Goal: Task Accomplishment & Management: Complete application form

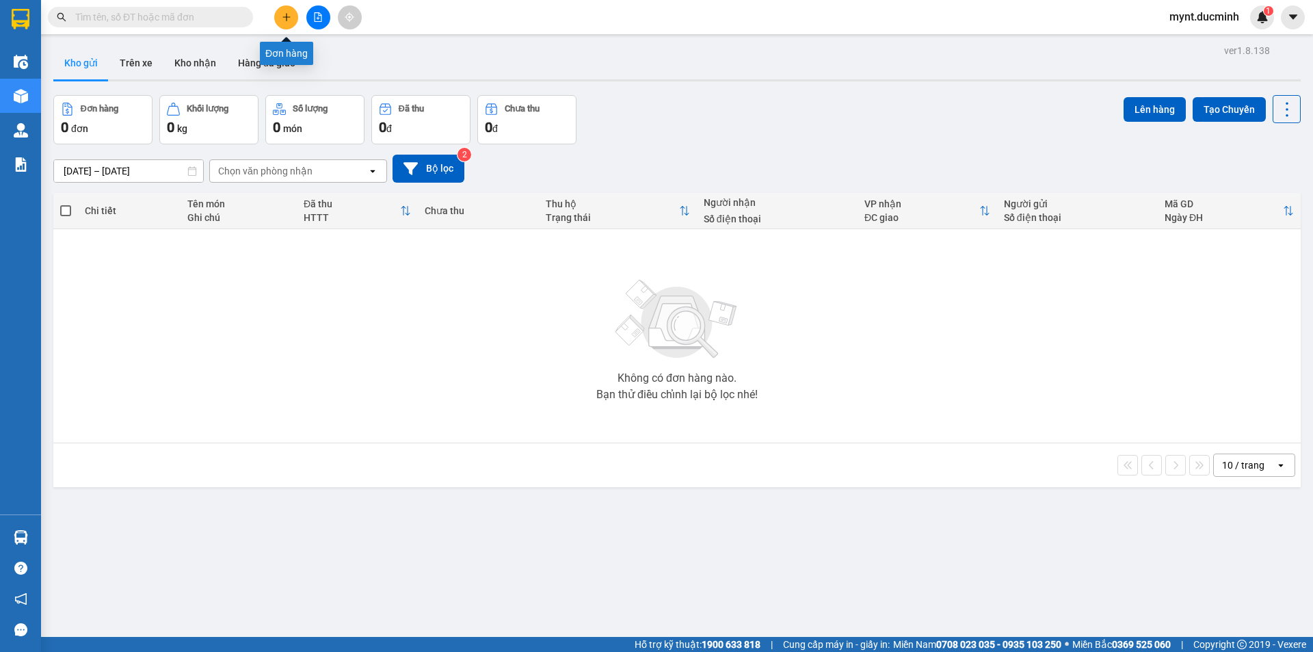
click at [283, 11] on button at bounding box center [286, 17] width 24 height 24
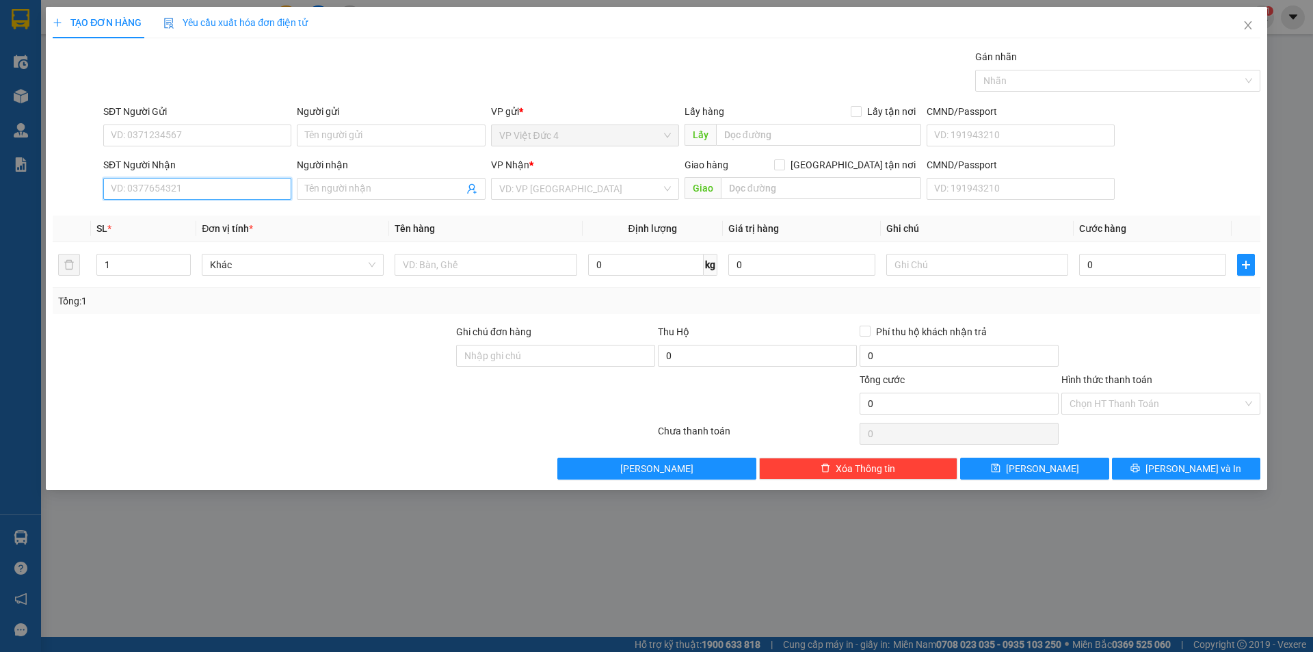
click at [252, 187] on input "SĐT Người Nhận" at bounding box center [197, 189] width 188 height 22
type input "0986432498"
drag, startPoint x: 551, startPoint y: 188, endPoint x: 547, endPoint y: 200, distance: 13.0
click at [550, 193] on input "search" at bounding box center [580, 188] width 162 height 21
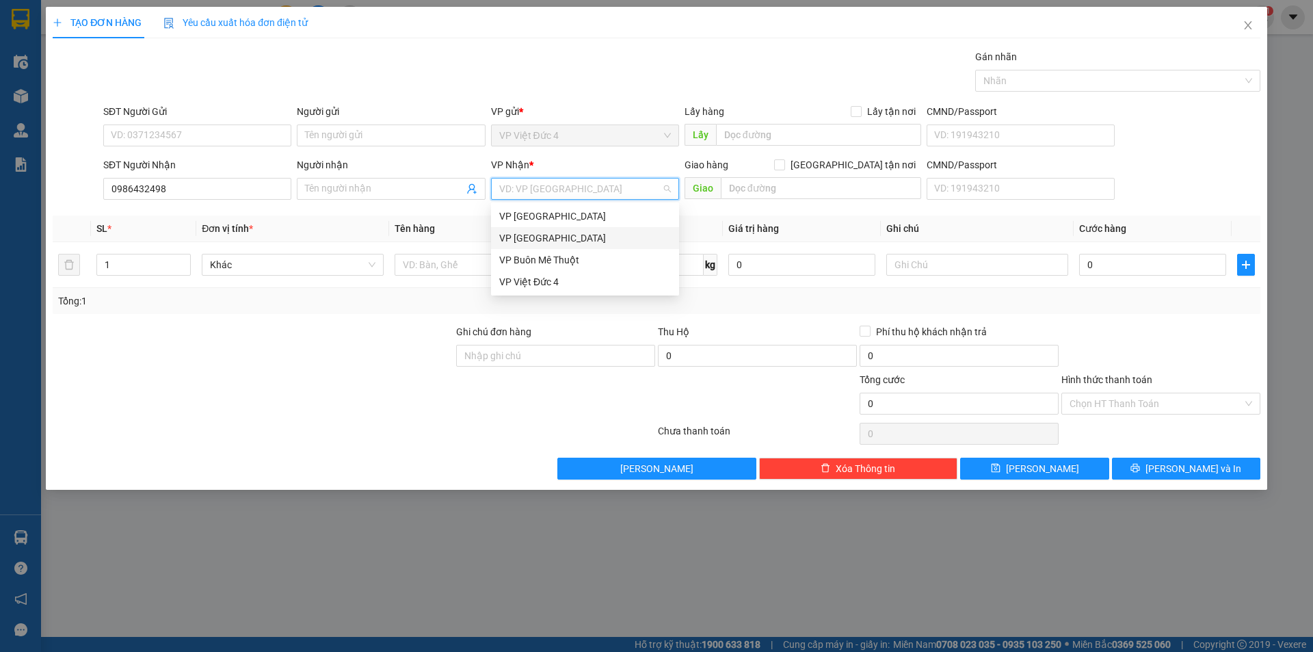
click at [540, 235] on div "VP [GEOGRAPHIC_DATA]" at bounding box center [585, 237] width 172 height 15
click at [846, 188] on input "text" at bounding box center [821, 188] width 200 height 22
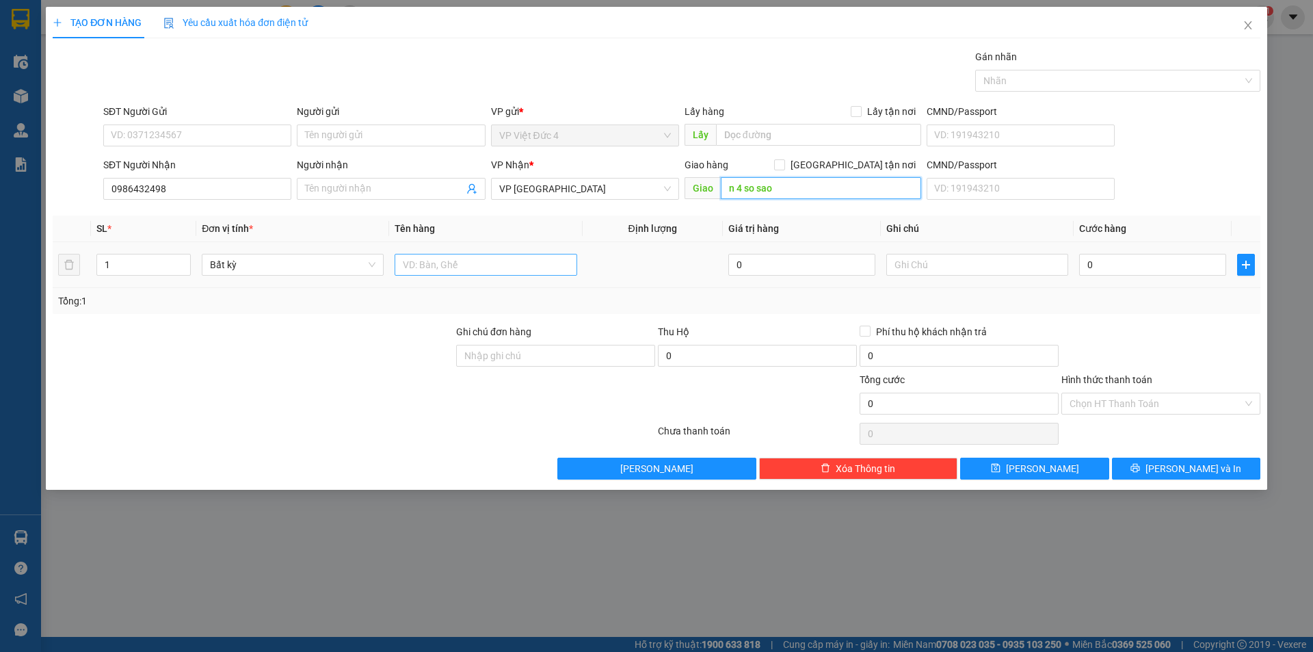
type input "n 4 so sao"
click at [531, 263] on input "text" at bounding box center [485, 265] width 182 height 22
type input "tum"
click at [1213, 265] on input "0" at bounding box center [1152, 265] width 147 height 22
type input "7"
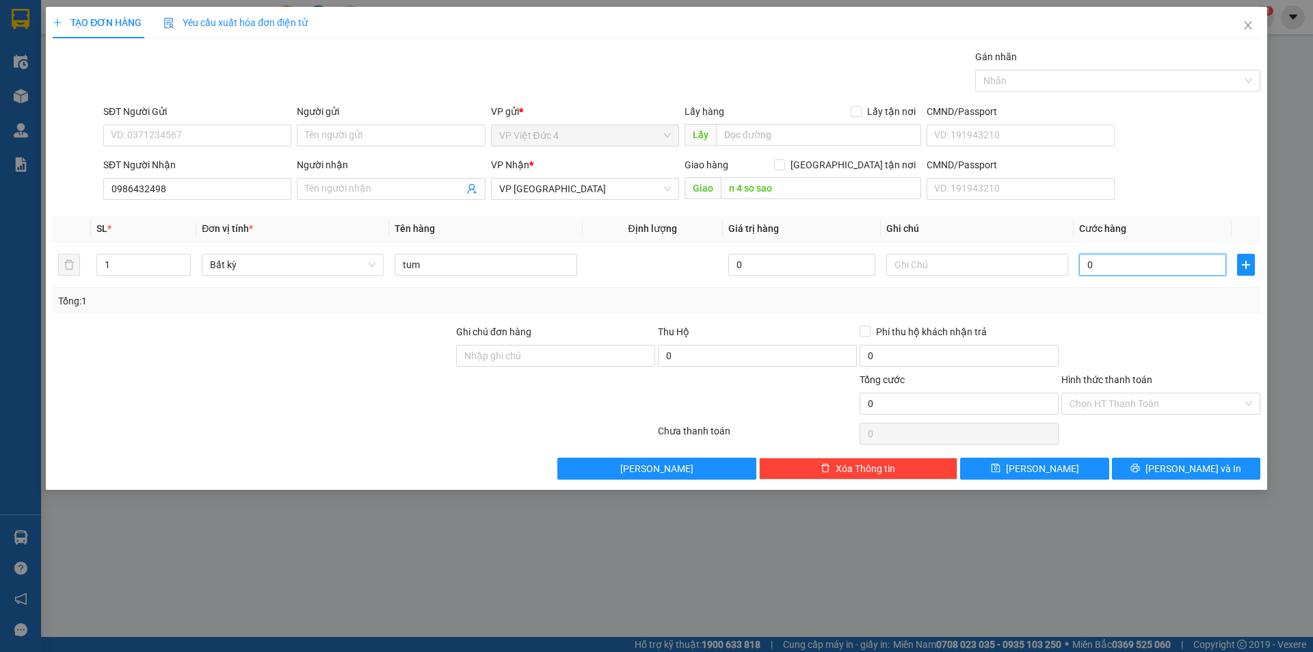
type input "7"
type input "70"
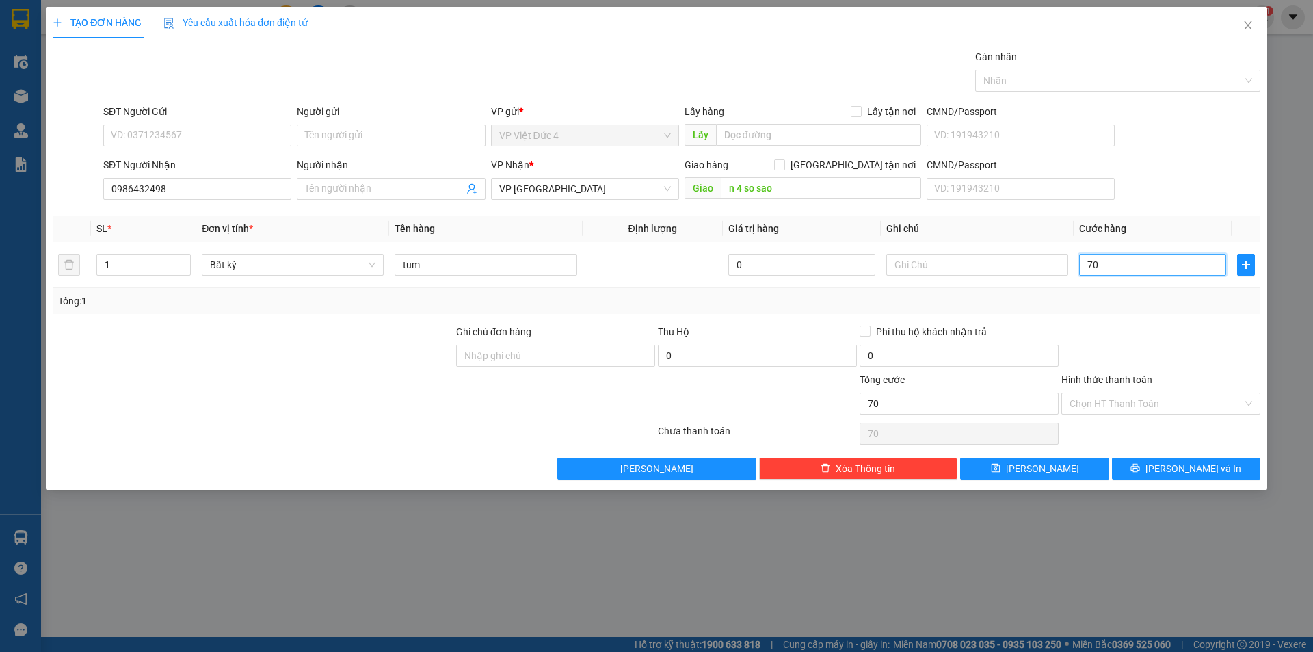
type input "700"
type input "7.000"
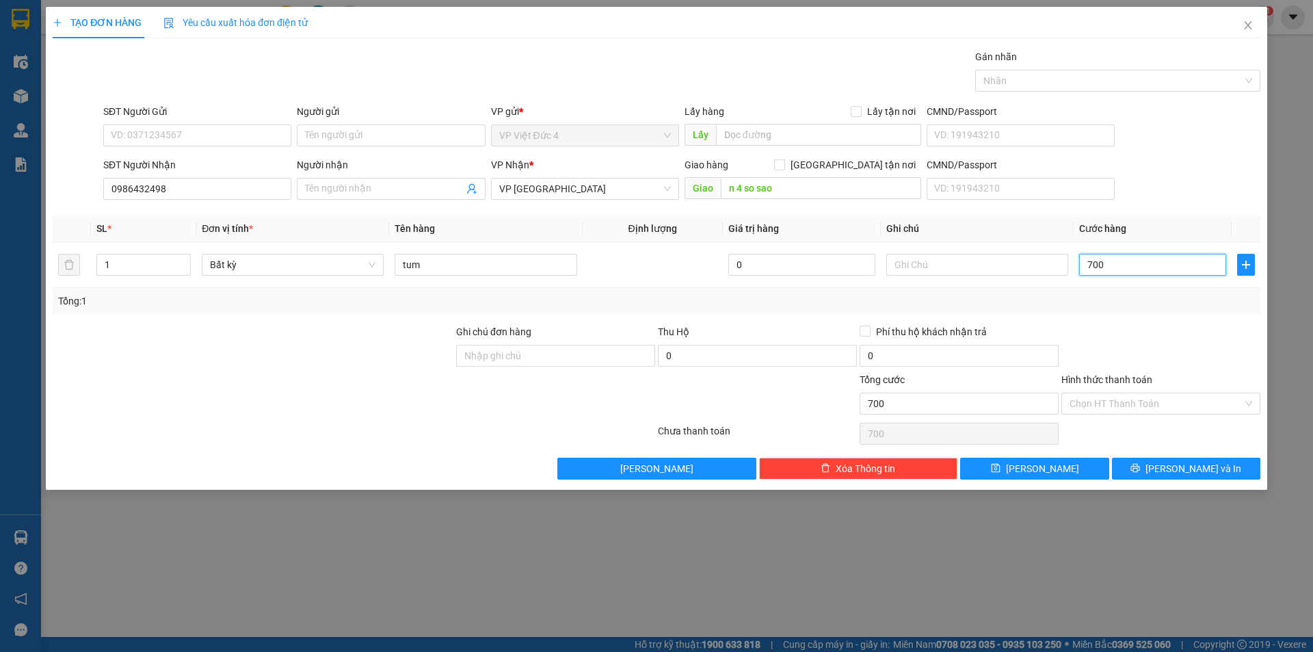
type input "7.000"
type input "70.000"
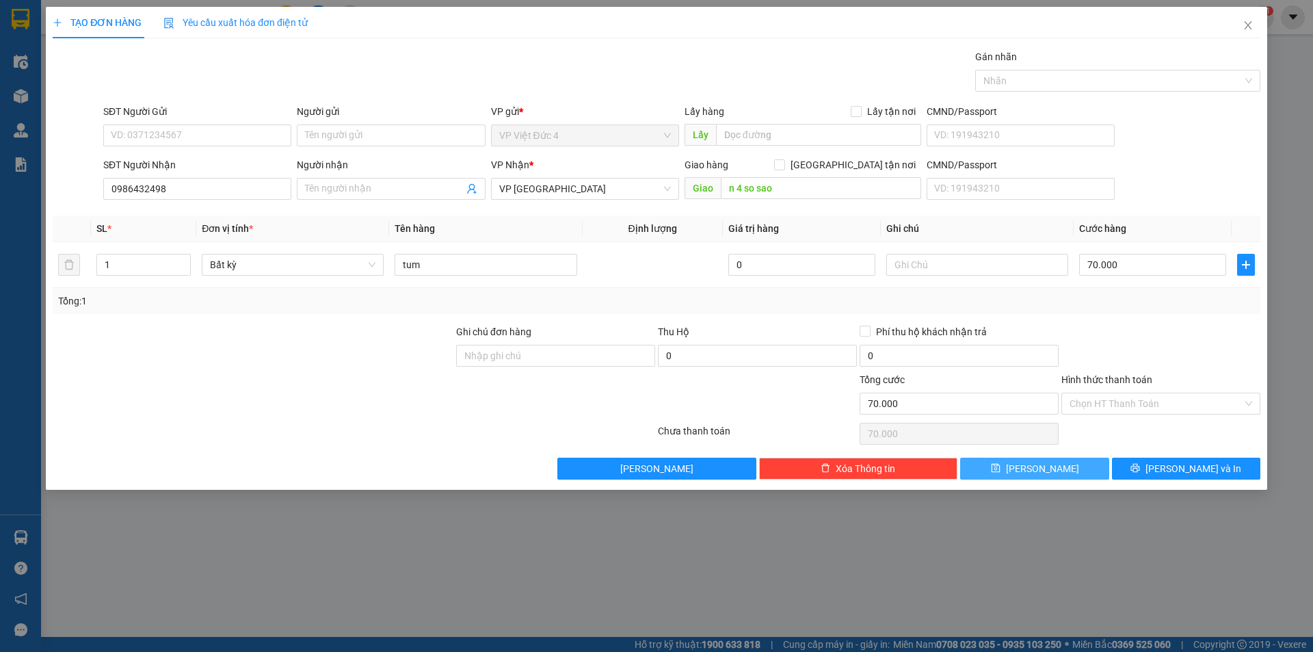
click at [1045, 468] on span "[PERSON_NAME]" at bounding box center [1042, 468] width 73 height 15
type input "0"
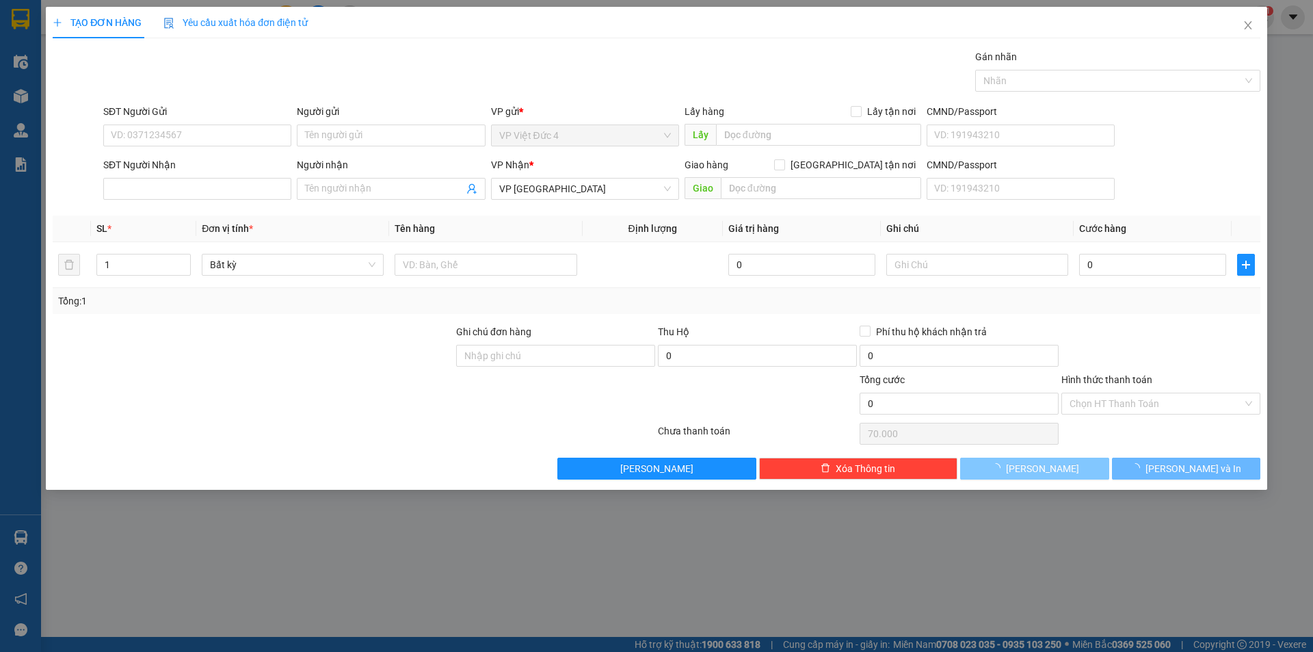
type input "0"
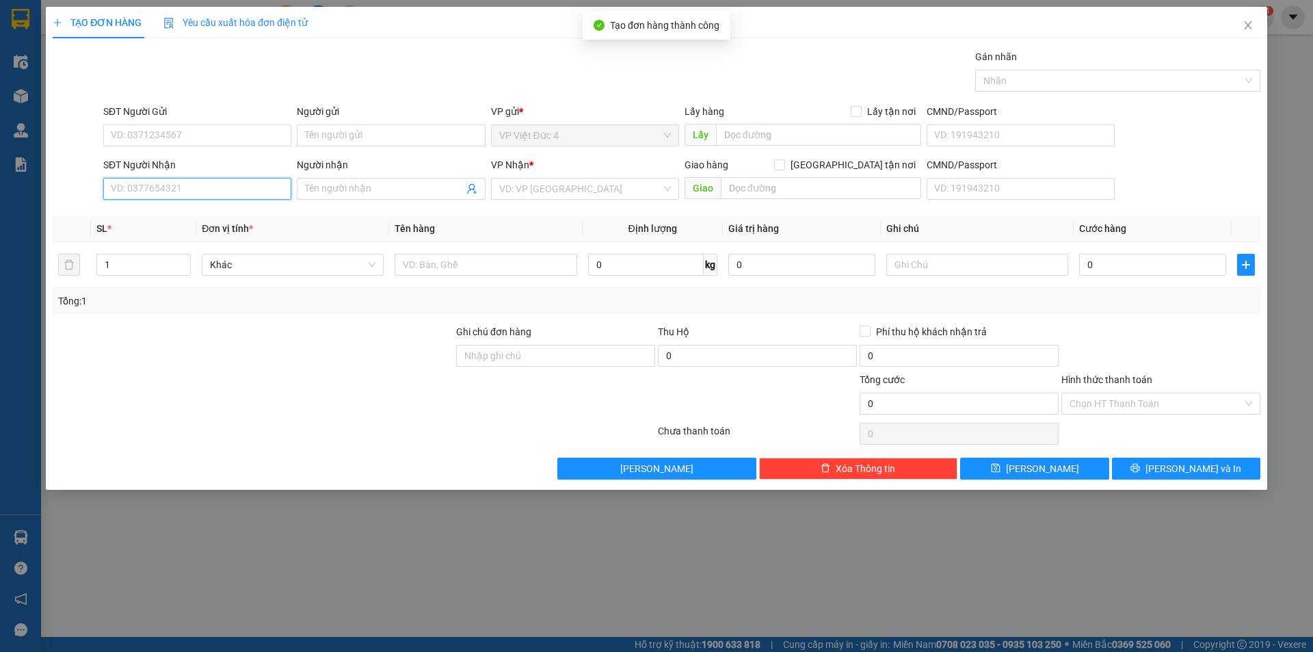
click at [267, 187] on input "SĐT Người Nhận" at bounding box center [197, 189] width 188 height 22
click at [196, 187] on input "0" at bounding box center [197, 189] width 188 height 22
type input "0925393912"
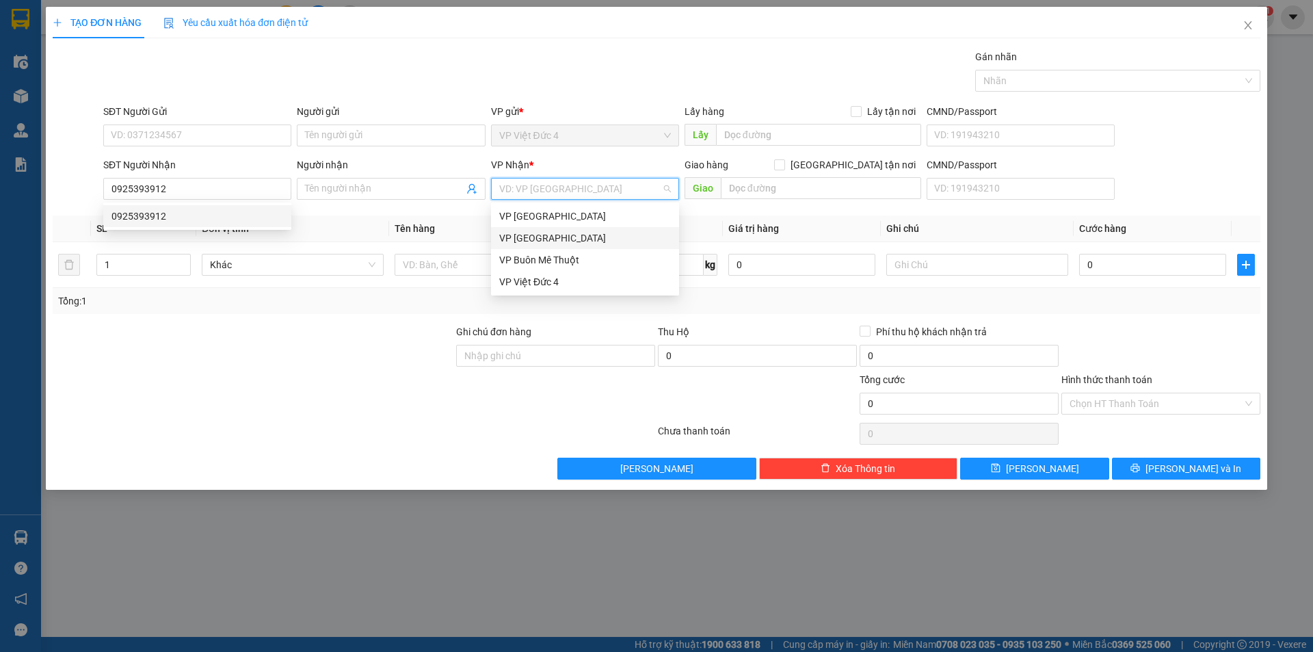
click at [539, 185] on input "search" at bounding box center [580, 188] width 162 height 21
click at [529, 232] on div "VP Sài Gòn" at bounding box center [585, 237] width 172 height 15
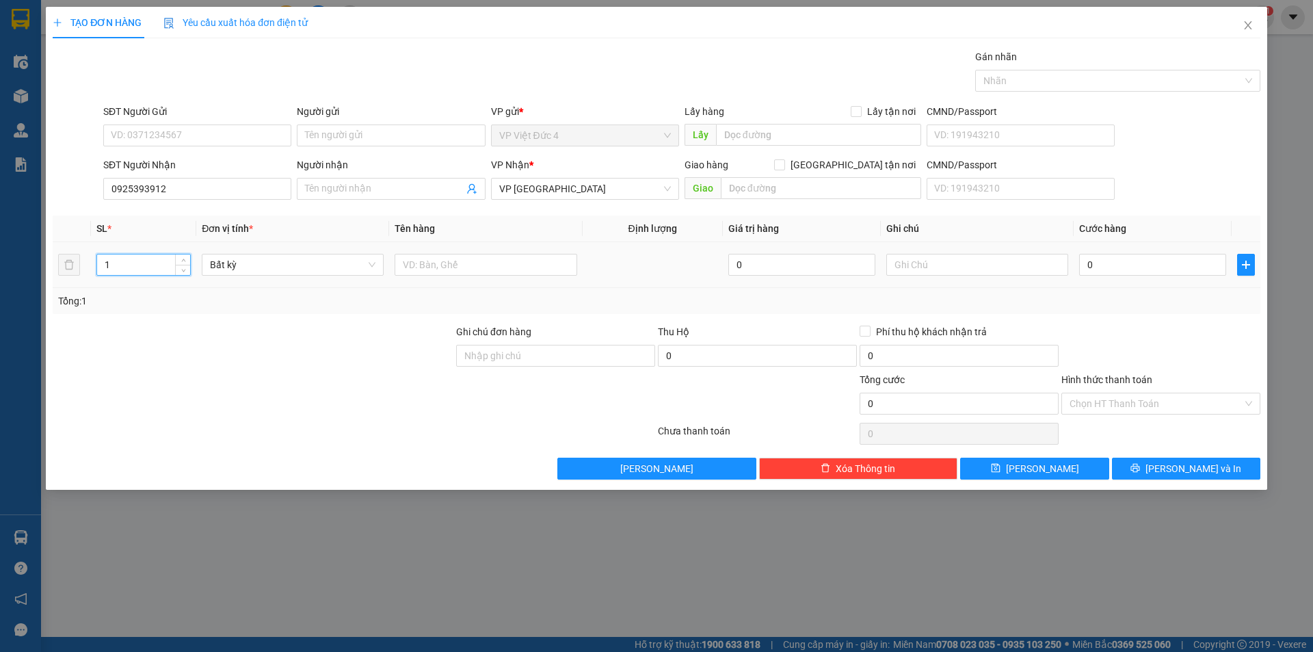
click at [144, 264] on input "1" at bounding box center [143, 264] width 93 height 21
type input "2"
click at [562, 263] on input "text" at bounding box center [485, 265] width 182 height 22
type input "th g"
click at [1188, 262] on input "0" at bounding box center [1152, 265] width 147 height 22
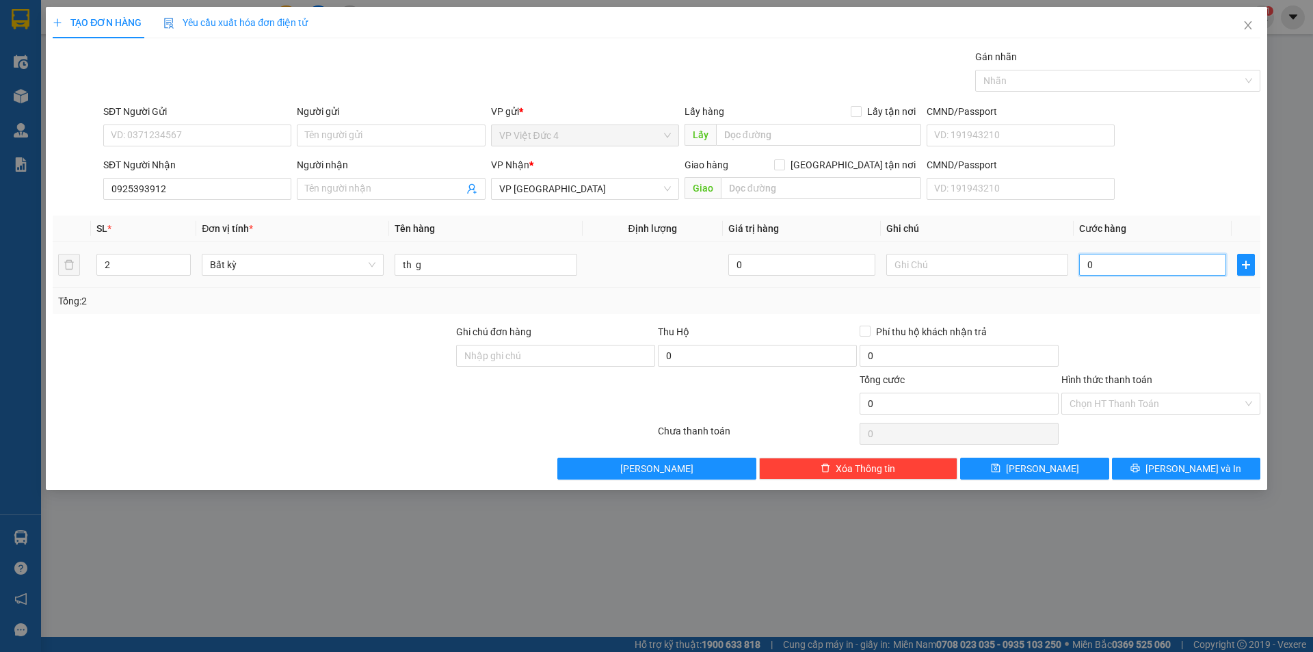
type input "1"
type input "16"
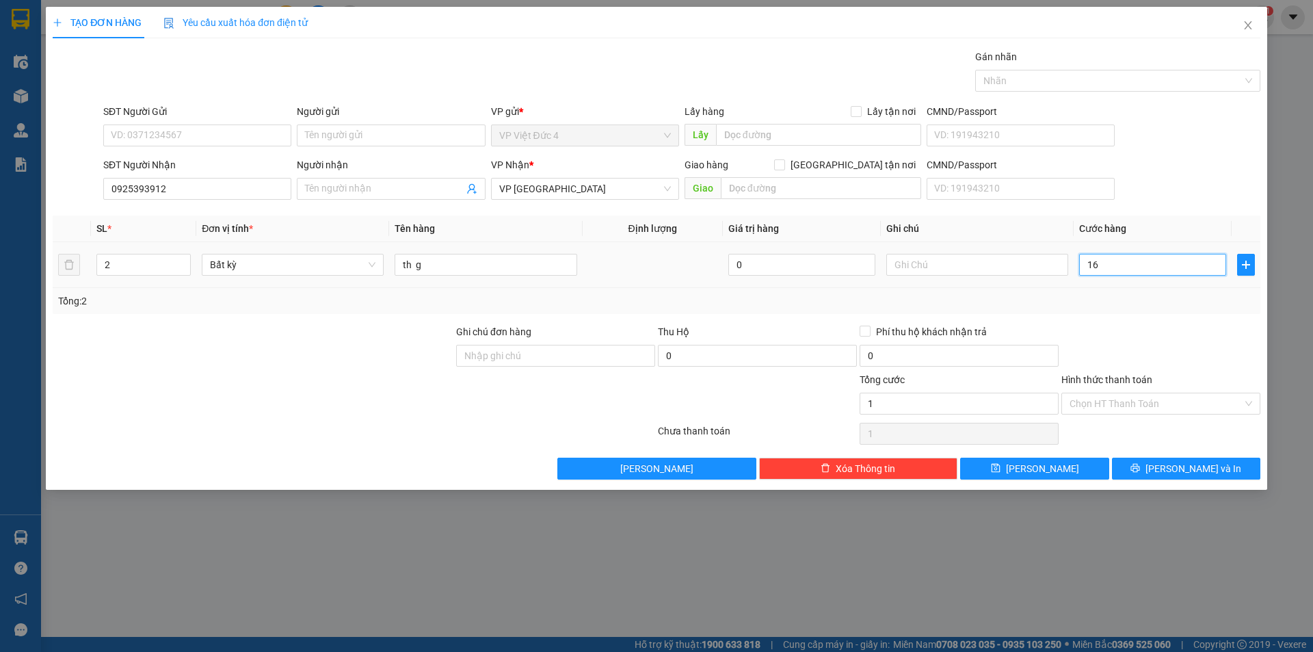
type input "16"
type input "160"
type input "1.600"
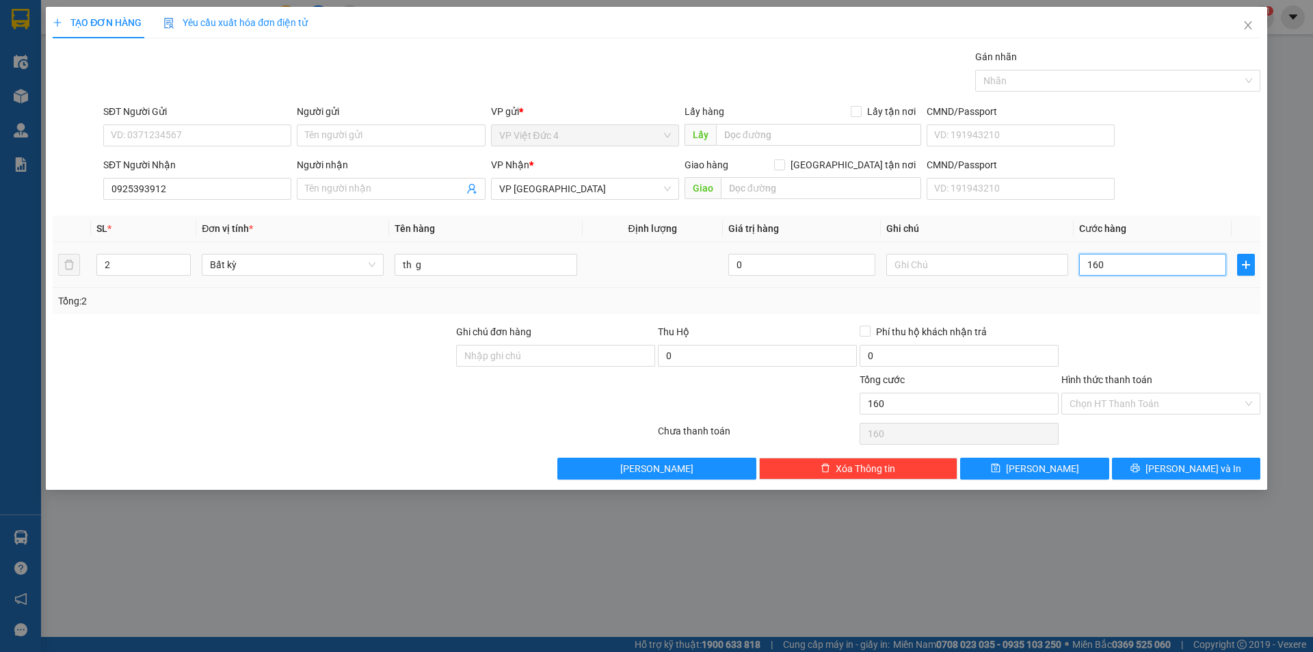
type input "1.600"
type input "16.000"
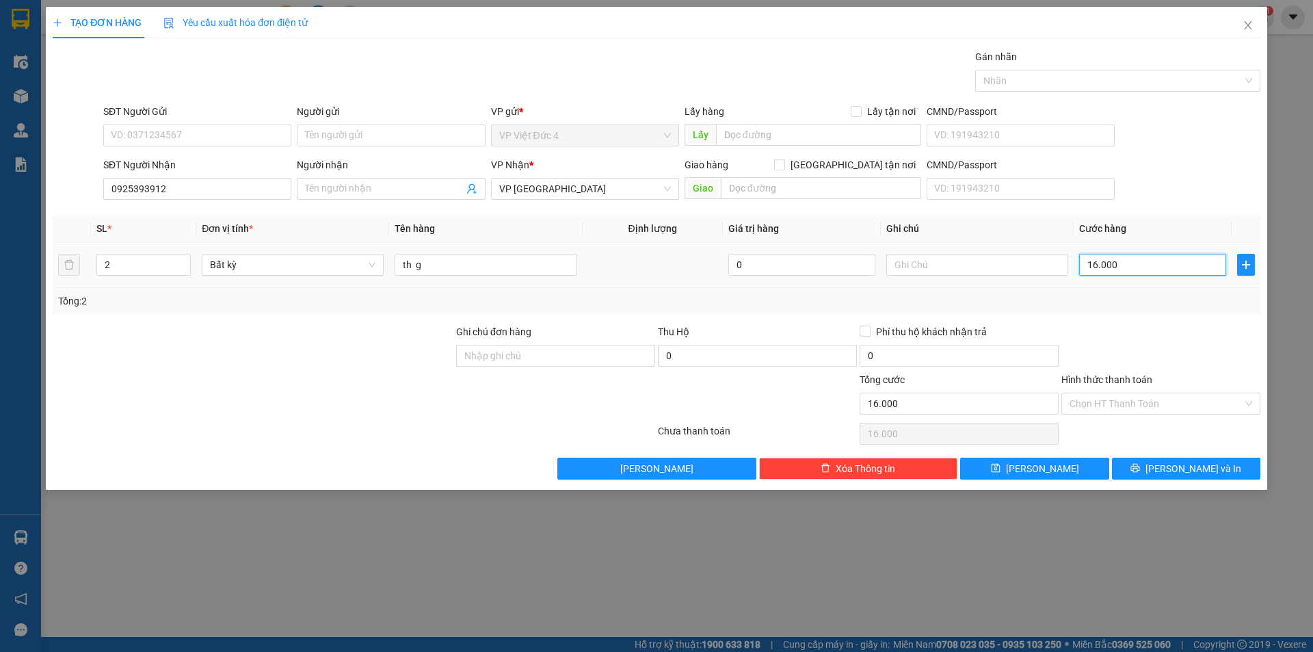
type input "160.000"
click at [1157, 260] on input "160.000" at bounding box center [1152, 265] width 147 height 22
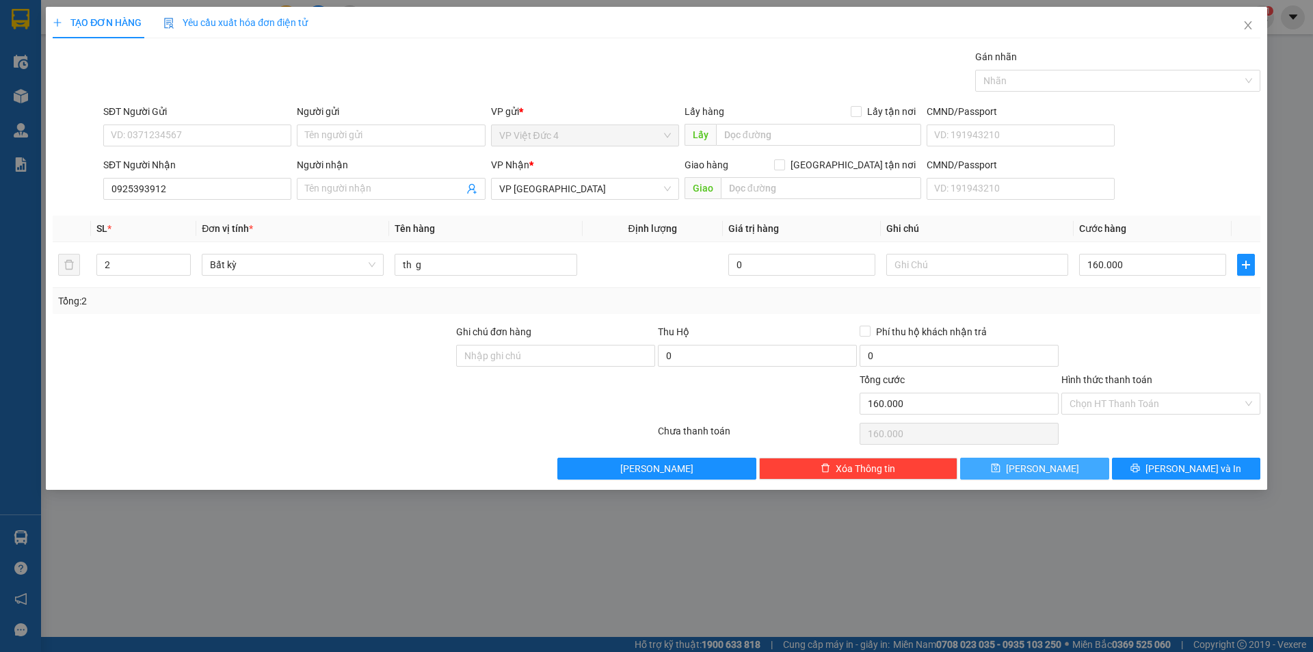
click at [1042, 466] on span "[PERSON_NAME]" at bounding box center [1042, 468] width 73 height 15
type input "1"
type input "0"
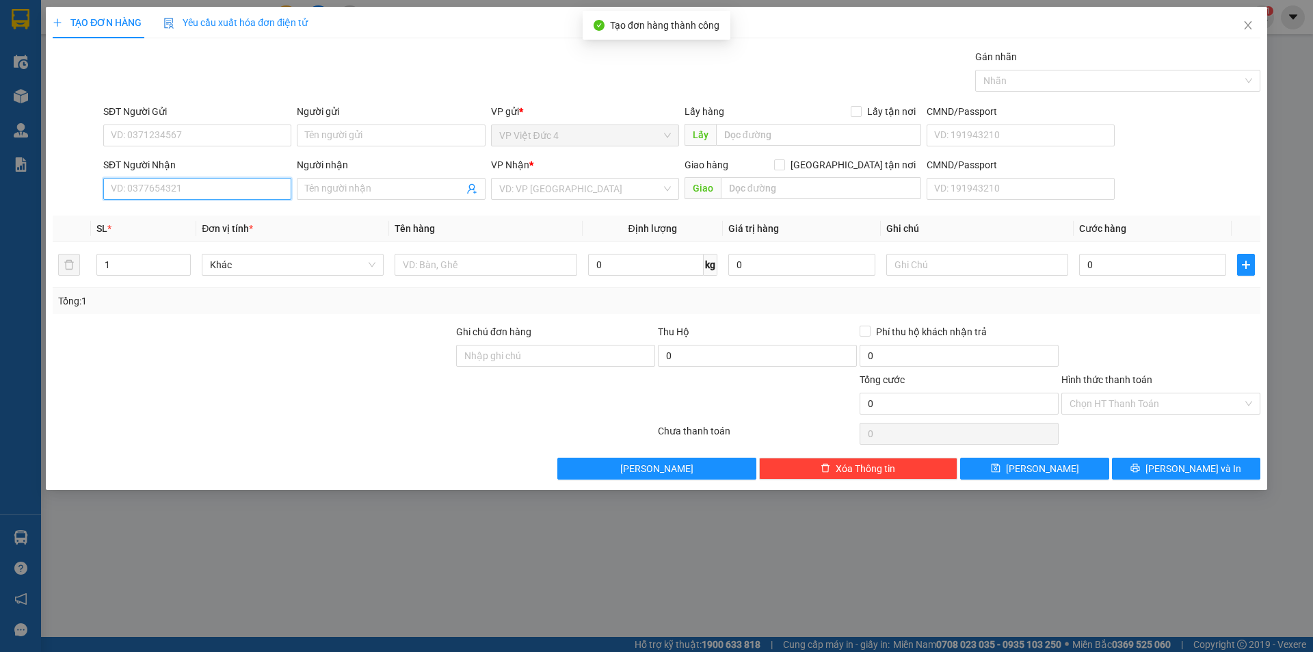
click at [245, 186] on input "SĐT Người Nhận" at bounding box center [197, 189] width 188 height 22
type input "0978839220"
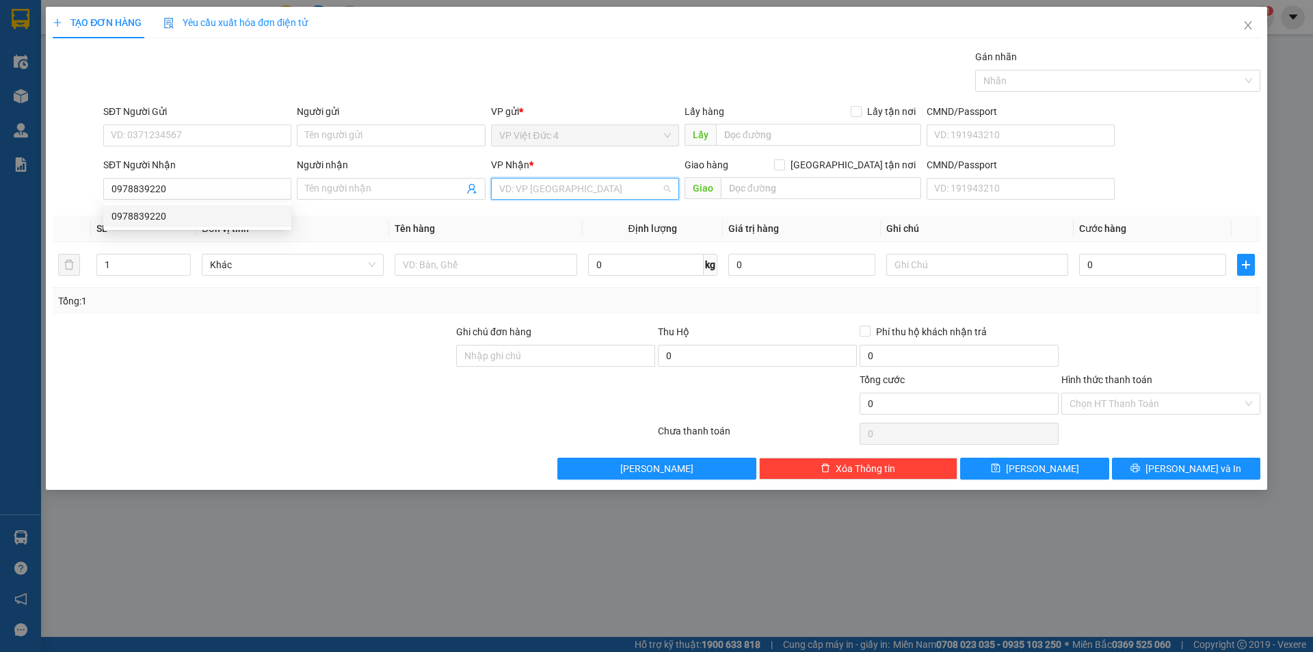
click at [559, 185] on input "search" at bounding box center [580, 188] width 162 height 21
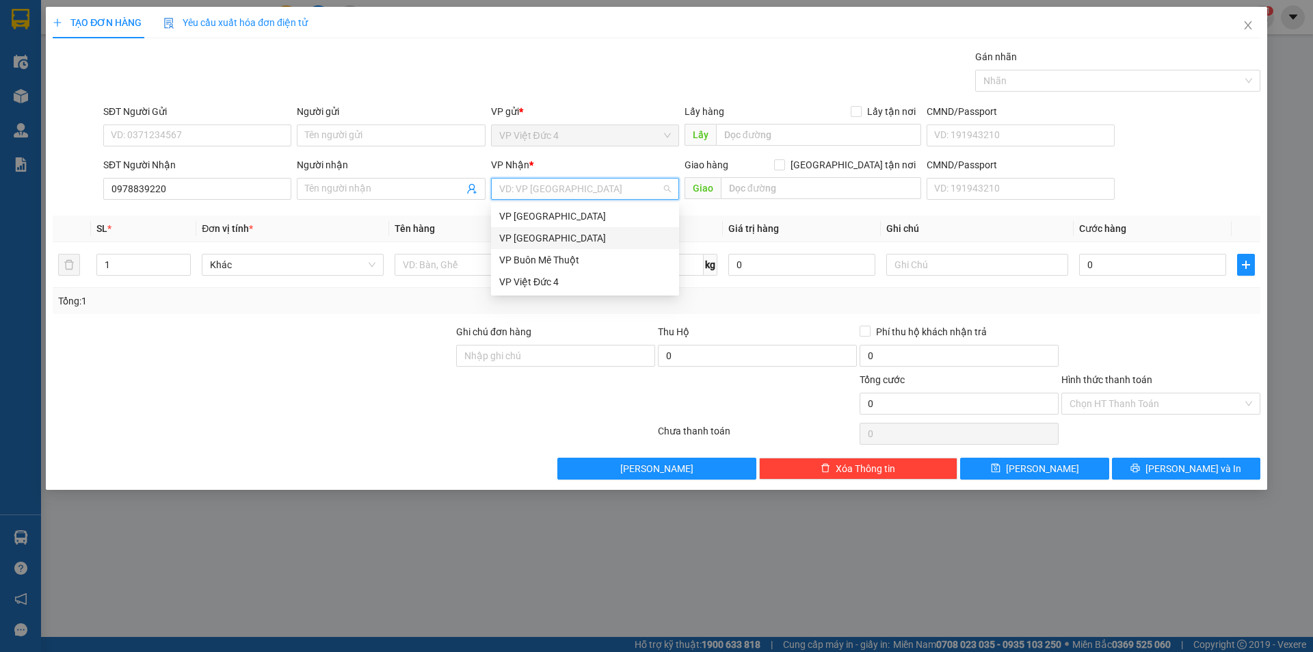
click at [520, 231] on div "VP Sài Gòn" at bounding box center [585, 237] width 172 height 15
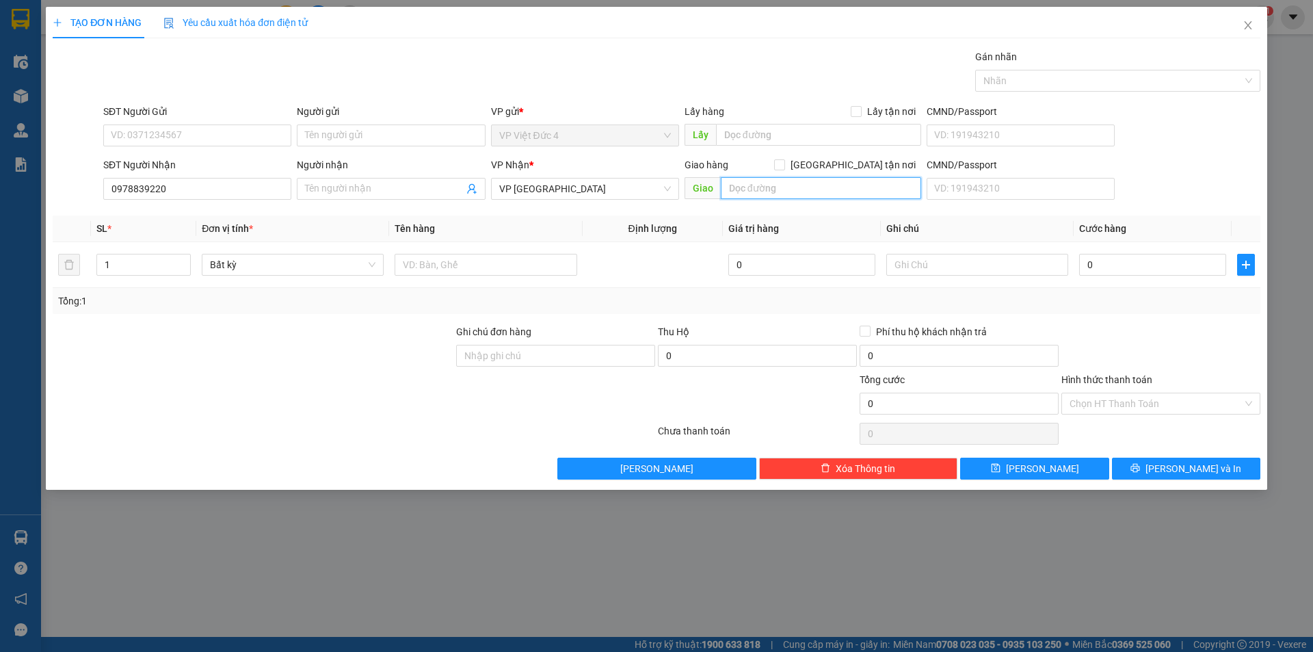
click at [896, 186] on input "text" at bounding box center [821, 188] width 200 height 22
type input "n 4 dat thanh"
click at [548, 259] on input "text" at bounding box center [485, 265] width 182 height 22
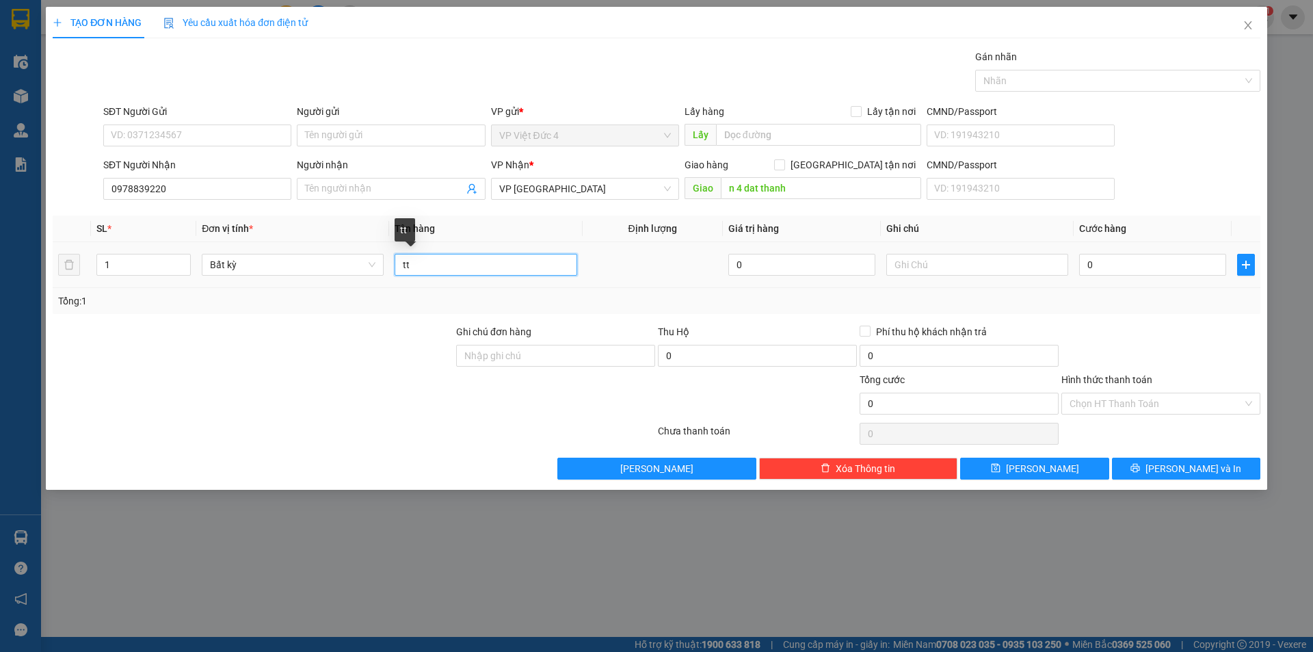
type input "t"
type input "th g"
click at [1195, 265] on input "0" at bounding box center [1152, 265] width 147 height 22
type input "1"
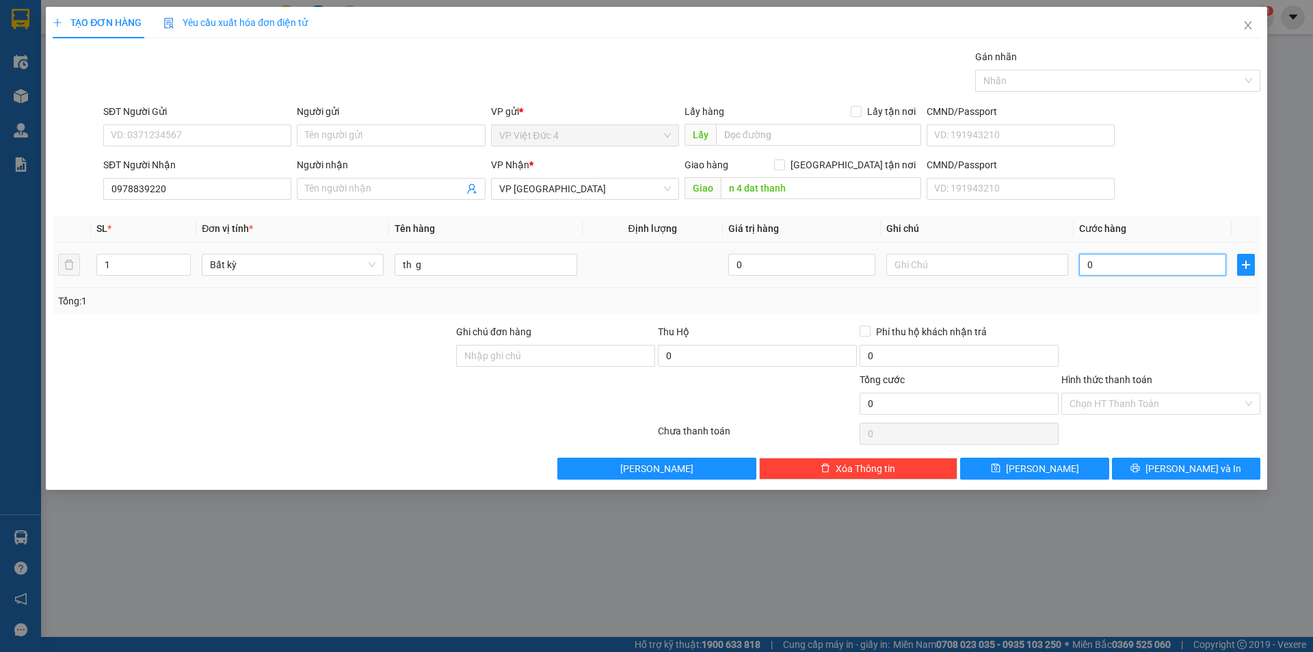
type input "1"
type input "10"
type input "100"
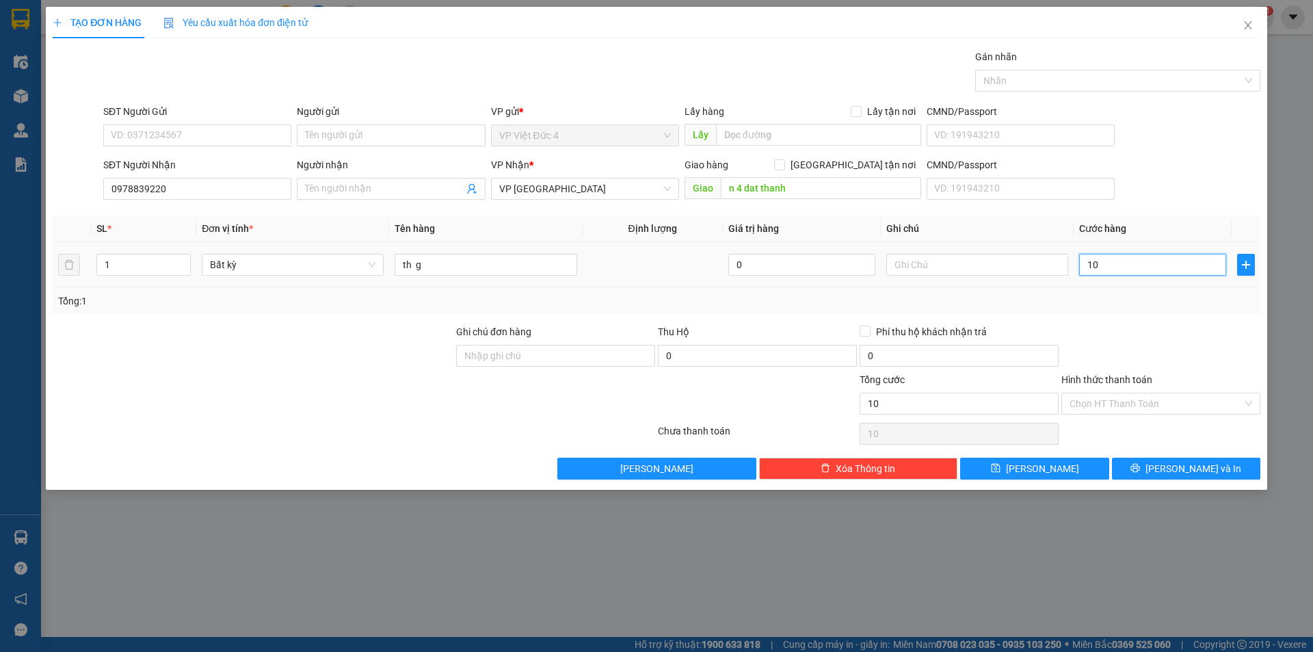
type input "100"
type input "1.000"
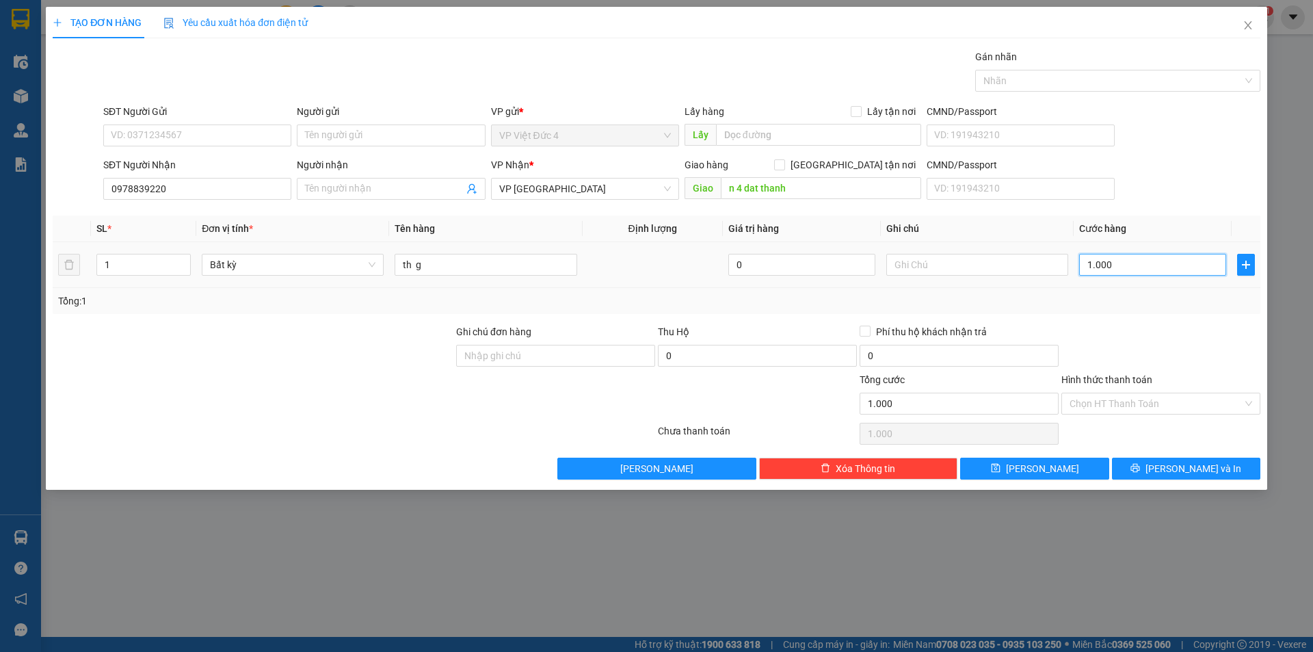
type input "10.000"
type input "100.000"
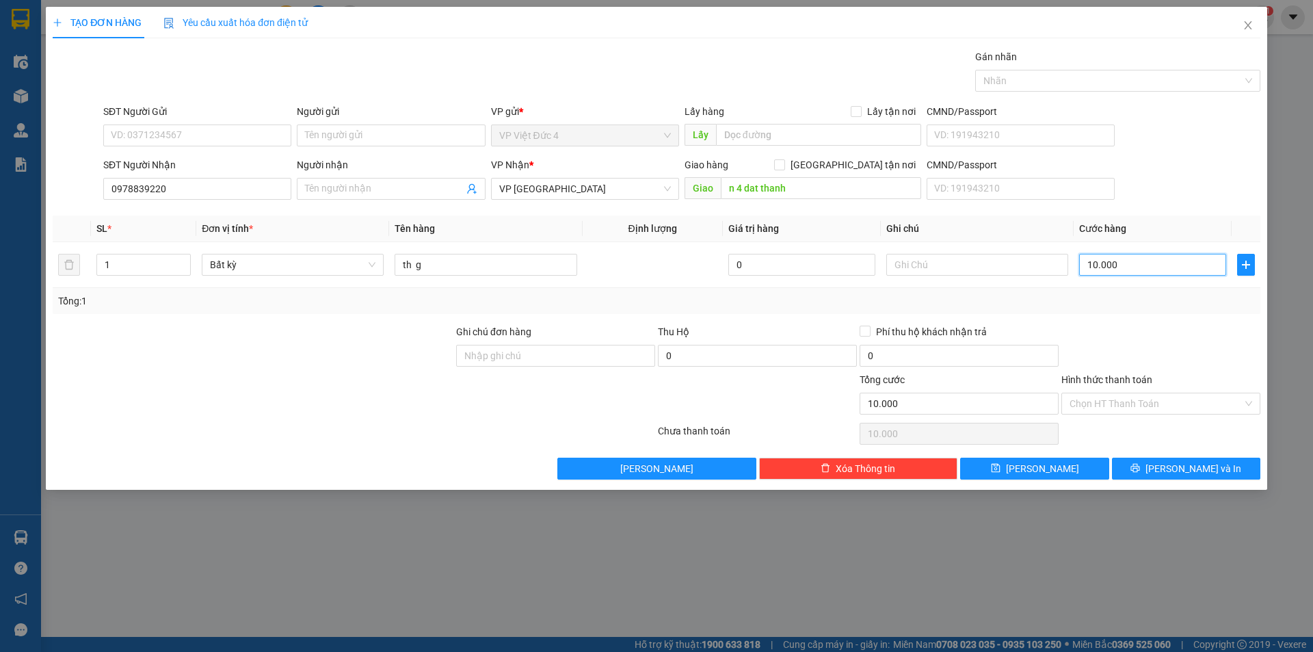
type input "100.000"
click at [1040, 466] on span "[PERSON_NAME]" at bounding box center [1042, 468] width 73 height 15
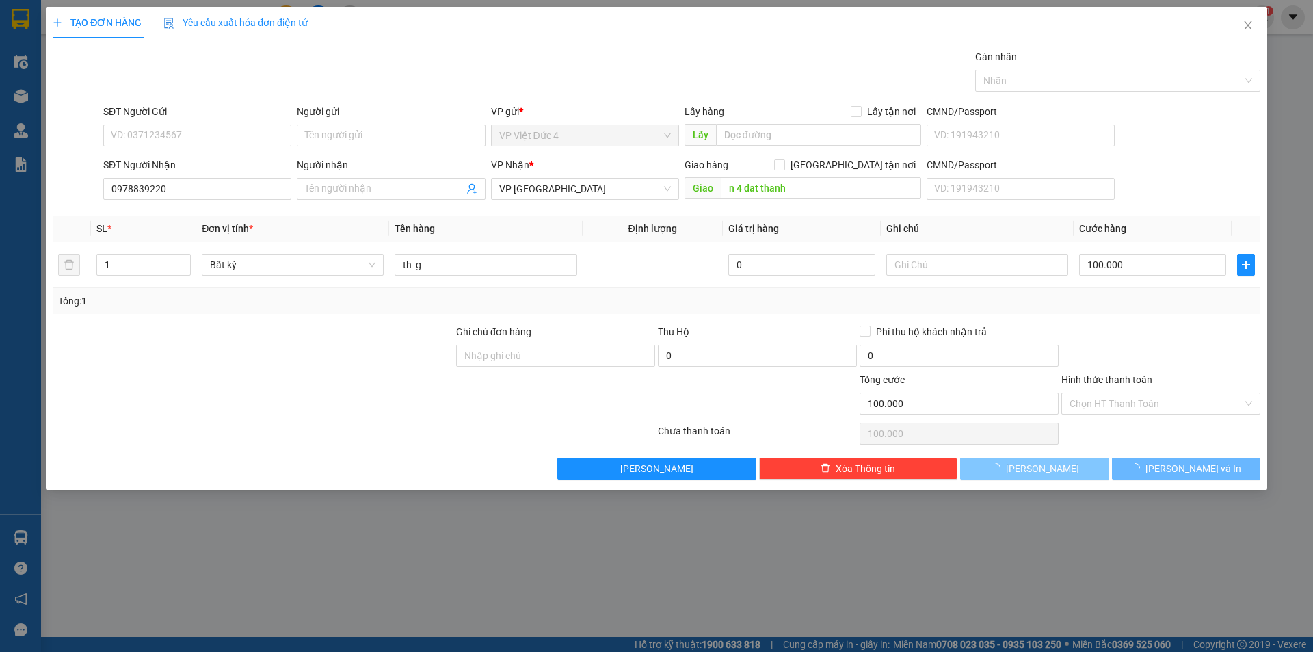
type input "0"
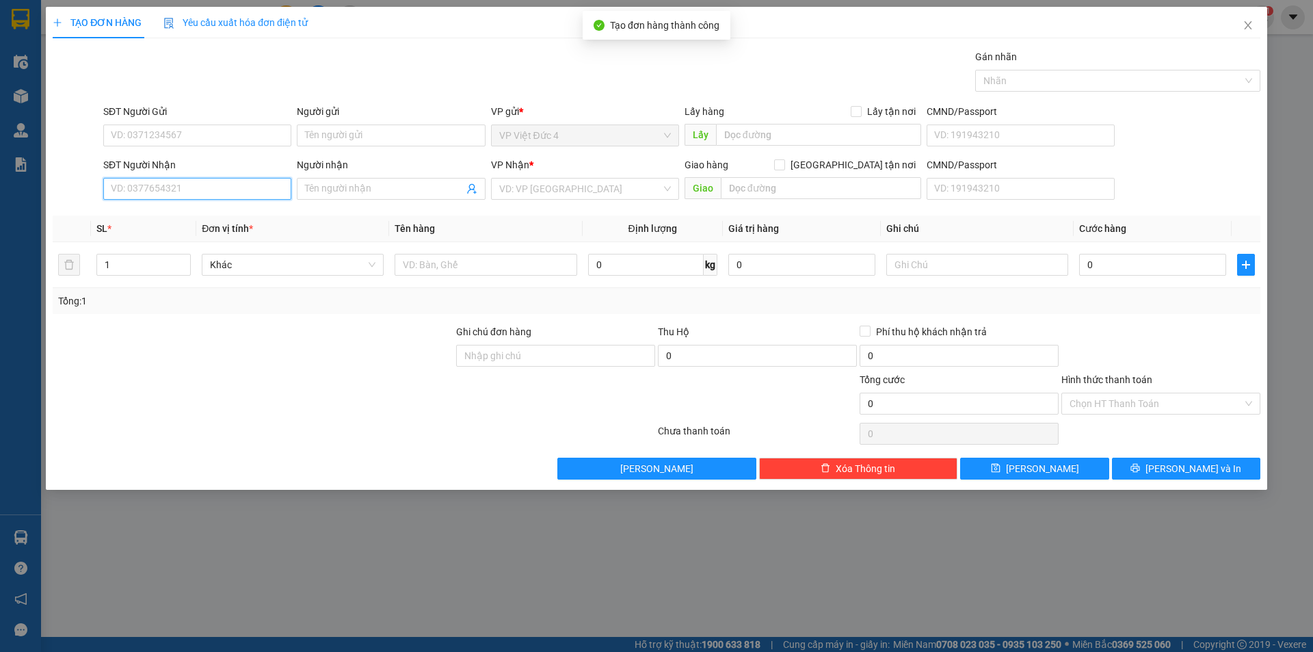
click at [262, 189] on input "SĐT Người Nhận" at bounding box center [197, 189] width 188 height 22
type input "0889412047"
click at [549, 192] on input "search" at bounding box center [580, 188] width 162 height 21
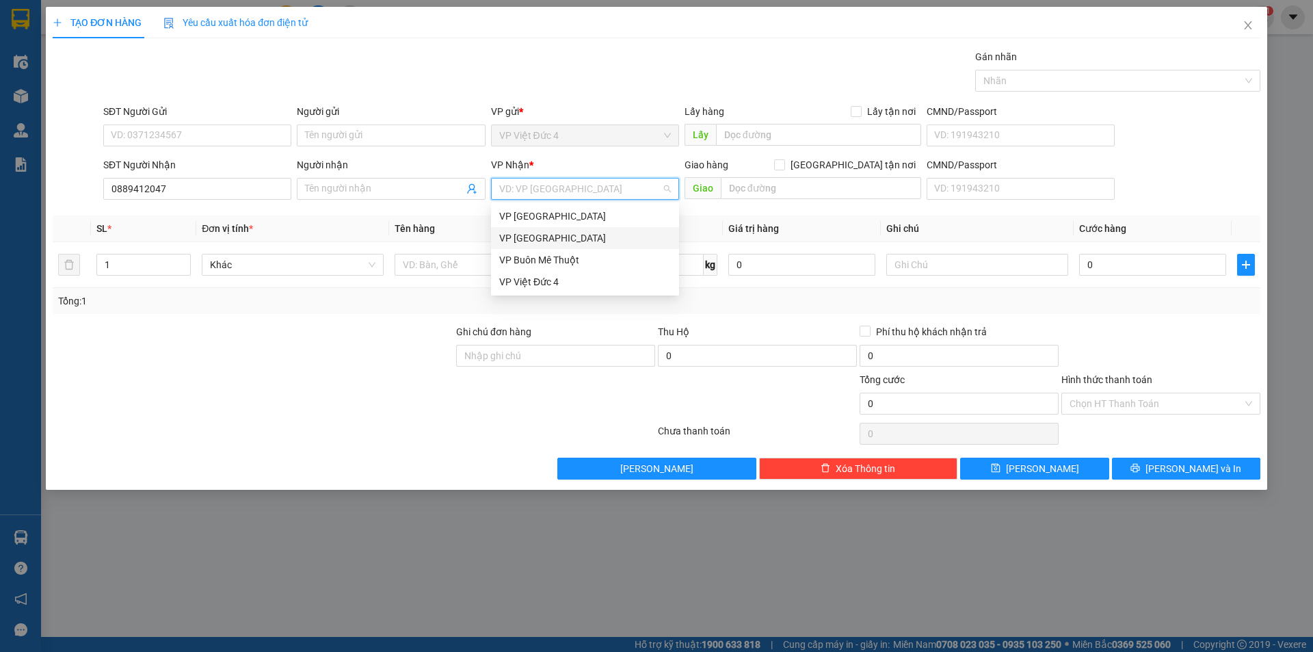
click at [515, 235] on div "VP Sài Gòn" at bounding box center [585, 237] width 172 height 15
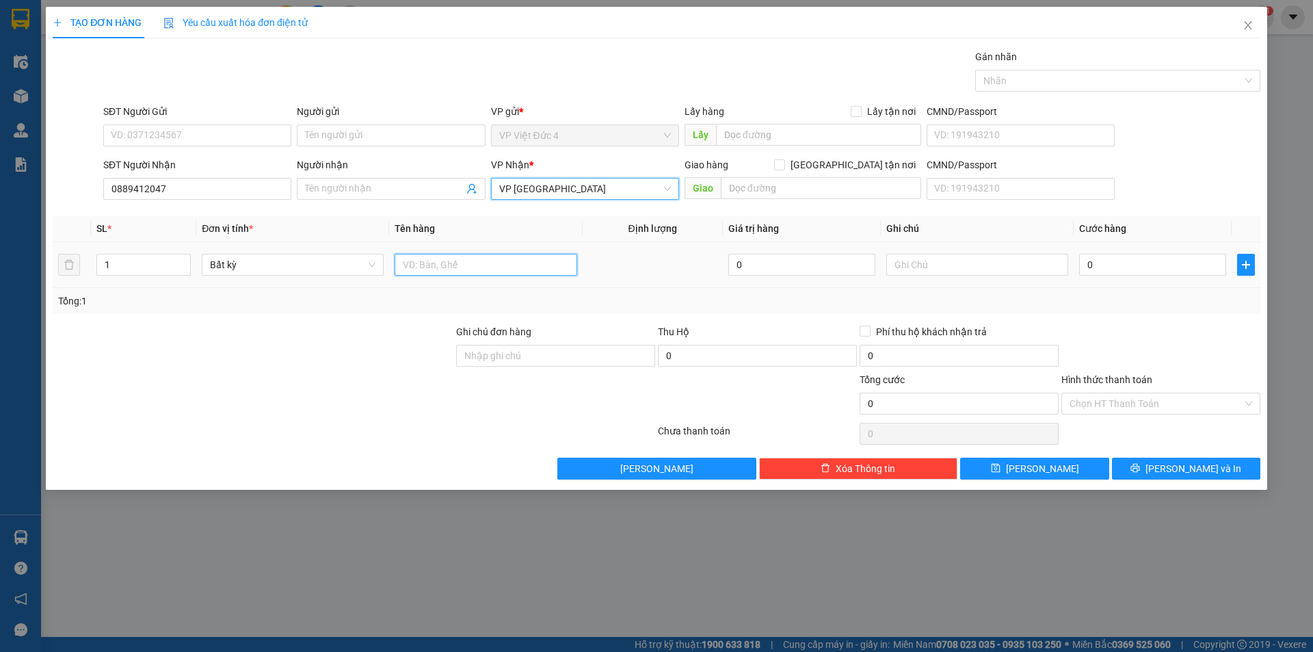
click at [546, 264] on input "text" at bounding box center [485, 265] width 182 height 22
type input "tum"
click at [1200, 264] on input "0" at bounding box center [1152, 265] width 147 height 22
type input "1"
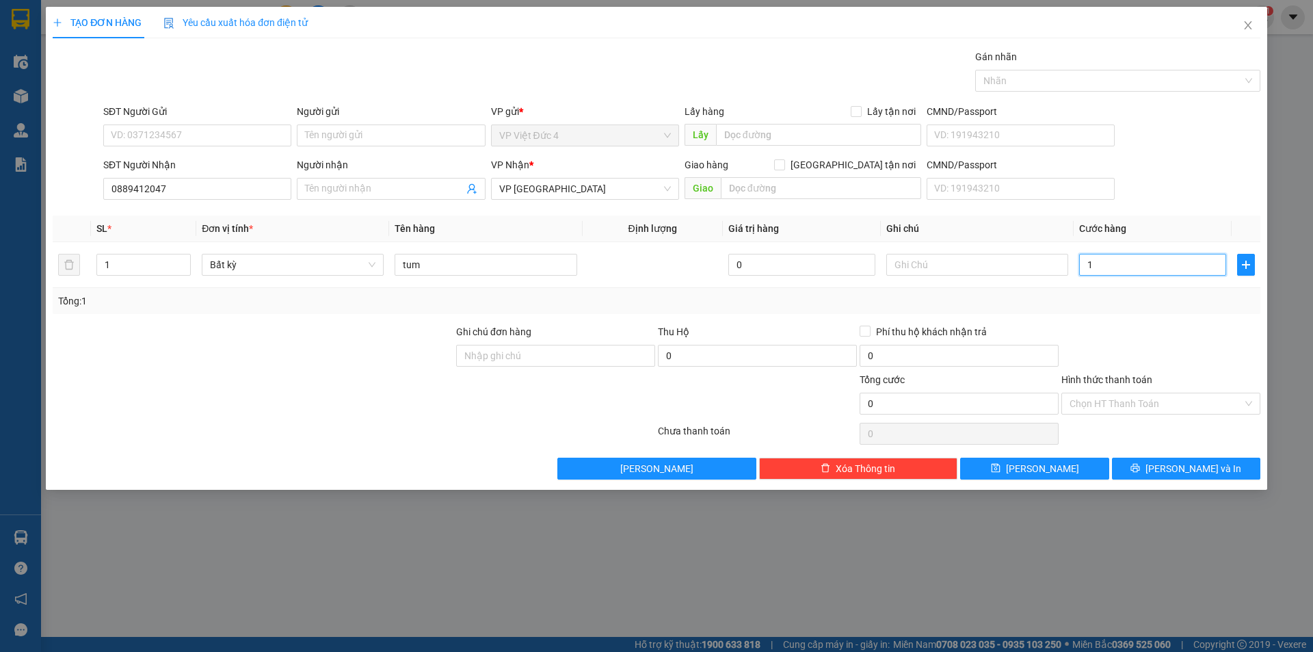
type input "1"
type input "10"
type input "100"
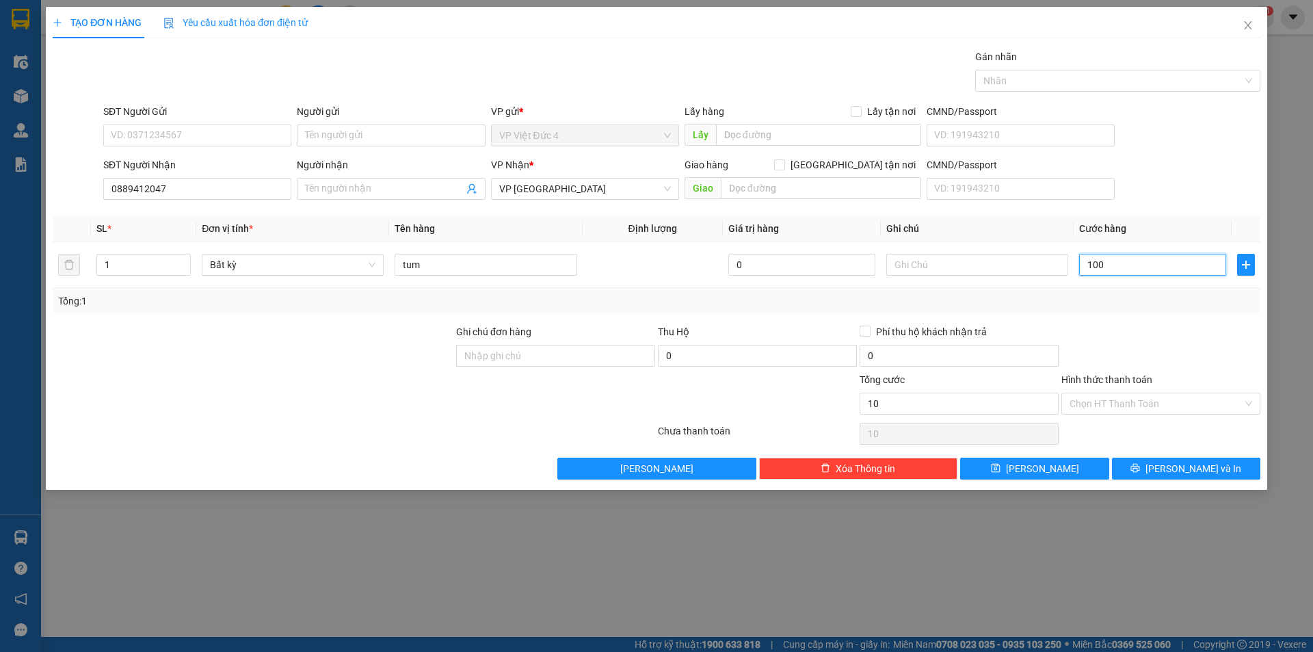
type input "100"
type input "1.000"
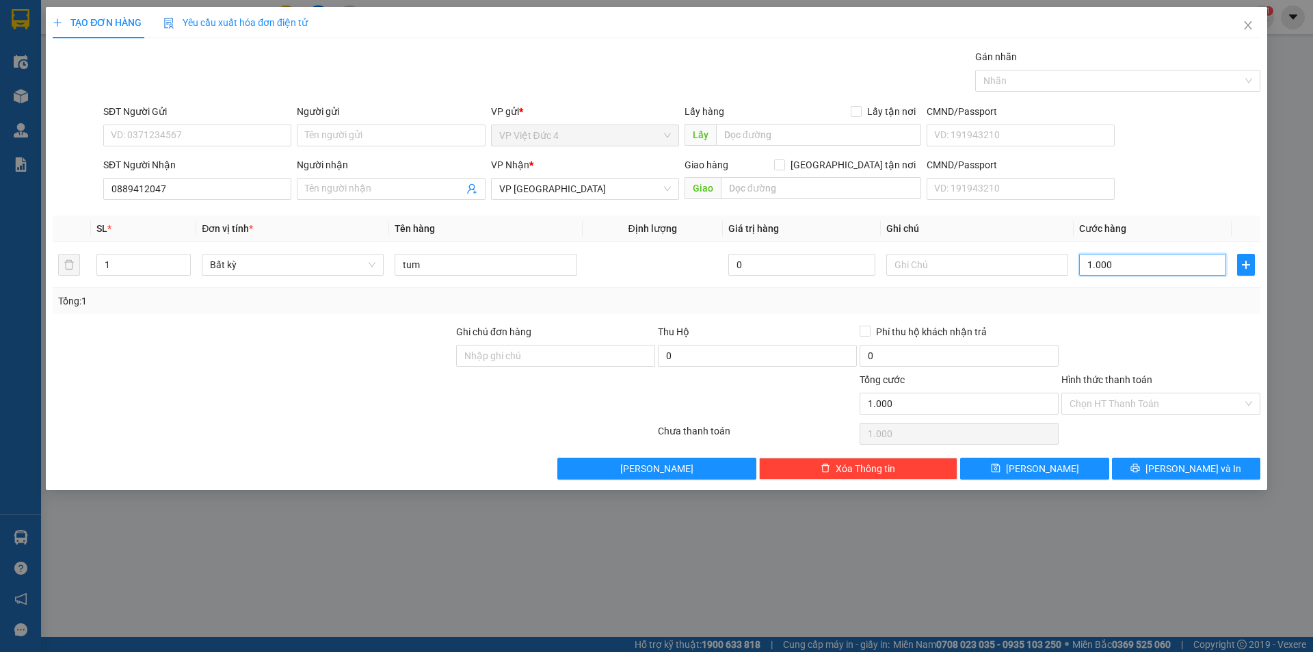
type input "10.000"
type input "100.000"
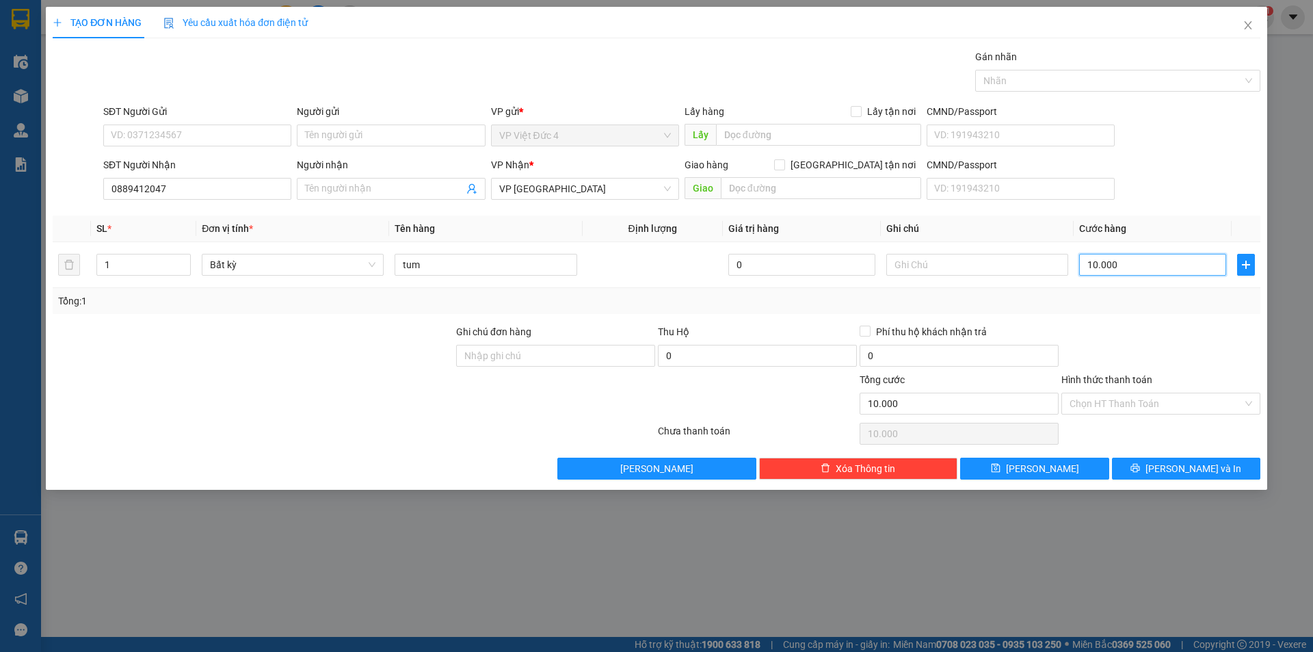
type input "100.000"
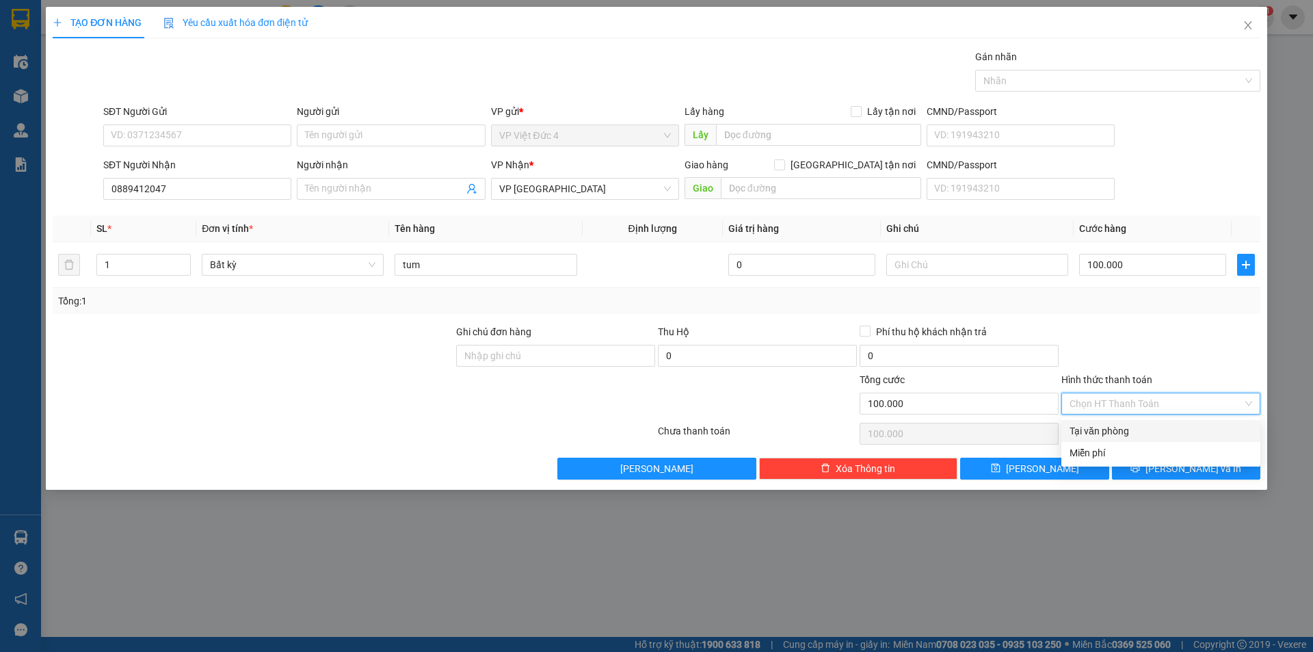
drag, startPoint x: 1106, startPoint y: 399, endPoint x: 1114, endPoint y: 410, distance: 12.7
click at [1107, 403] on input "Hình thức thanh toán" at bounding box center [1155, 403] width 173 height 21
click at [1105, 430] on div "Tại văn phòng" at bounding box center [1160, 430] width 183 height 15
type input "0"
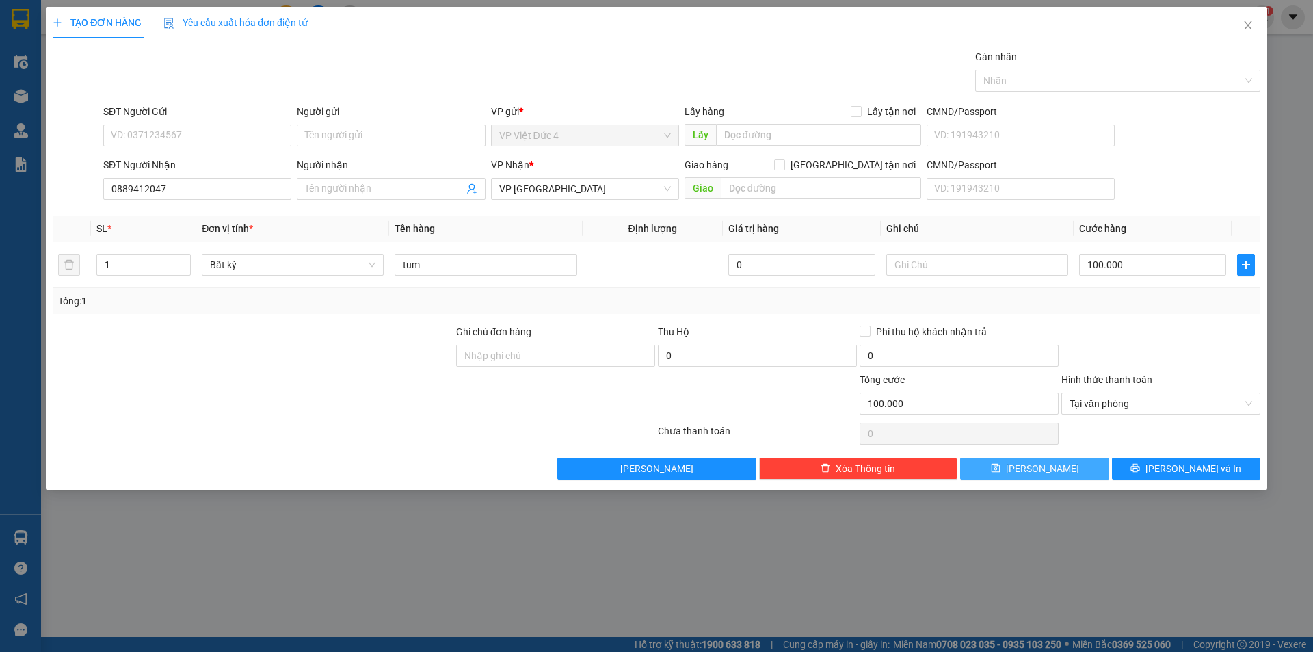
click at [1040, 468] on span "[PERSON_NAME]" at bounding box center [1042, 468] width 73 height 15
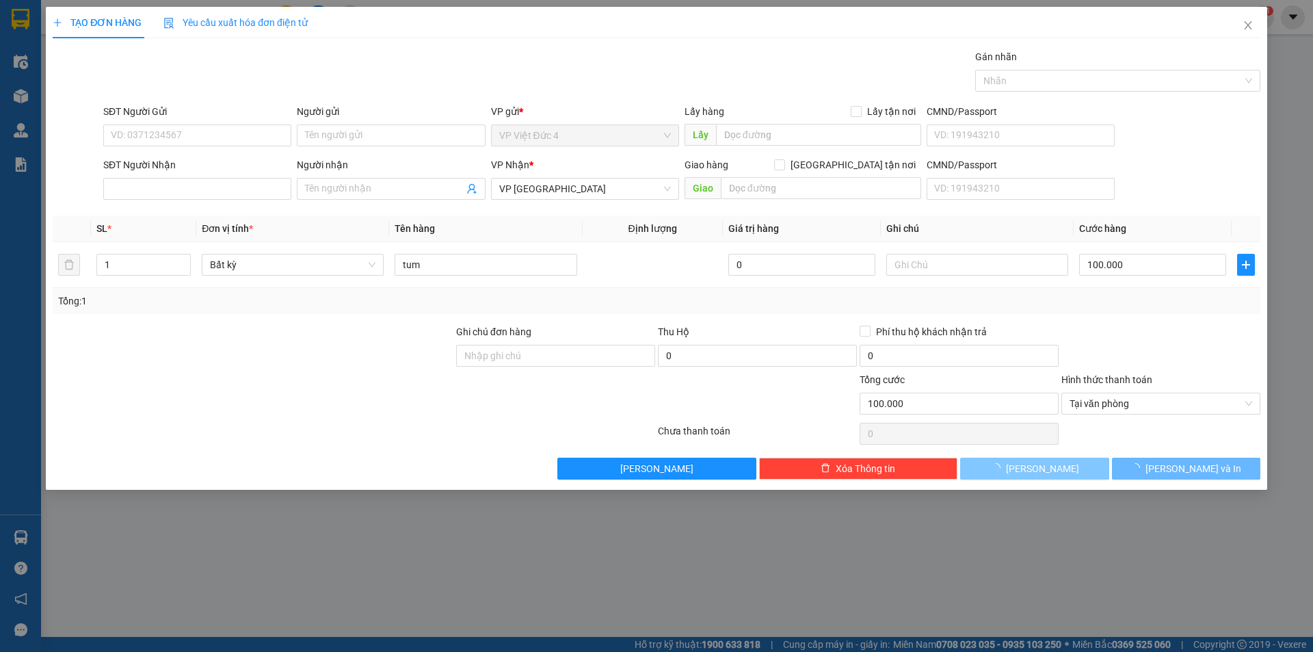
type input "0"
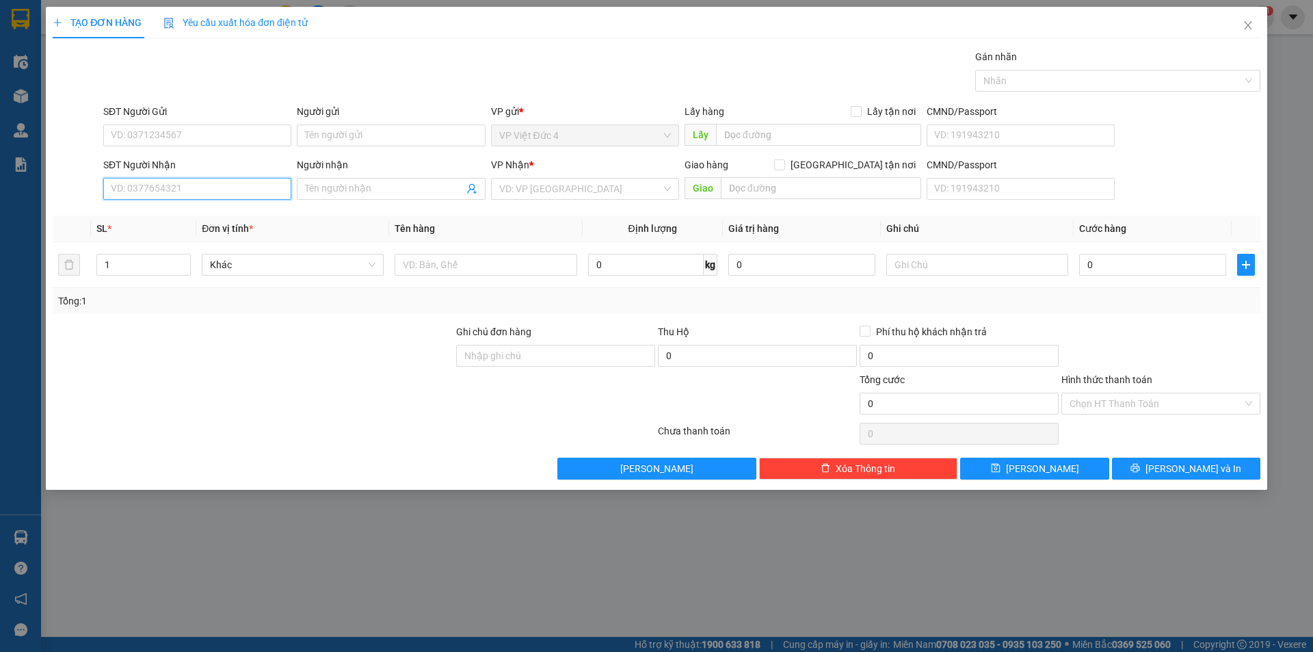
click at [263, 184] on input "SĐT Người Nhận" at bounding box center [197, 189] width 188 height 22
type input "0979265263"
drag, startPoint x: 563, startPoint y: 185, endPoint x: 557, endPoint y: 213, distance: 28.6
click at [563, 188] on input "search" at bounding box center [580, 188] width 162 height 21
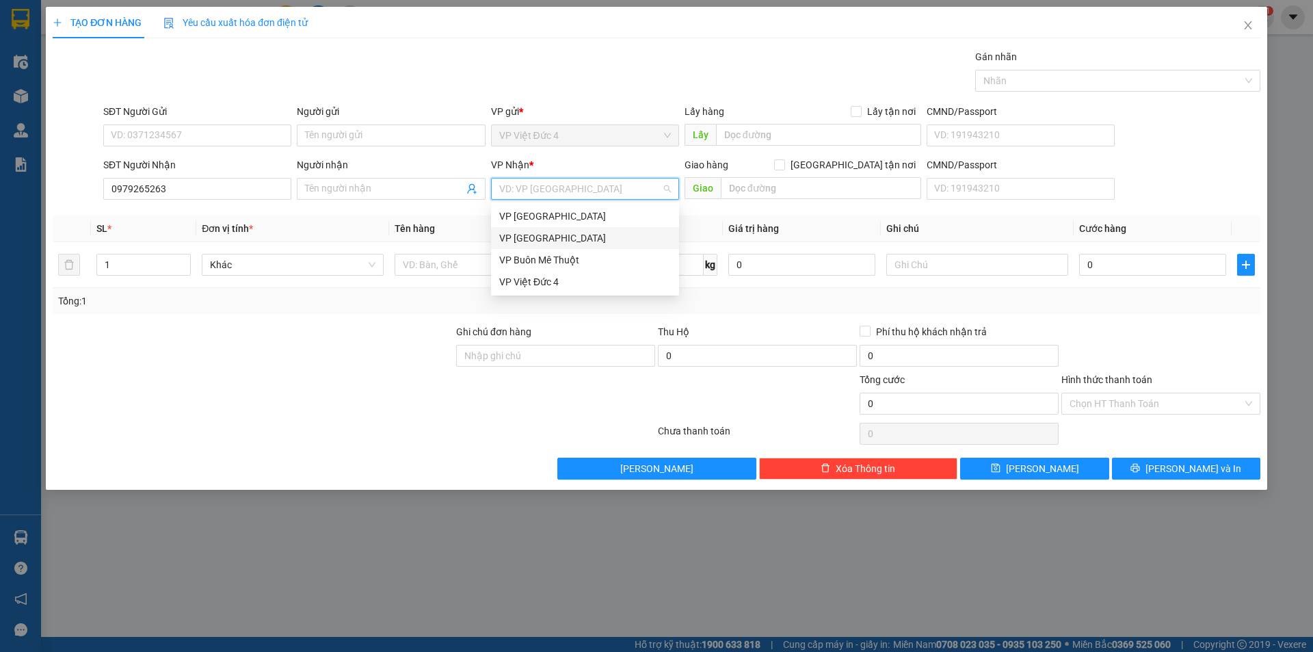
click at [537, 235] on div "VP Sài Gòn" at bounding box center [585, 237] width 172 height 15
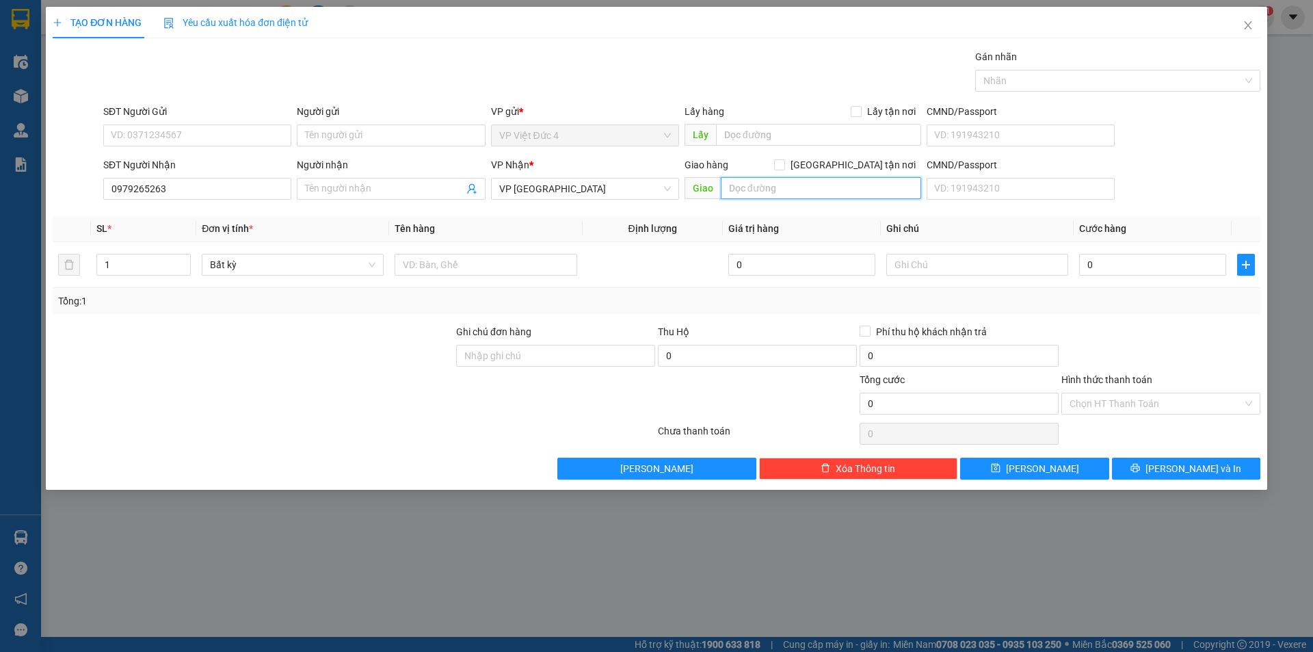
click at [854, 188] on input "text" at bounding box center [821, 188] width 200 height 22
type input "my phuoc 3"
click at [528, 262] on input "text" at bounding box center [485, 265] width 182 height 22
type input "th g"
click at [1207, 265] on input "0" at bounding box center [1152, 265] width 147 height 22
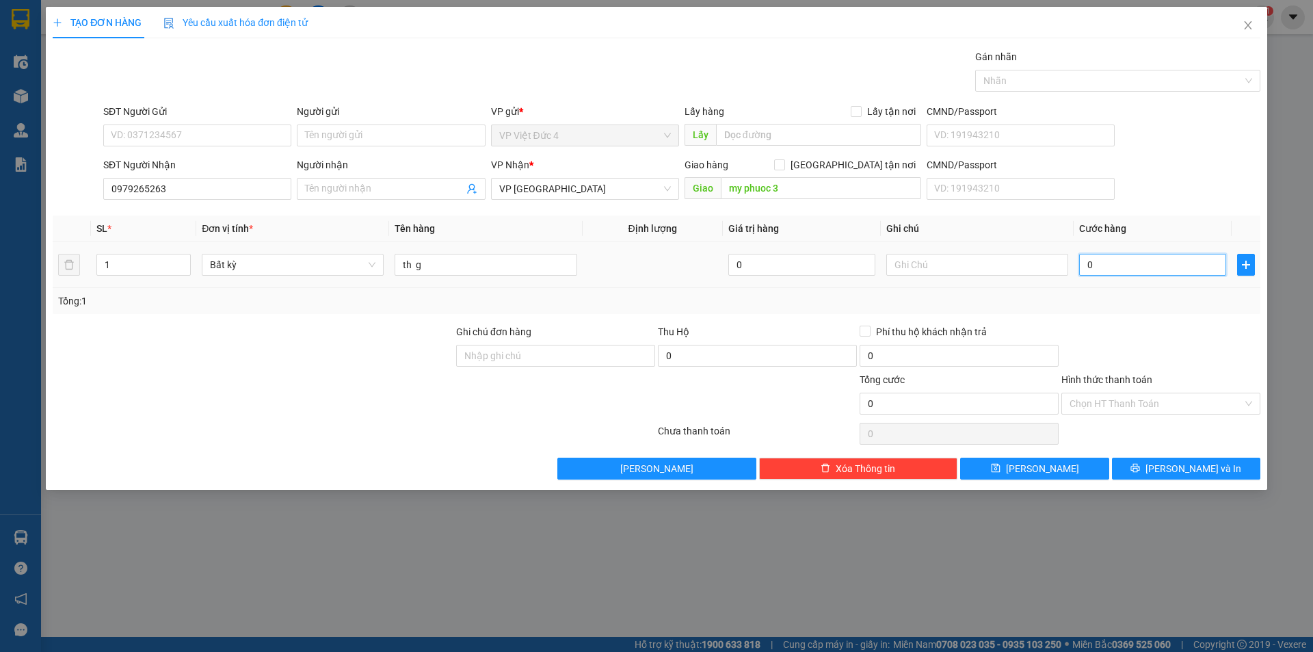
type input "7"
type input "70"
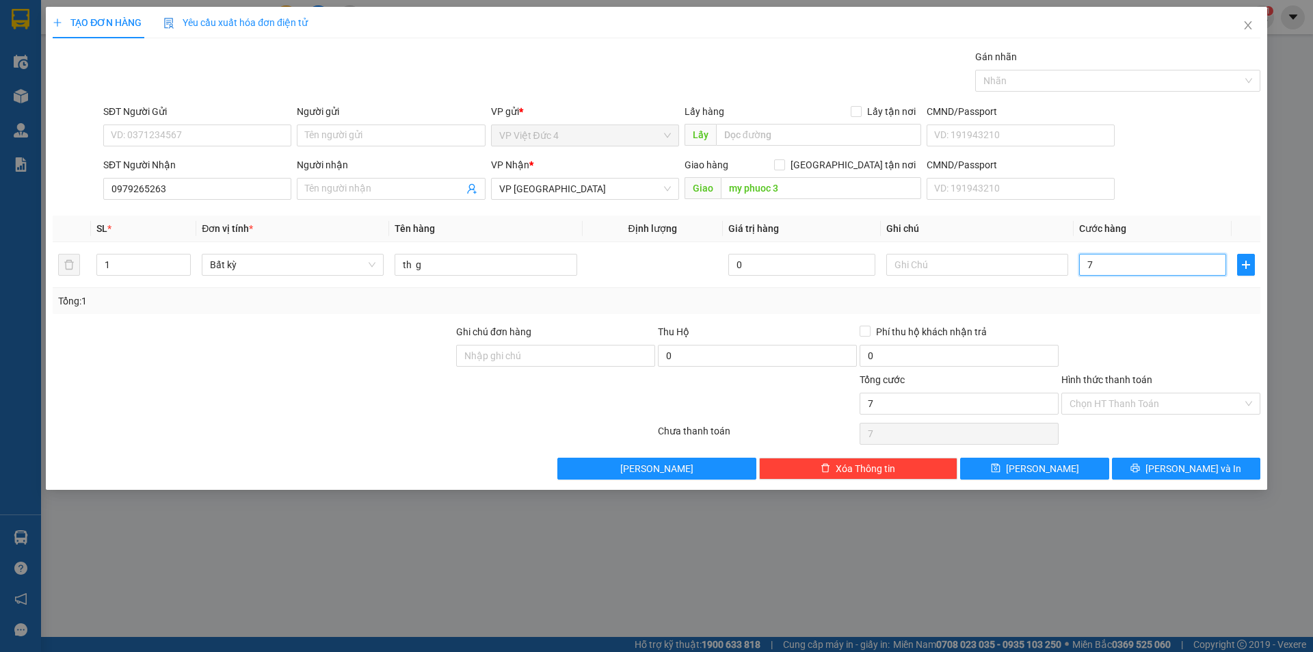
type input "70"
type input "700"
type input "7.000"
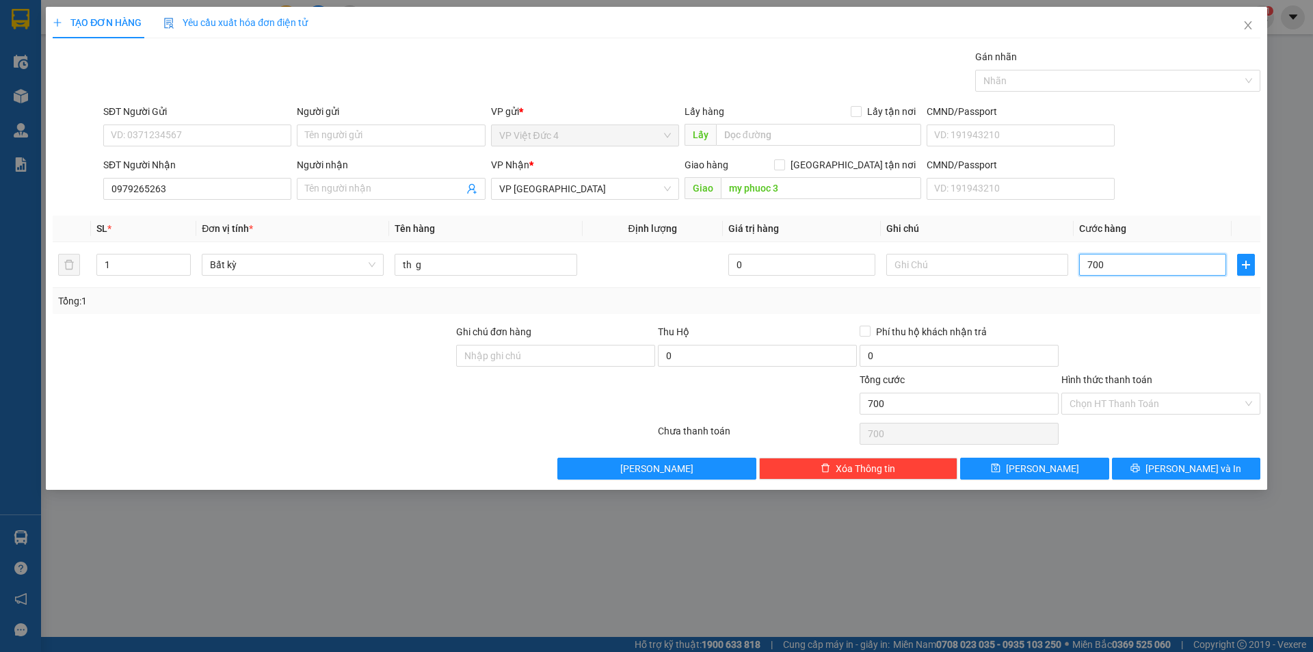
type input "7.000"
type input "70.000"
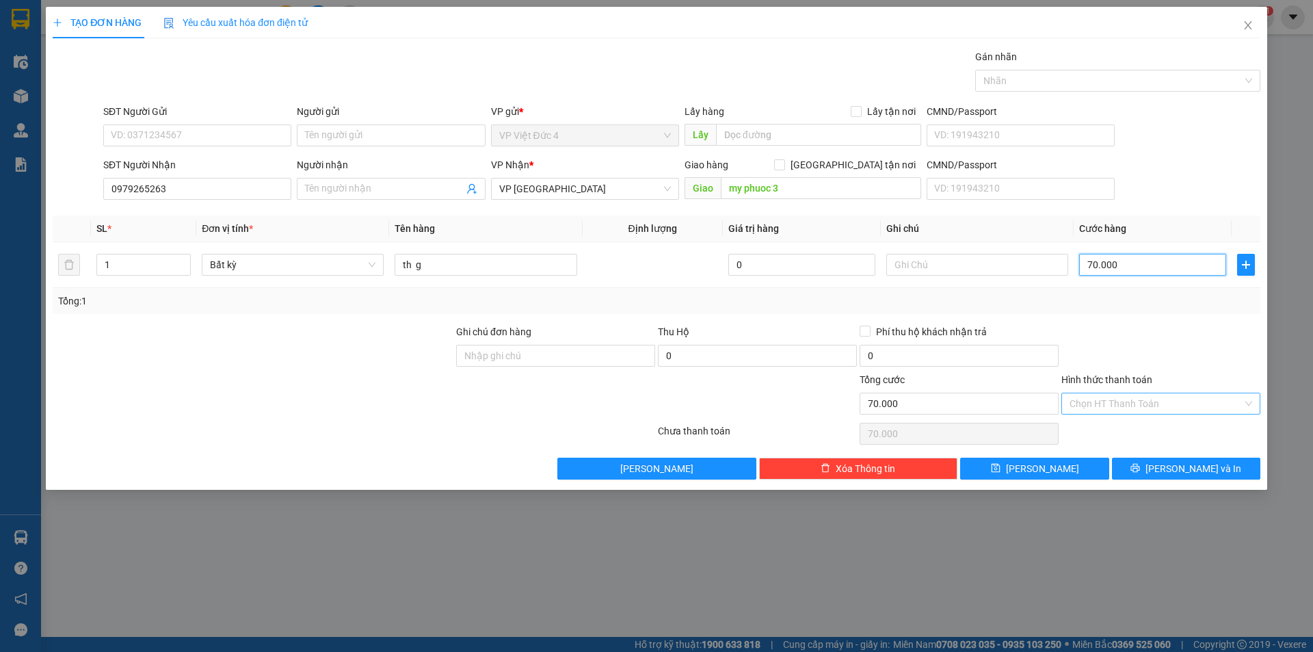
type input "70.000"
click at [1116, 397] on input "Hình thức thanh toán" at bounding box center [1155, 403] width 173 height 21
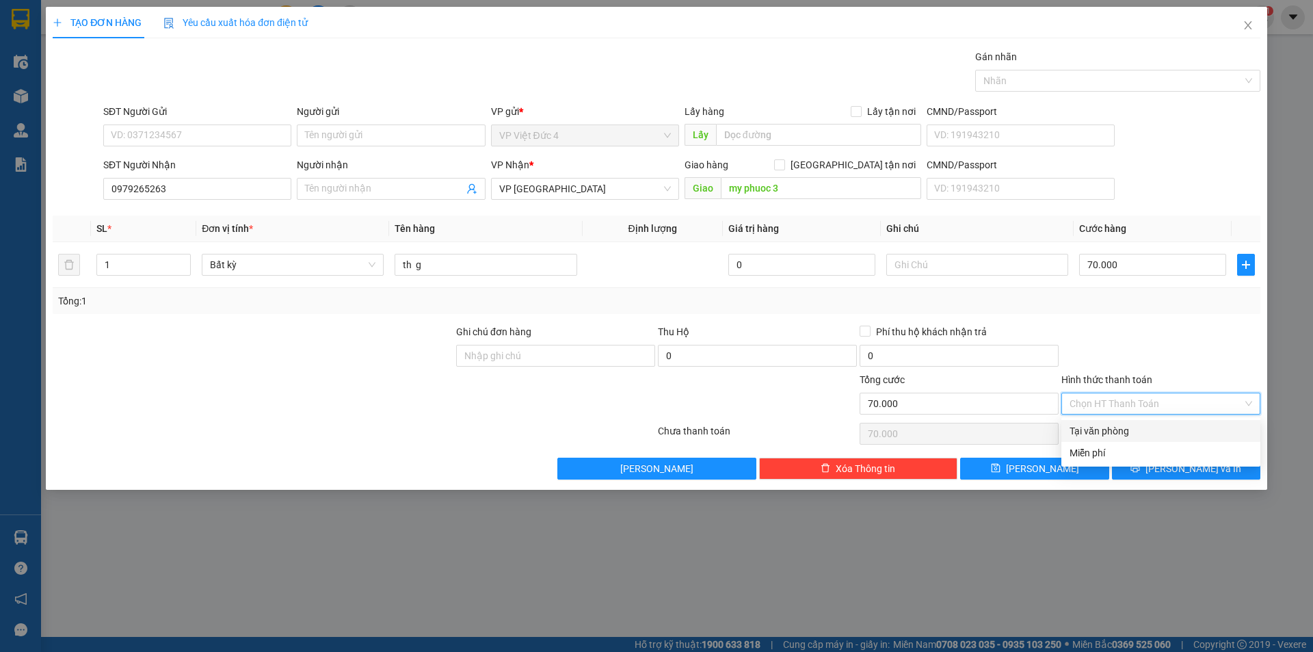
click at [1093, 428] on div "Tại văn phòng" at bounding box center [1160, 430] width 183 height 15
type input "0"
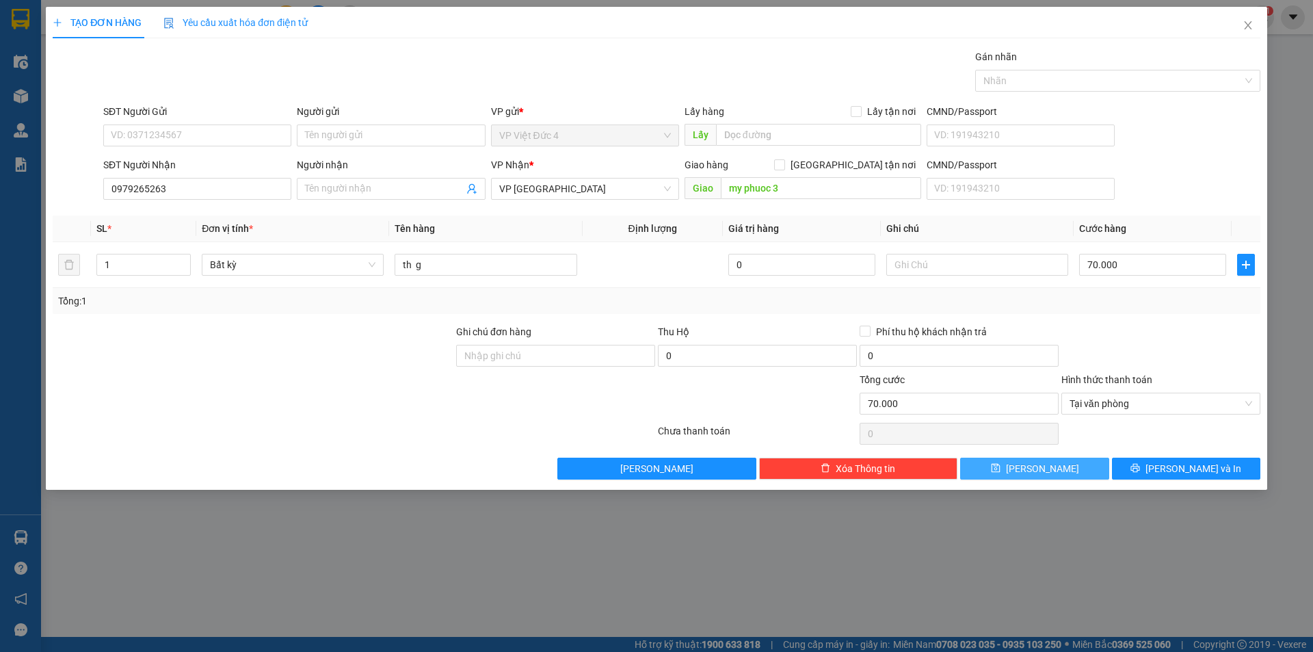
click at [1037, 465] on span "[PERSON_NAME]" at bounding box center [1042, 468] width 73 height 15
type input "0"
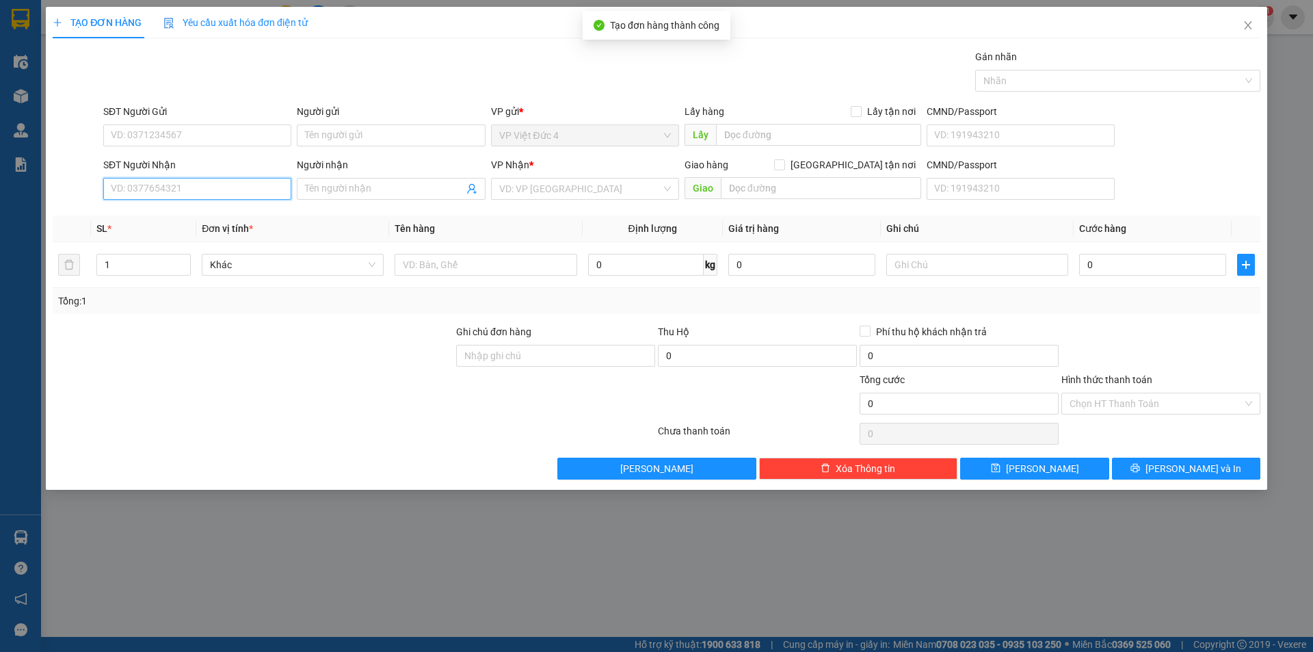
click at [252, 191] on input "SĐT Người Nhận" at bounding box center [197, 189] width 188 height 22
type input "0974915939"
click at [535, 189] on input "search" at bounding box center [580, 188] width 162 height 21
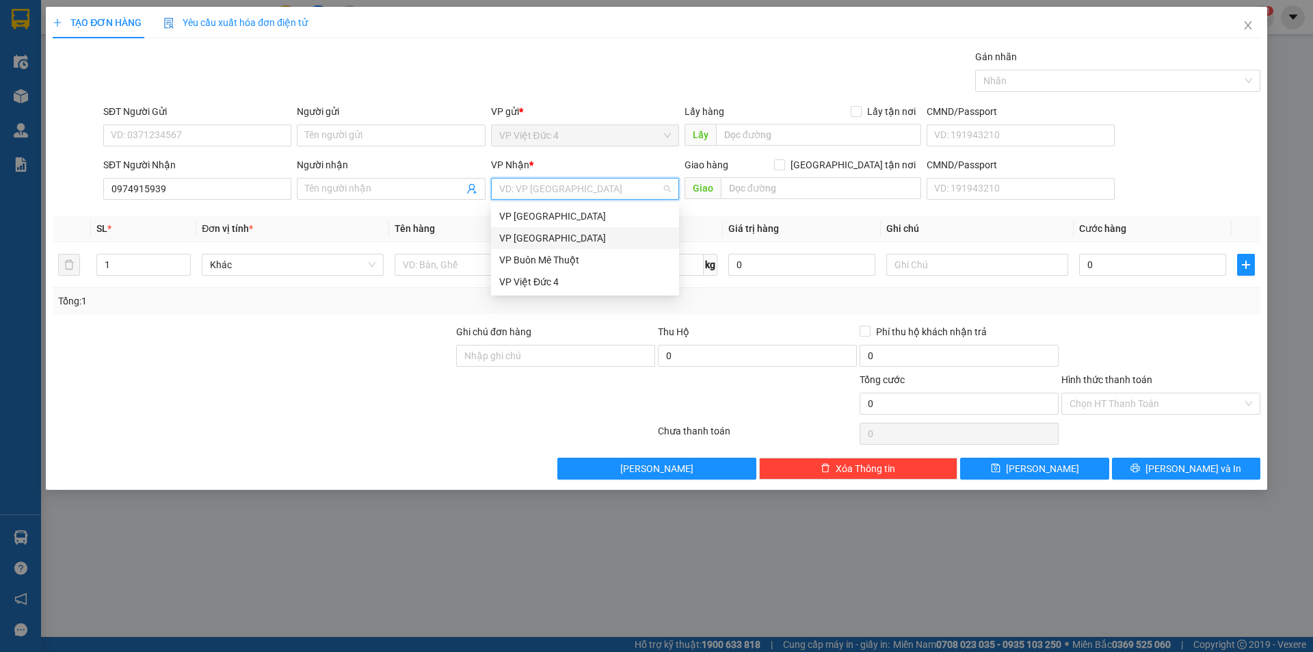
click at [526, 234] on div "VP Sài Gòn" at bounding box center [585, 237] width 172 height 15
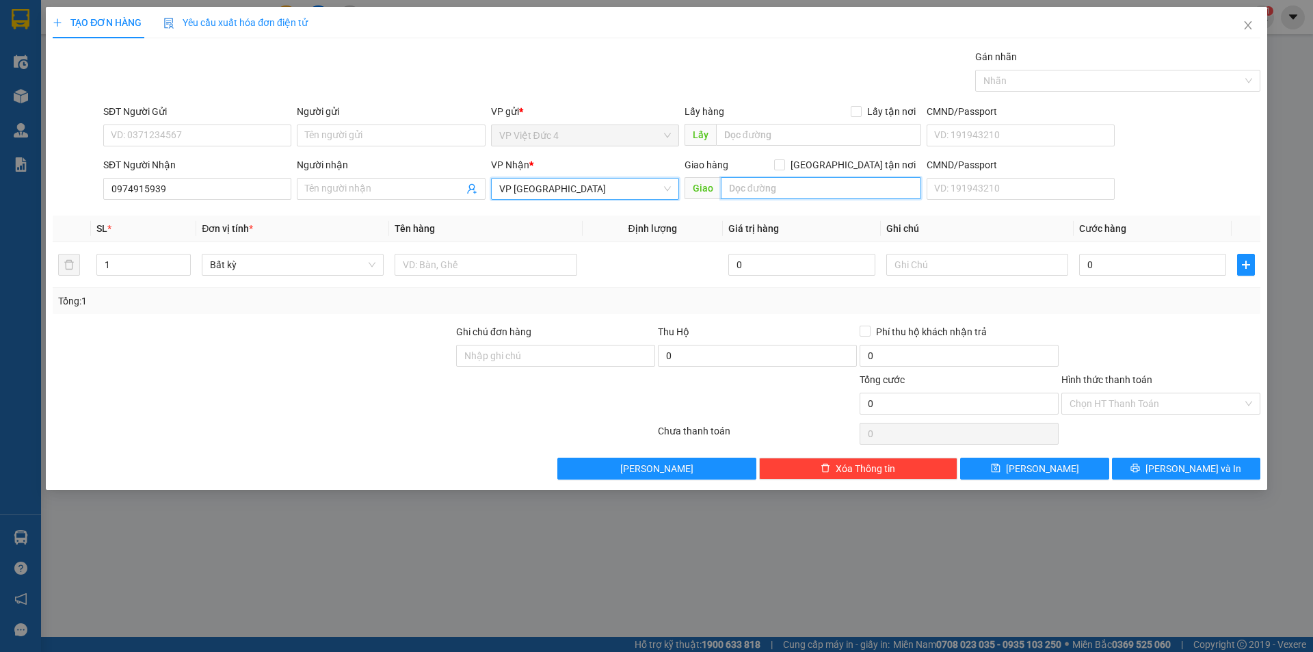
click at [900, 183] on input "text" at bounding box center [821, 188] width 200 height 22
click at [830, 185] on input "text" at bounding box center [821, 188] width 200 height 22
type input "n 4 dat thanh"
click at [118, 265] on input "1" at bounding box center [143, 264] width 93 height 21
type input "2"
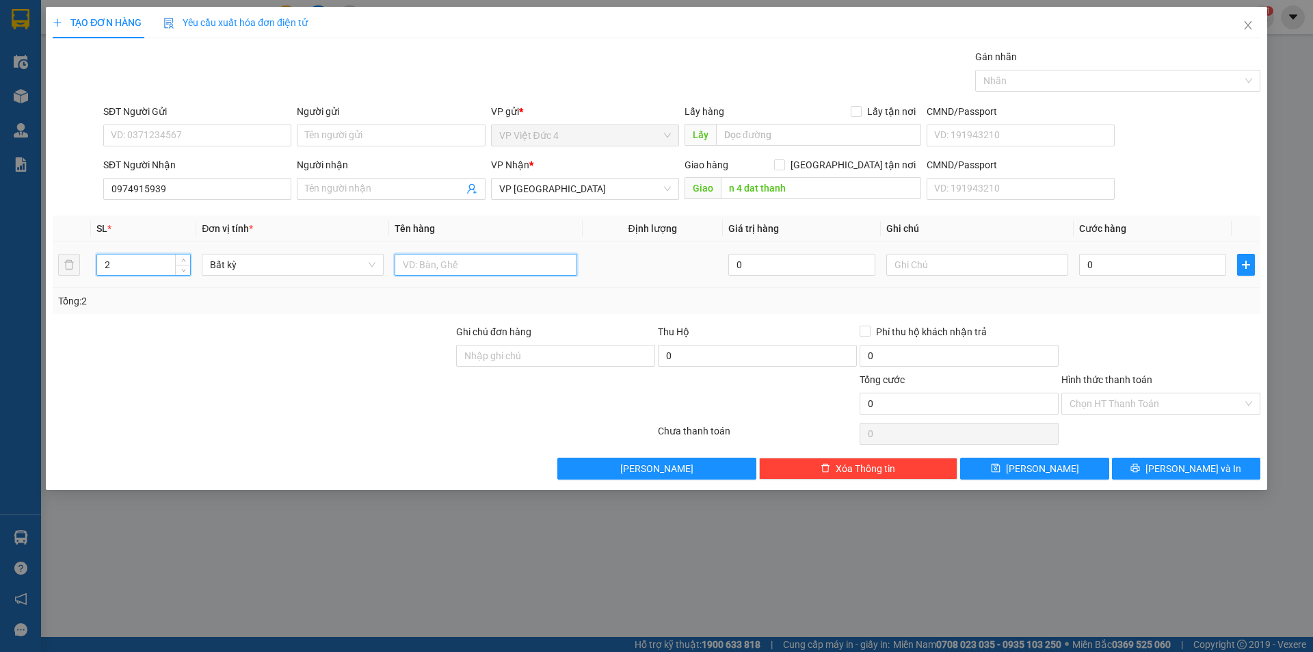
click at [548, 263] on input "text" at bounding box center [485, 265] width 182 height 22
type input "tum"
click at [1203, 261] on input "0" at bounding box center [1152, 265] width 147 height 22
type input "1"
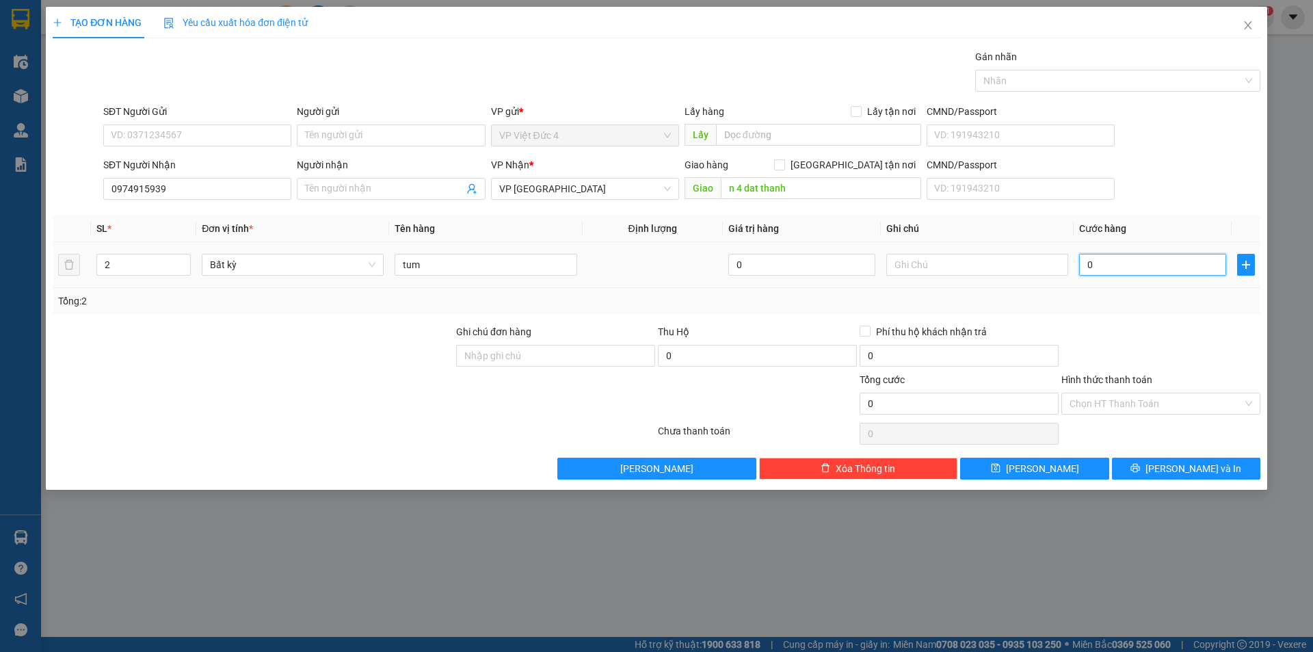
type input "1"
type input "14"
type input "140"
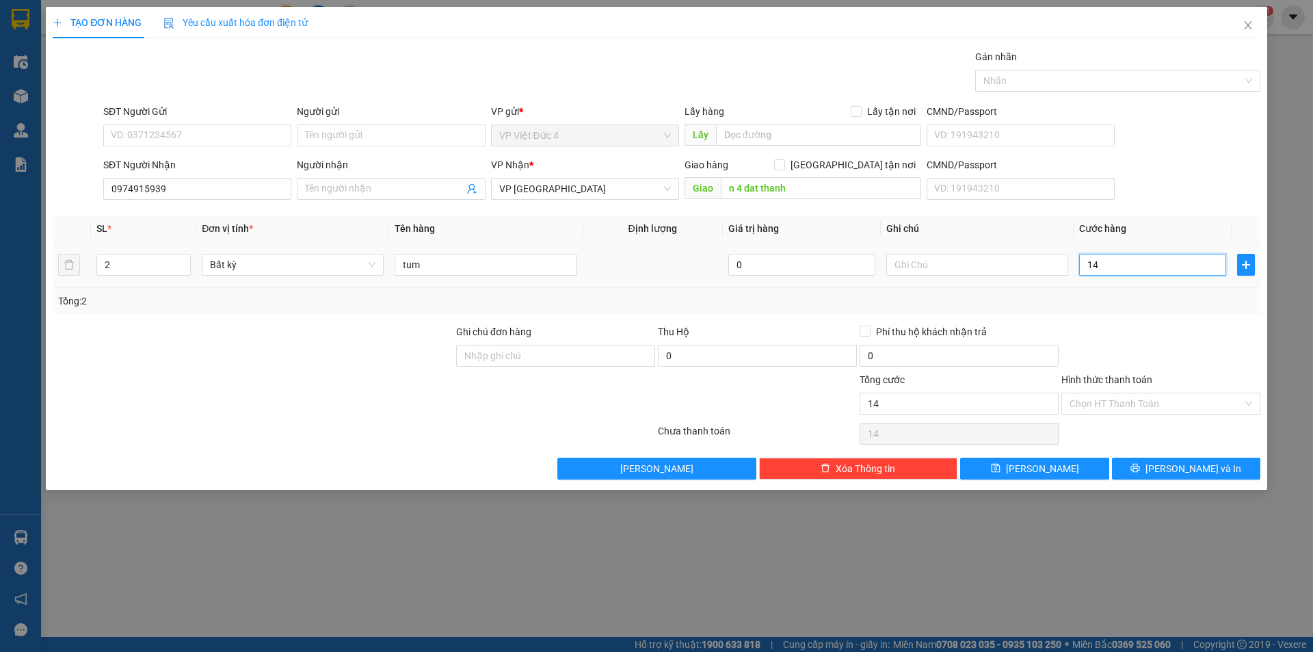
type input "140"
type input "1.400"
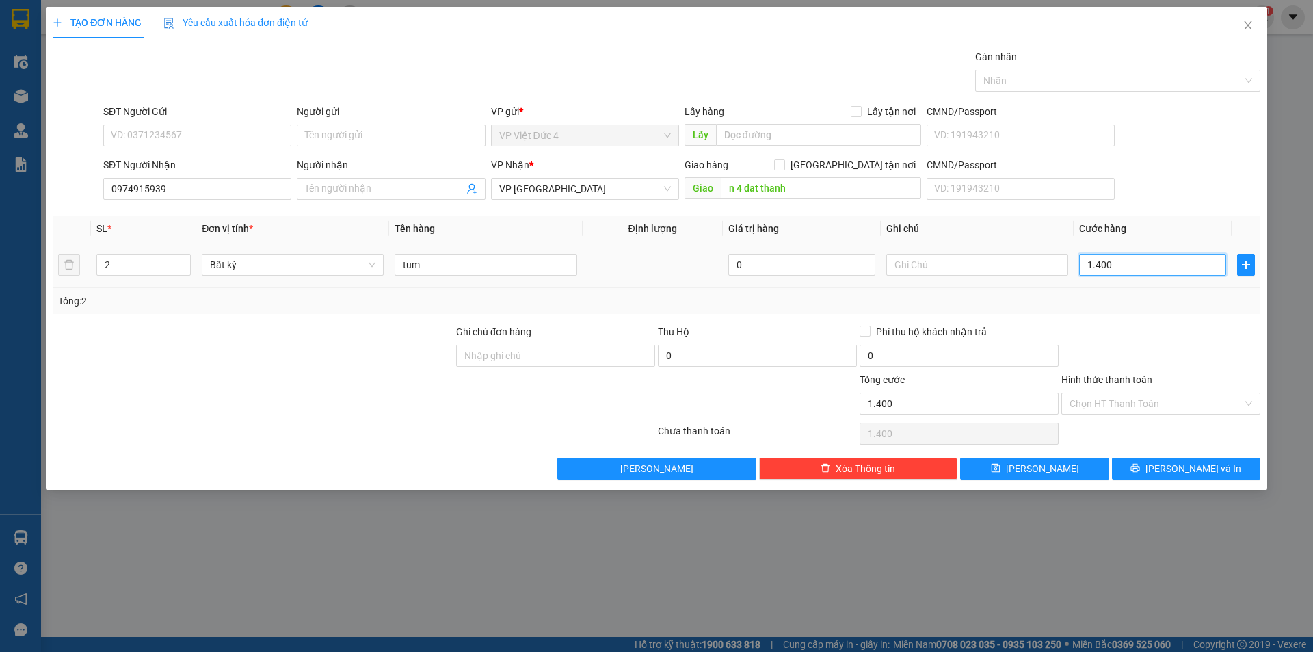
type input "14.000"
type input "140.000"
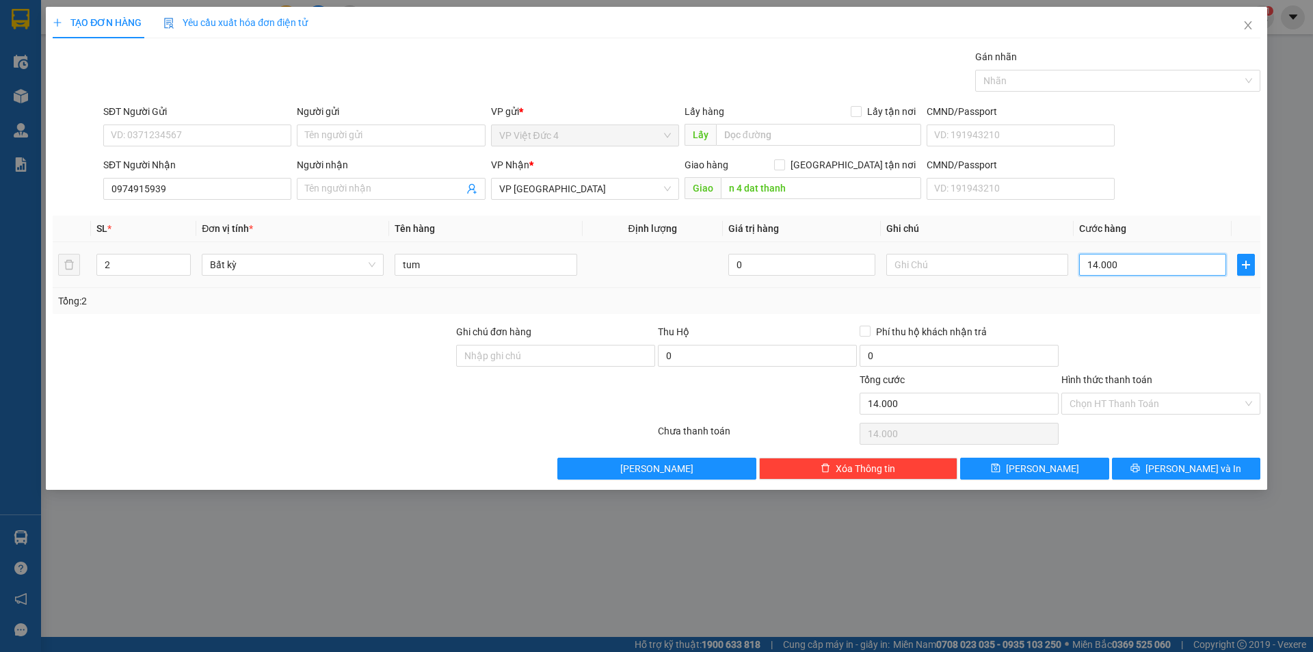
type input "140.000"
click at [1047, 467] on span "[PERSON_NAME]" at bounding box center [1042, 468] width 73 height 15
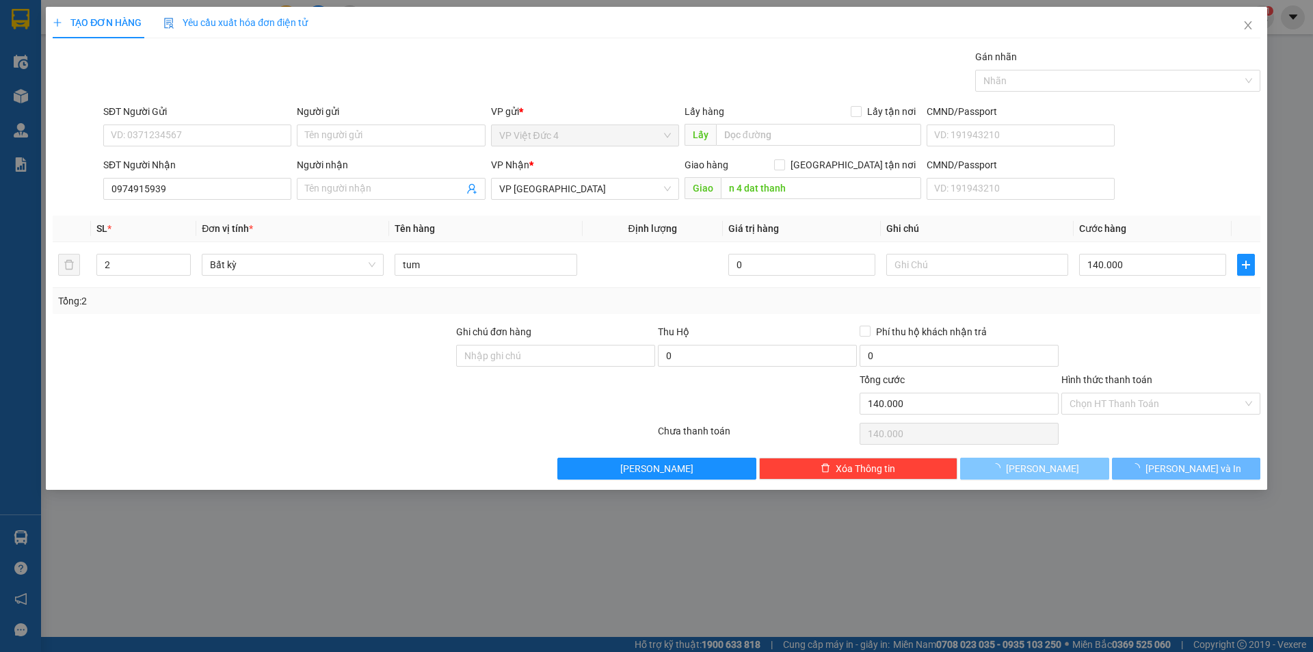
type input "1"
type input "0"
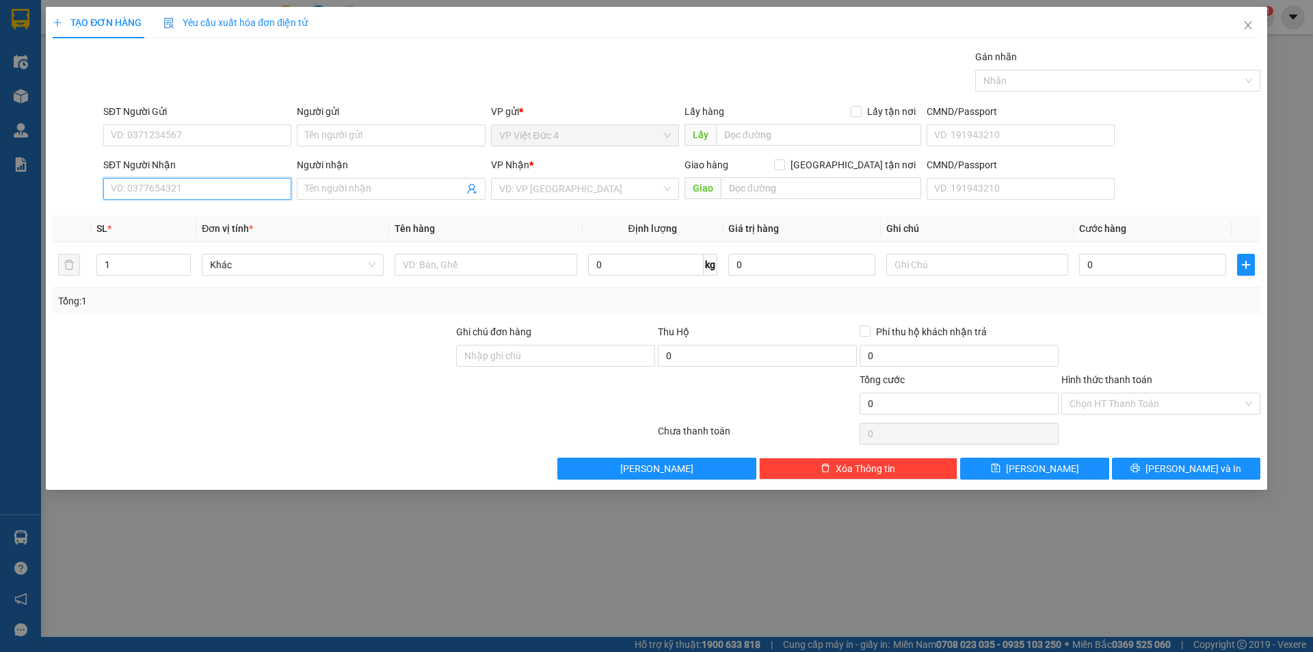
click at [272, 189] on input "SĐT Người Nhận" at bounding box center [197, 189] width 188 height 22
type input "0931007017"
click at [526, 184] on input "search" at bounding box center [580, 188] width 162 height 21
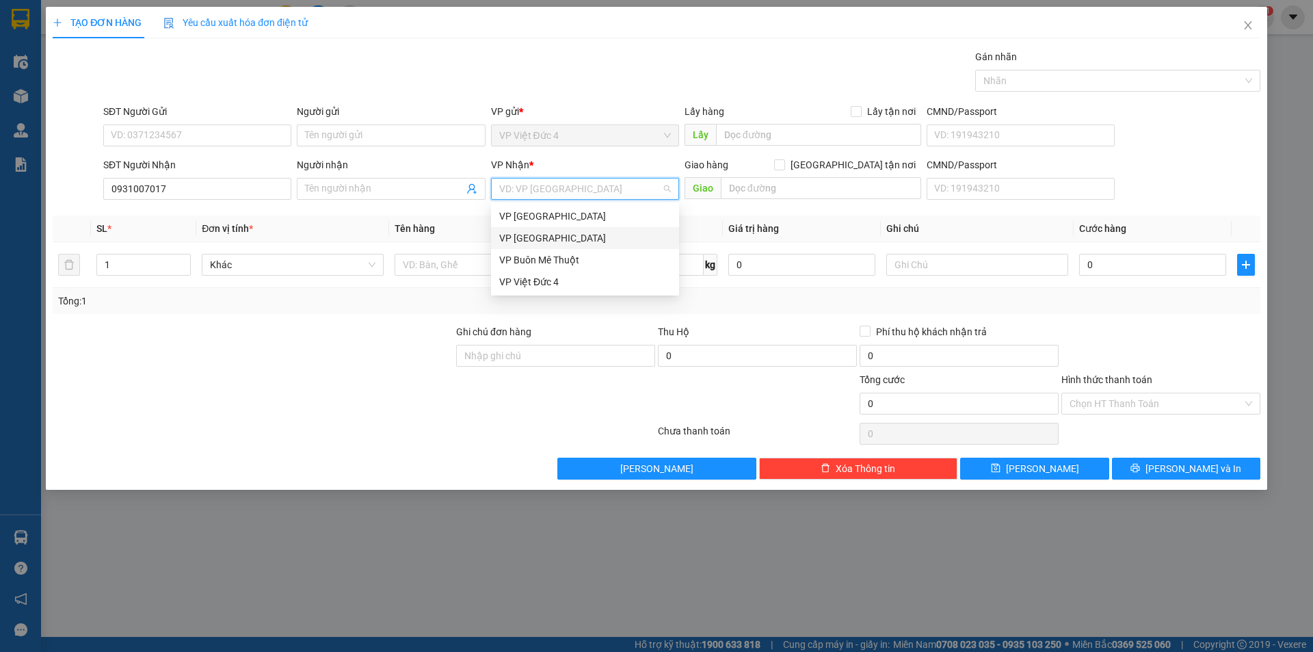
click at [513, 237] on div "VP Sài Gòn" at bounding box center [585, 237] width 172 height 15
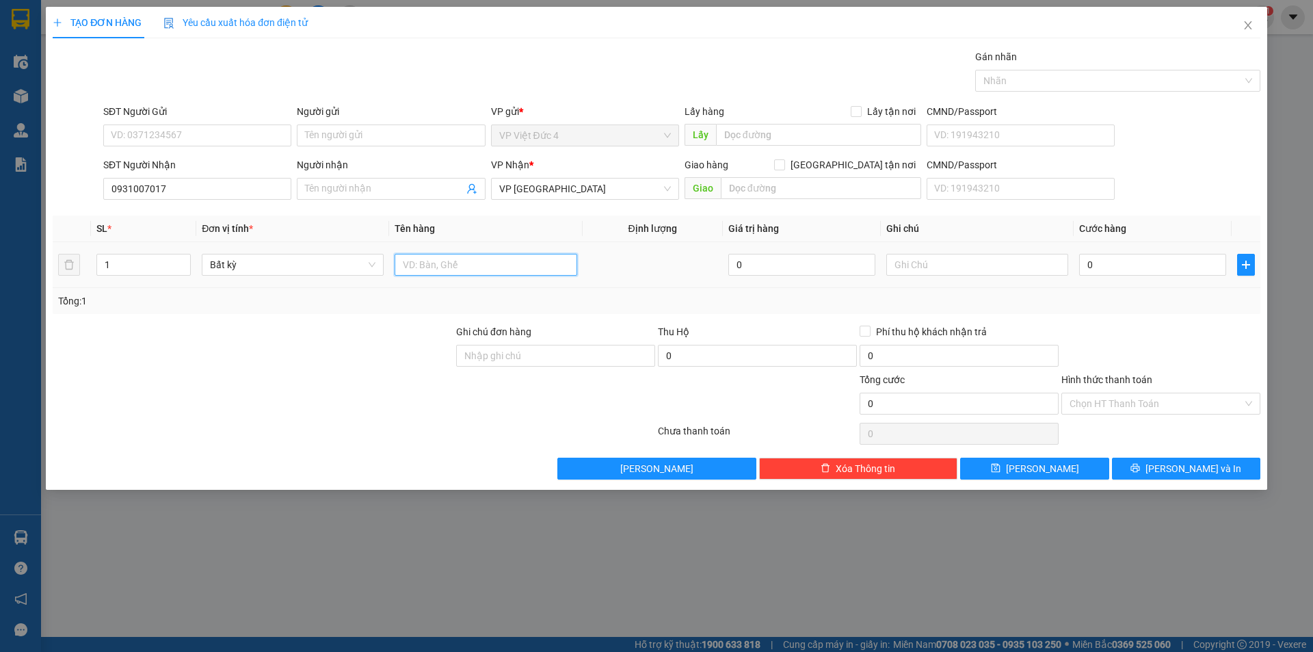
click at [530, 261] on input "text" at bounding box center [485, 265] width 182 height 22
type input "th g"
click at [1199, 260] on input "0" at bounding box center [1152, 265] width 147 height 22
type input "8"
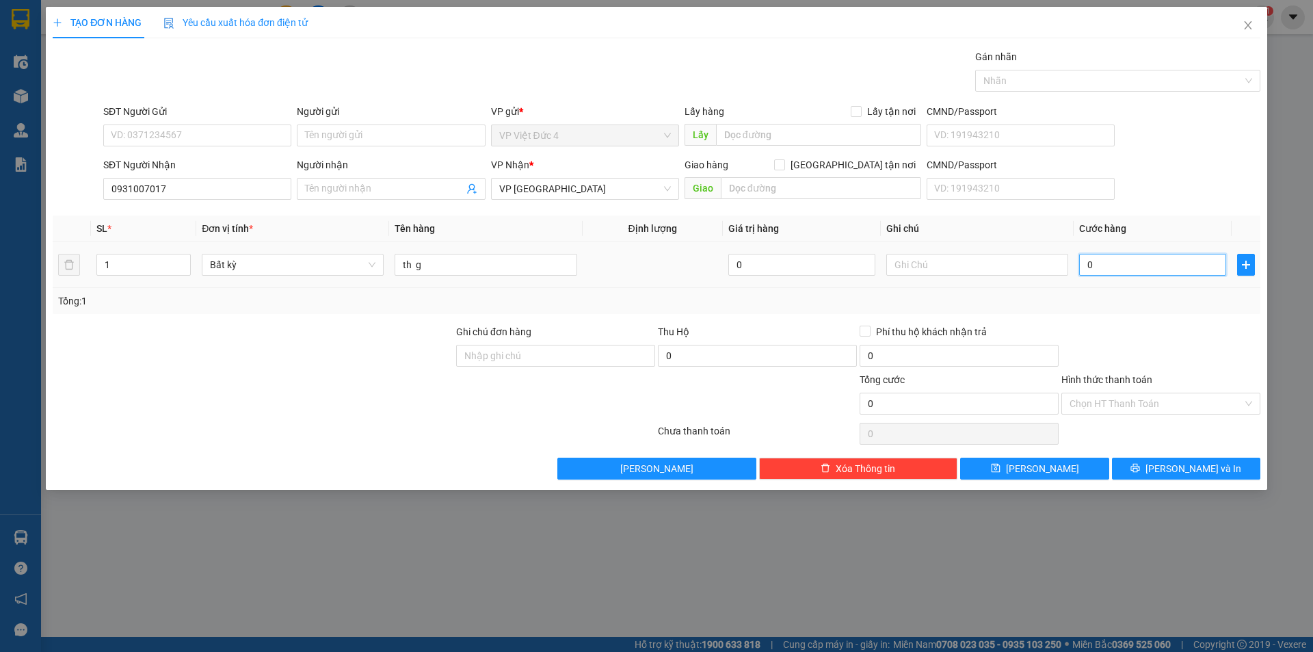
type input "8"
type input "80"
type input "800"
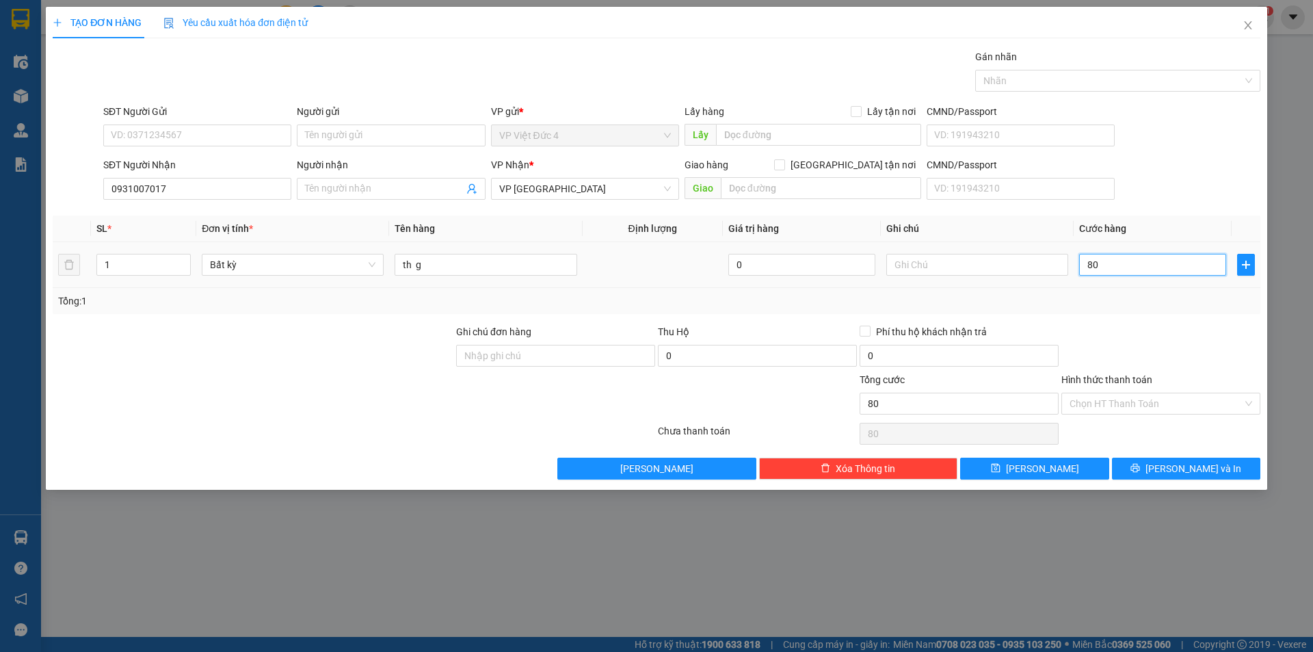
type input "800"
type input "8.000"
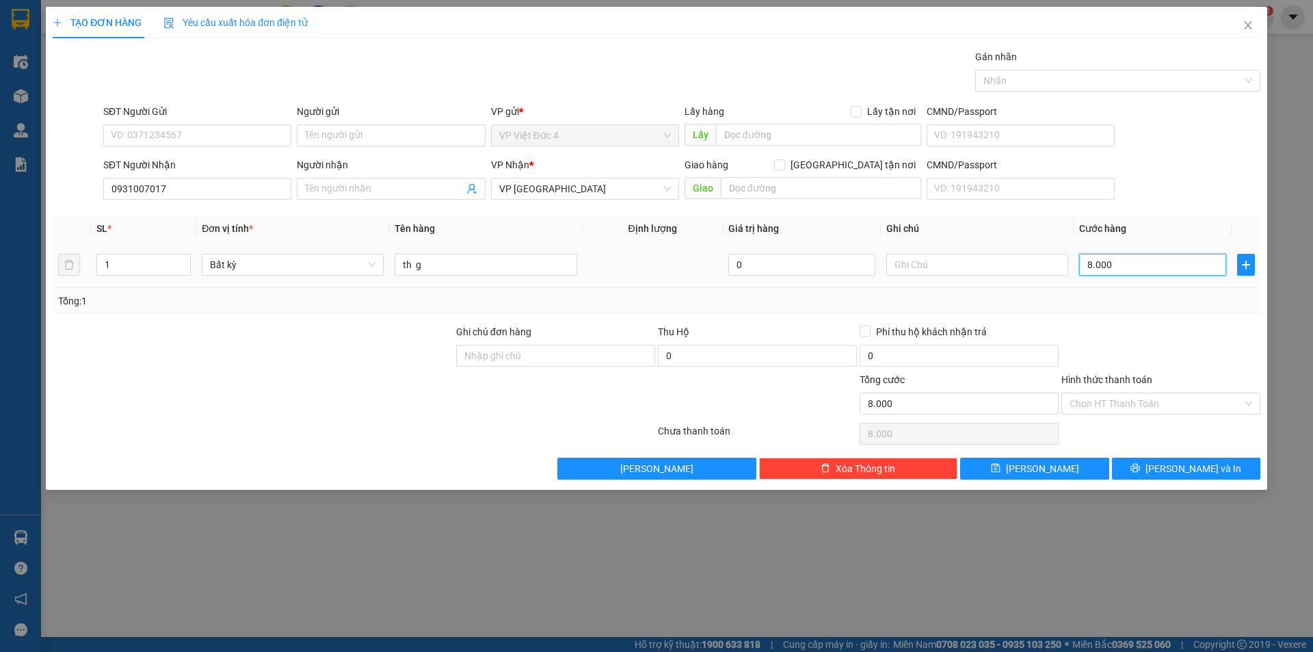
type input "80.000"
type input "800.000"
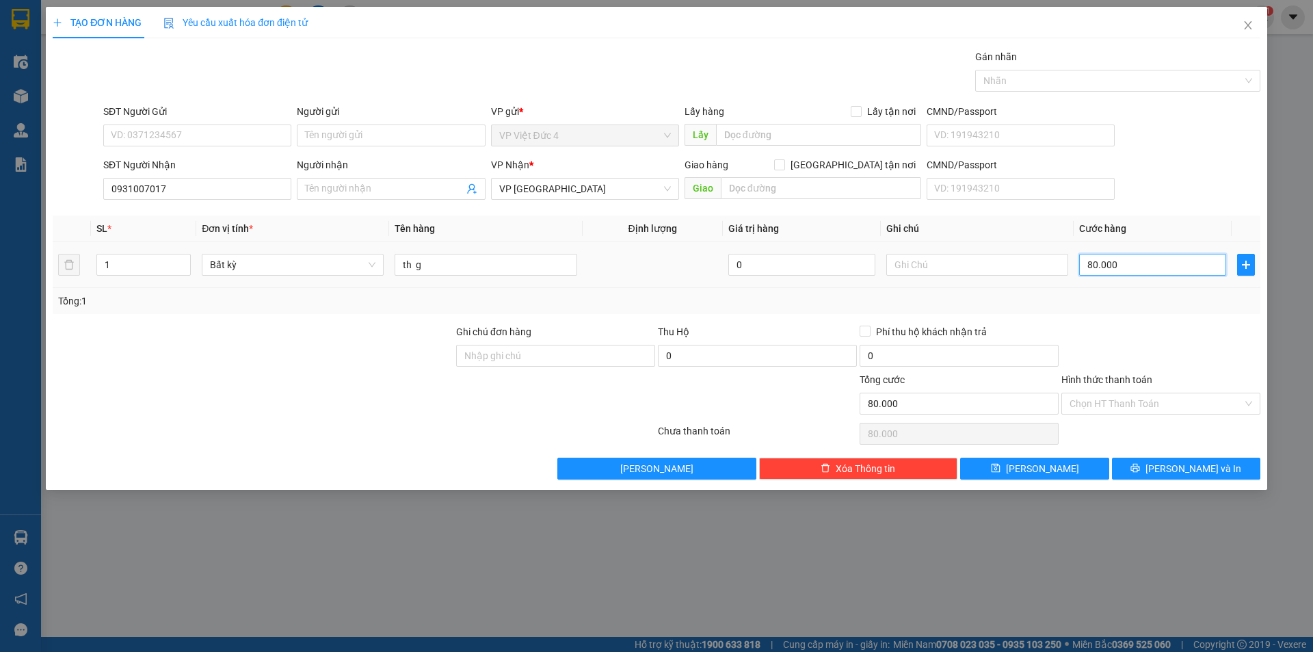
type input "800.000"
type input "80.000"
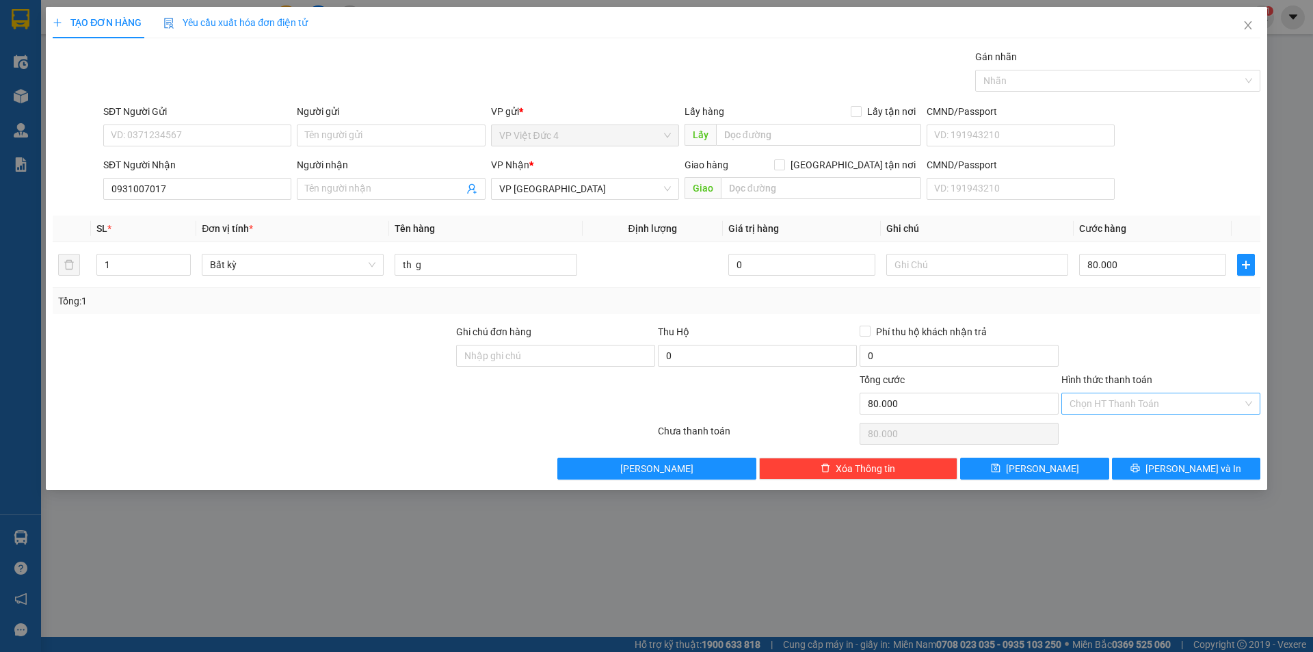
click at [1109, 399] on input "Hình thức thanh toán" at bounding box center [1155, 403] width 173 height 21
click at [1105, 431] on div "Tại văn phòng" at bounding box center [1160, 430] width 183 height 15
type input "0"
click at [1036, 466] on span "[PERSON_NAME]" at bounding box center [1042, 468] width 73 height 15
type input "0"
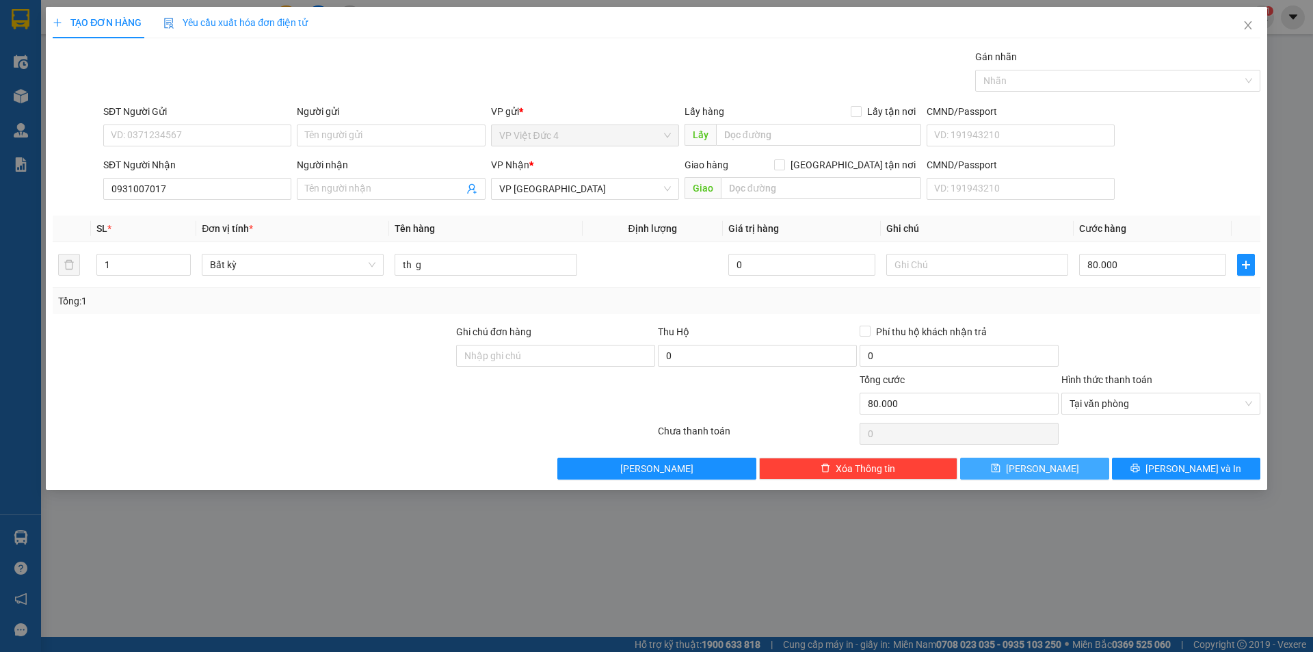
type input "0"
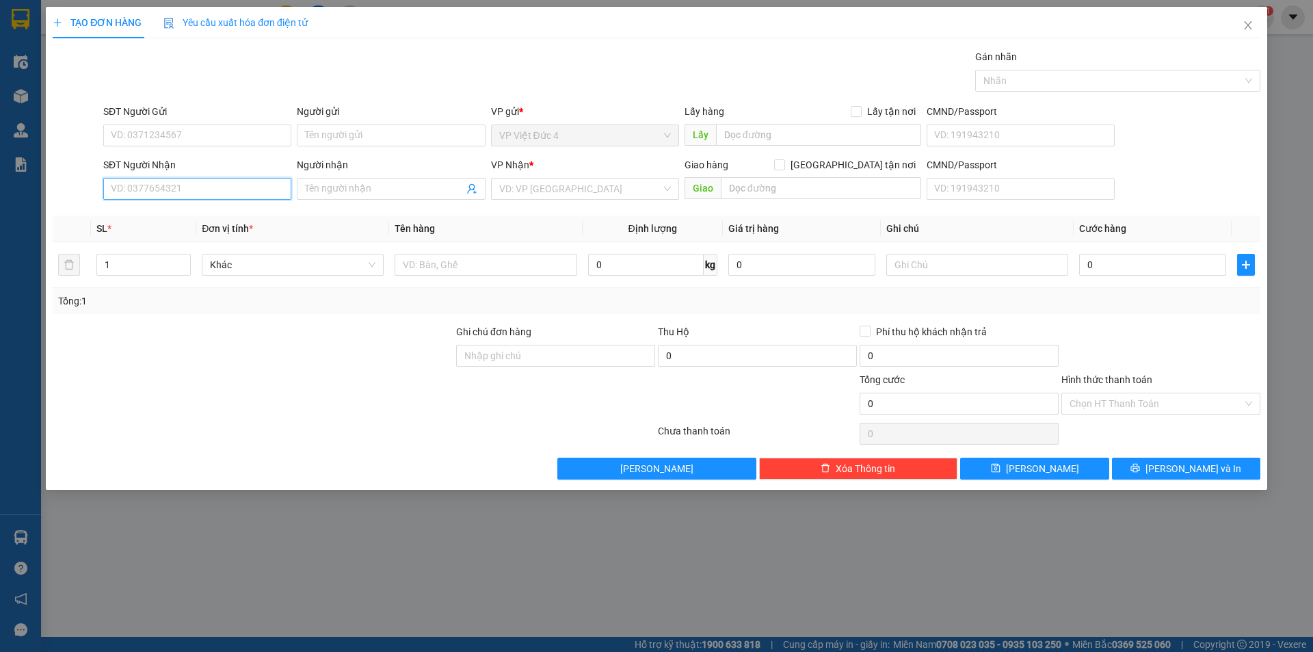
click at [256, 188] on input "SĐT Người Nhận" at bounding box center [197, 189] width 188 height 22
click at [232, 185] on input "SĐT Người Nhận" at bounding box center [197, 189] width 188 height 22
type input "0962418889"
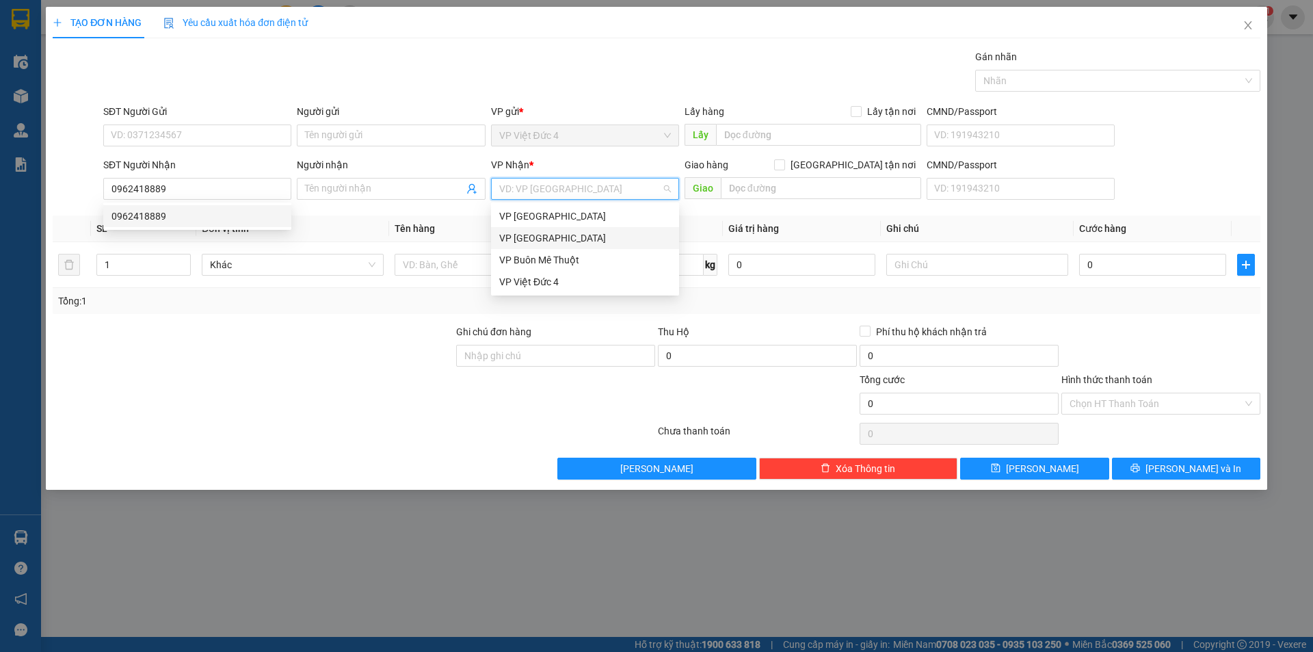
drag, startPoint x: 572, startPoint y: 182, endPoint x: 564, endPoint y: 200, distance: 20.2
click at [572, 181] on input "search" at bounding box center [580, 188] width 162 height 21
click at [523, 234] on div "VP Sài Gòn" at bounding box center [585, 237] width 172 height 15
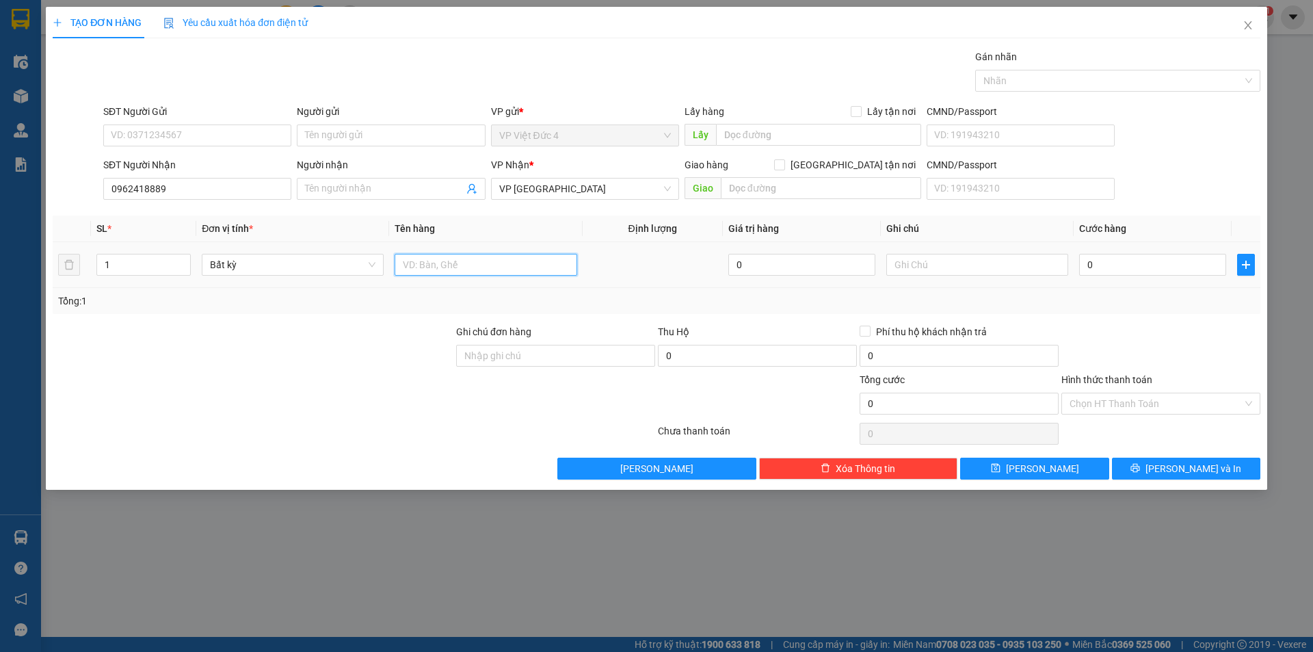
click at [533, 266] on input "text" at bounding box center [485, 265] width 182 height 22
type input "th g"
click at [1206, 262] on input "0" at bounding box center [1152, 265] width 147 height 22
click at [168, 262] on input "1" at bounding box center [143, 264] width 93 height 21
type input "2"
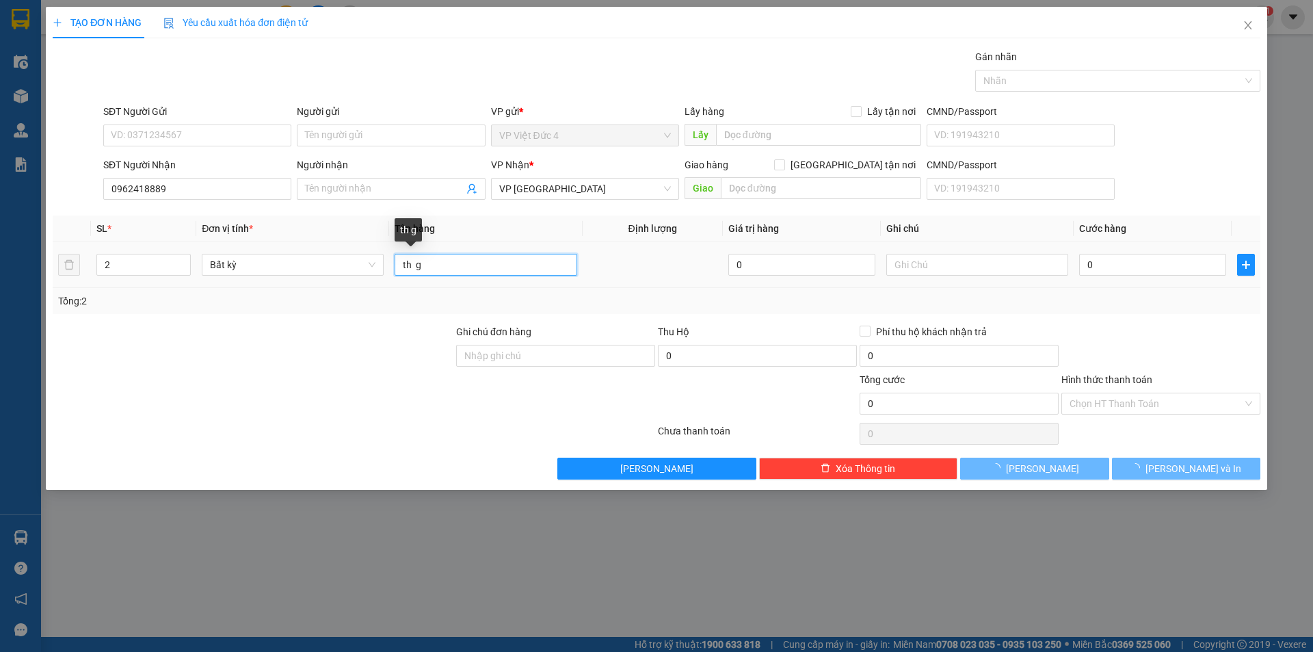
click at [530, 265] on input "th g" at bounding box center [485, 265] width 182 height 22
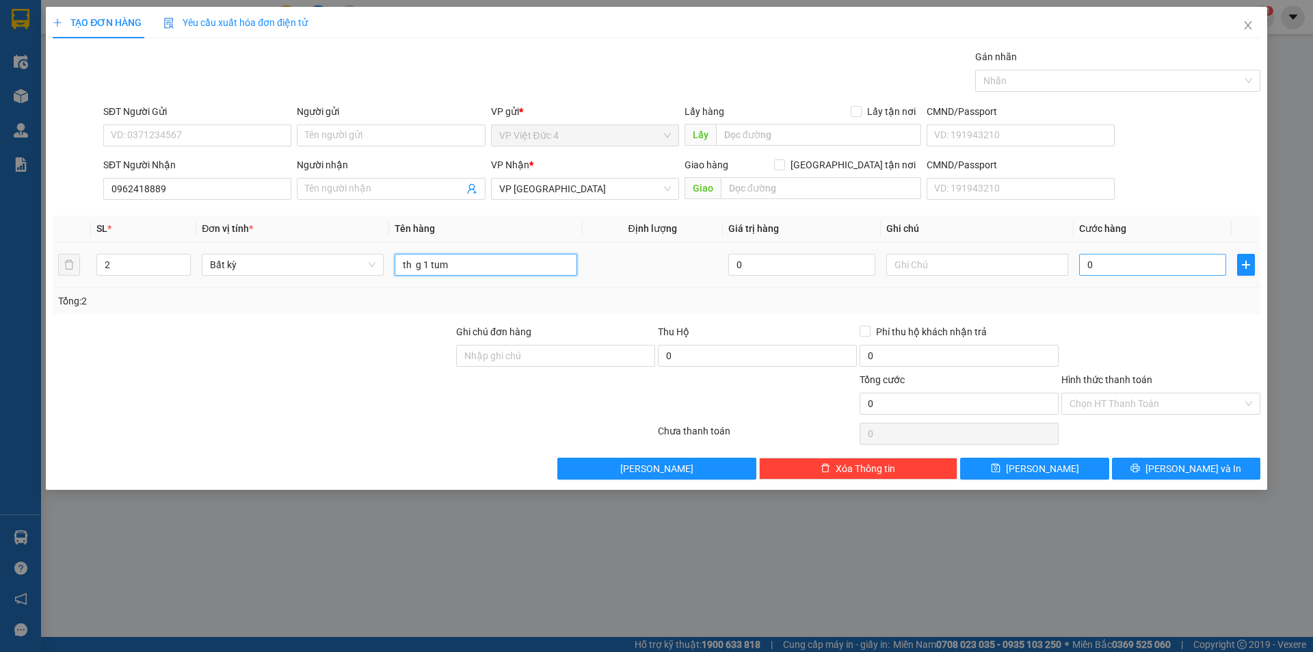
type input "th g 1 tum"
click at [1151, 265] on input "0" at bounding box center [1152, 265] width 147 height 22
type input "1"
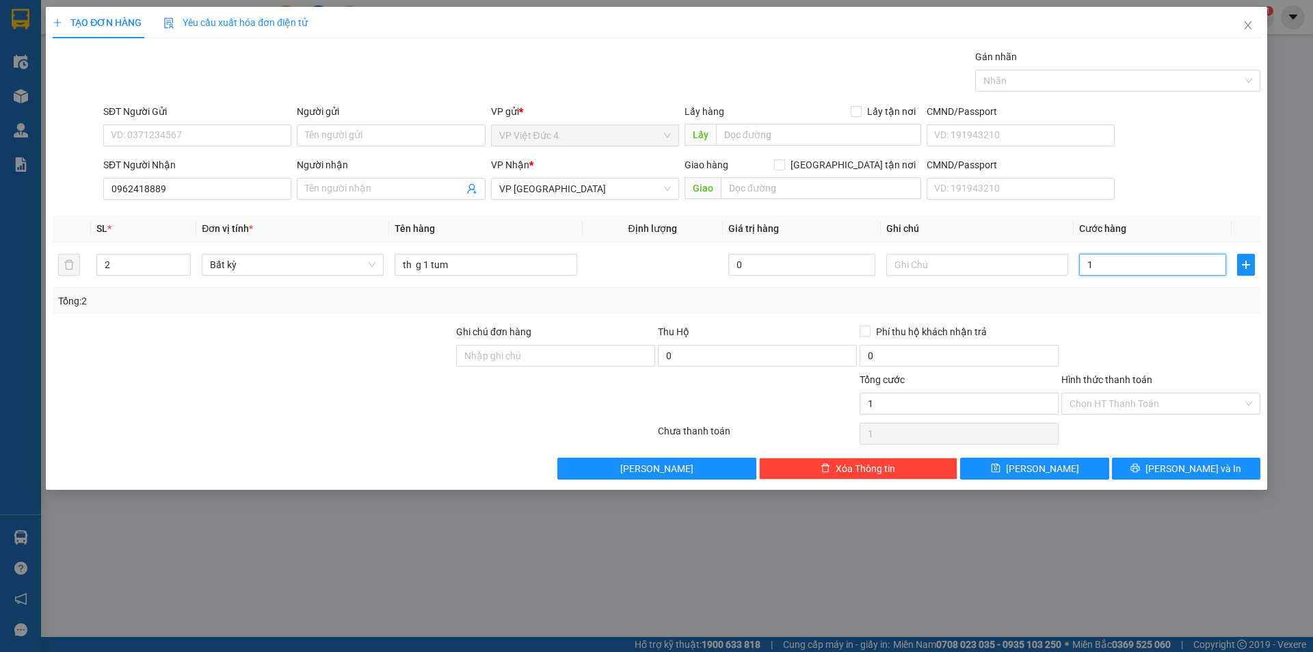
type input "13"
click at [1103, 396] on input "Hình thức thanh toán" at bounding box center [1155, 403] width 173 height 21
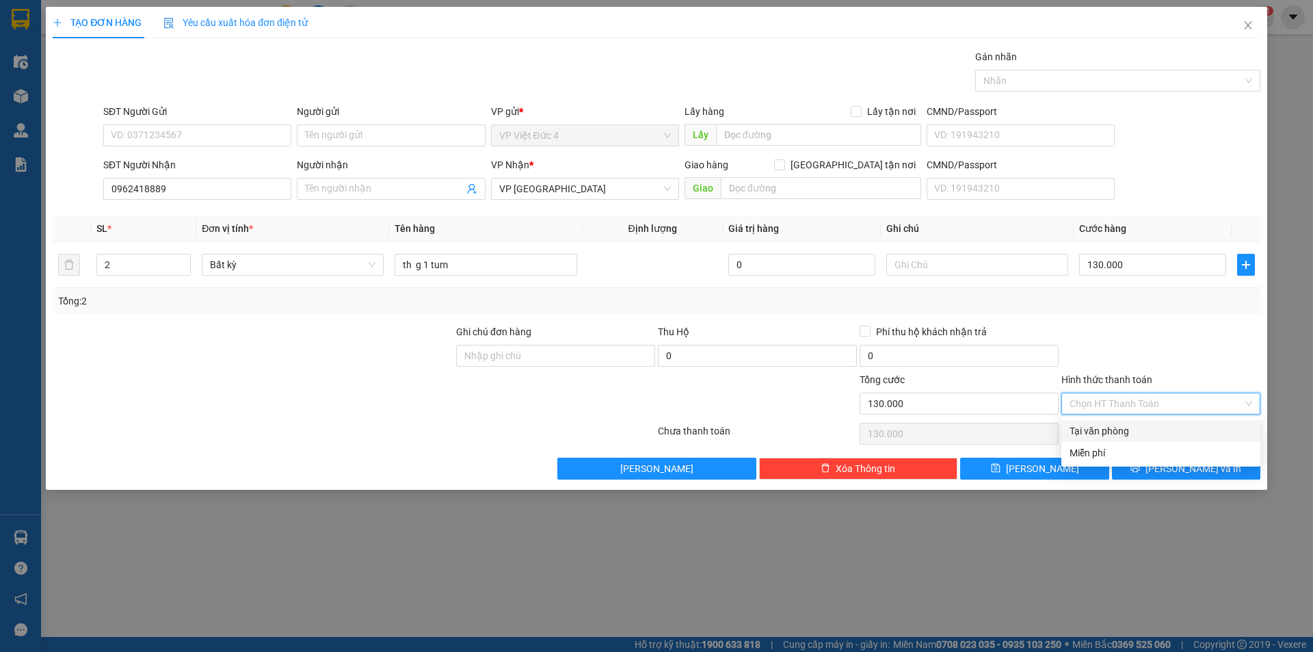
click at [1099, 427] on div "Tại văn phòng" at bounding box center [1160, 430] width 183 height 15
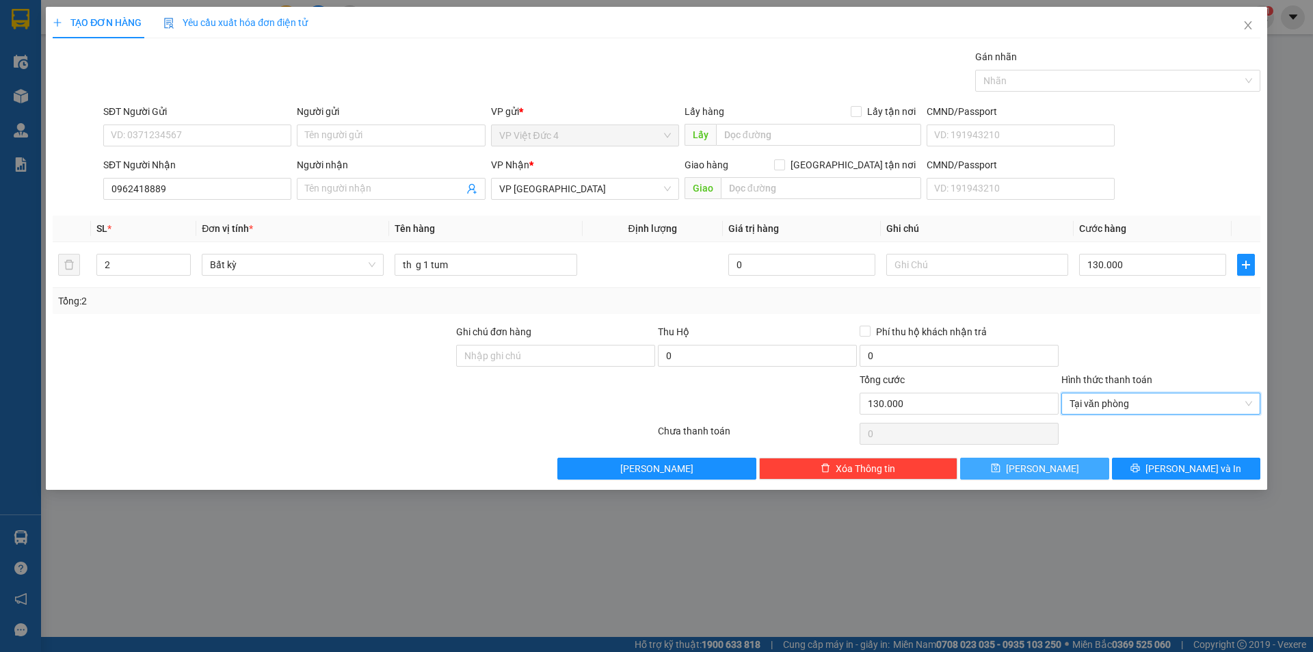
click at [1045, 466] on span "[PERSON_NAME]" at bounding box center [1042, 468] width 73 height 15
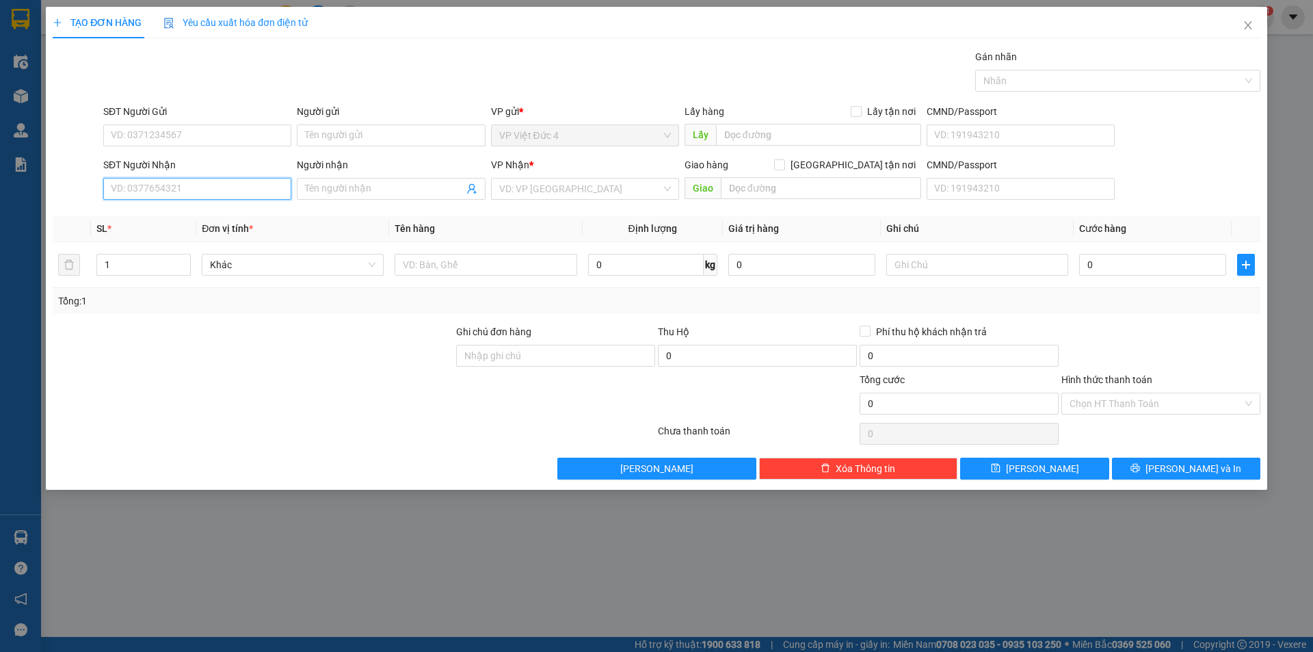
click at [256, 187] on input "SĐT Người Nhận" at bounding box center [197, 189] width 188 height 22
click at [1248, 20] on span "Close" at bounding box center [1248, 26] width 38 height 38
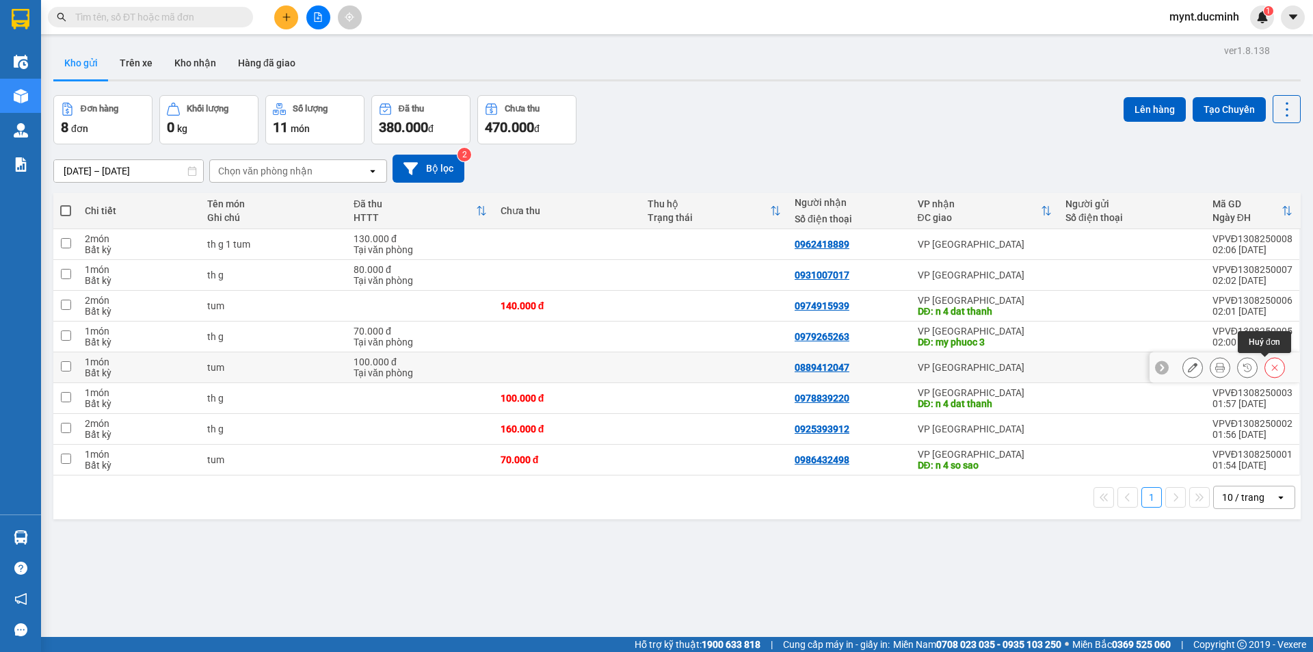
click at [1270, 362] on icon at bounding box center [1275, 367] width 10 height 10
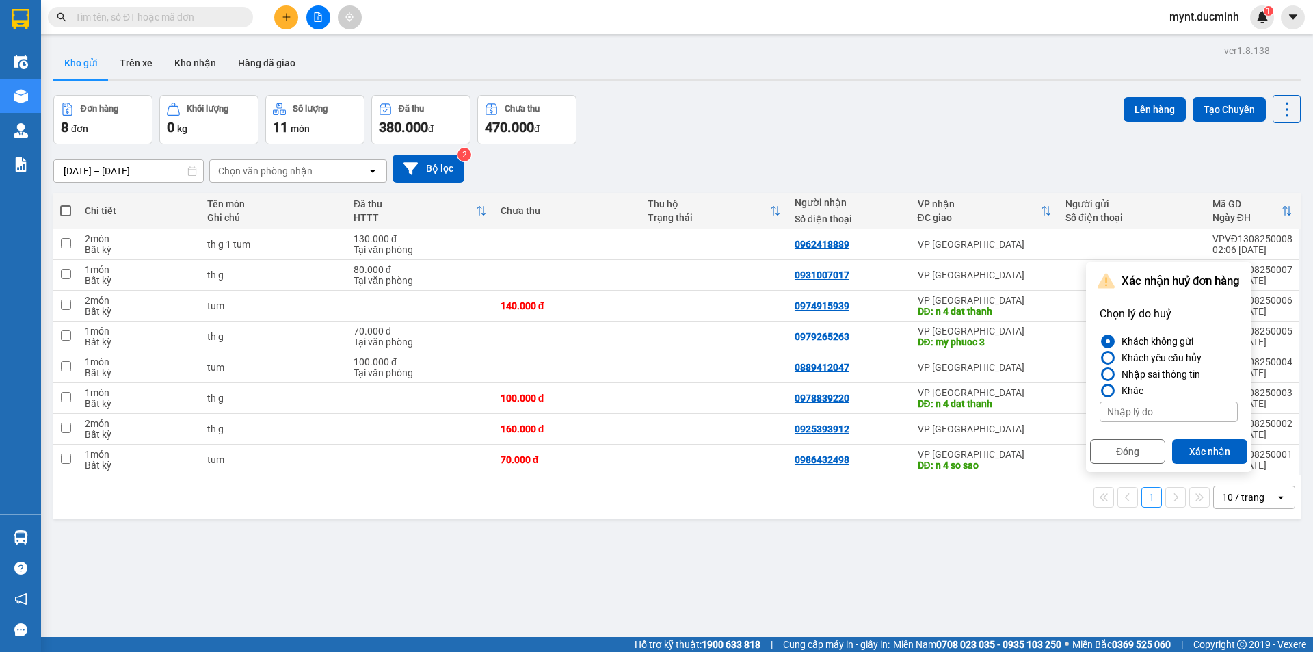
click at [1201, 446] on button "Xác nhận" at bounding box center [1209, 451] width 75 height 25
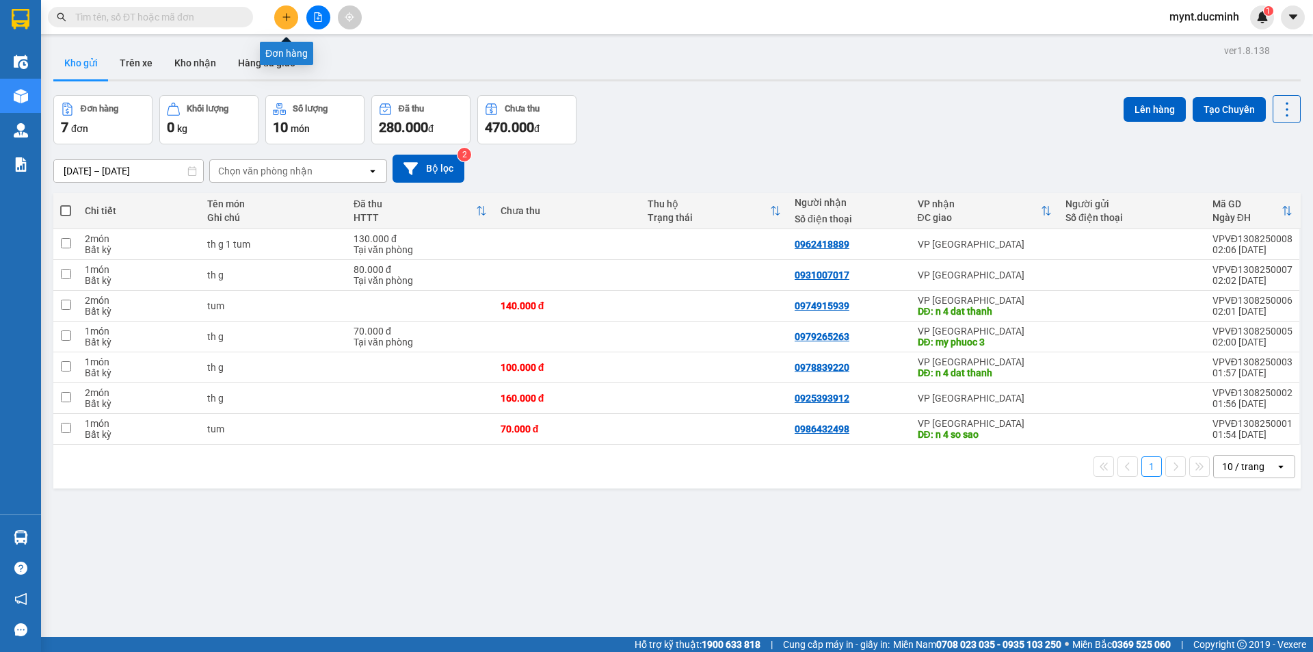
click at [285, 11] on button at bounding box center [286, 17] width 24 height 24
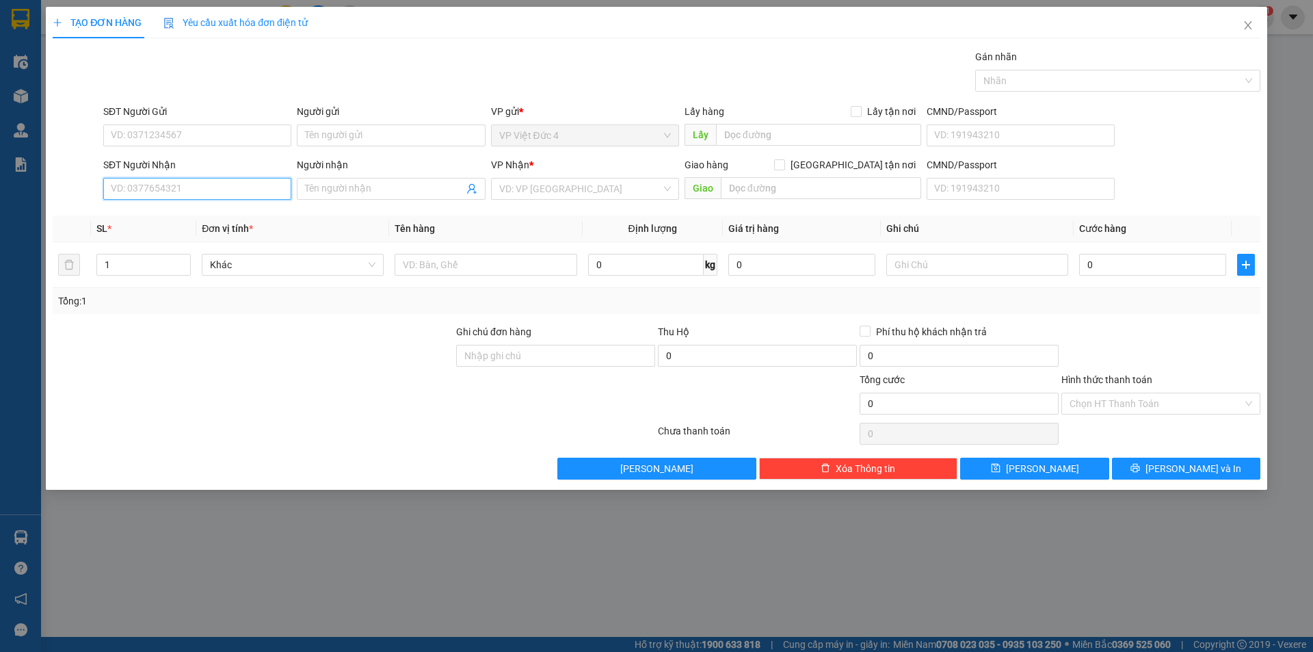
click at [265, 188] on input "SĐT Người Nhận" at bounding box center [197, 189] width 188 height 22
click at [563, 187] on input "search" at bounding box center [580, 188] width 162 height 21
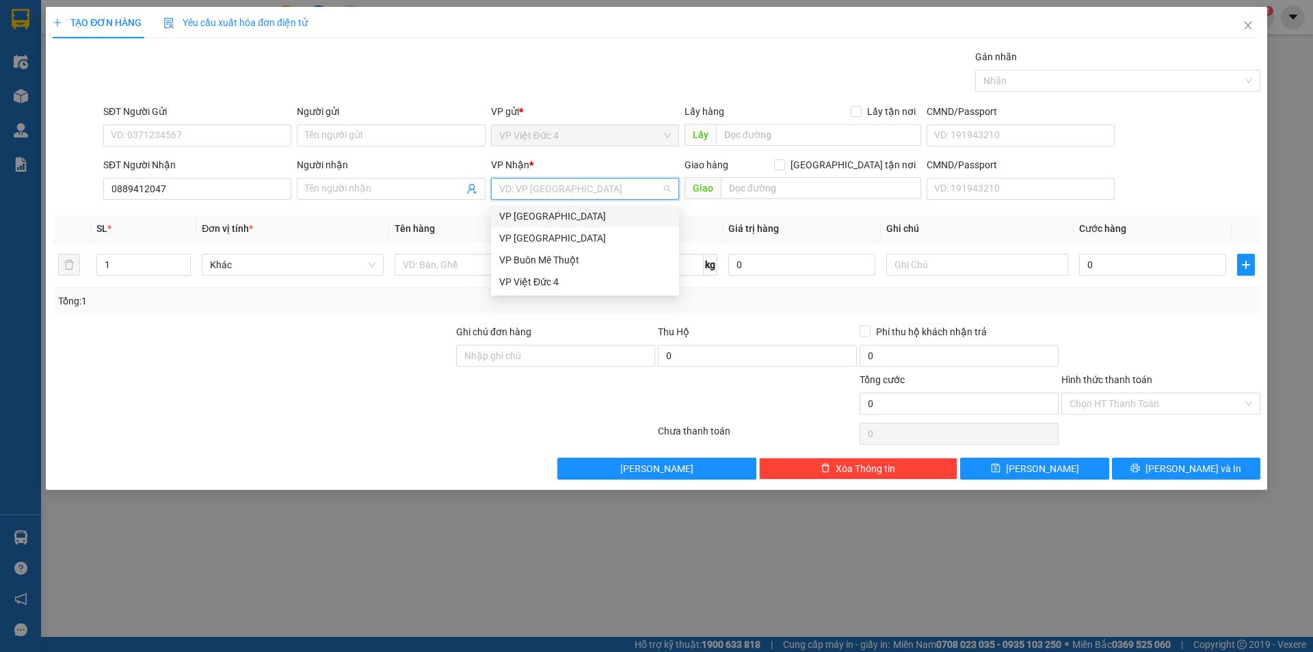
click at [513, 212] on div "VP Thủ Đức" at bounding box center [585, 216] width 172 height 15
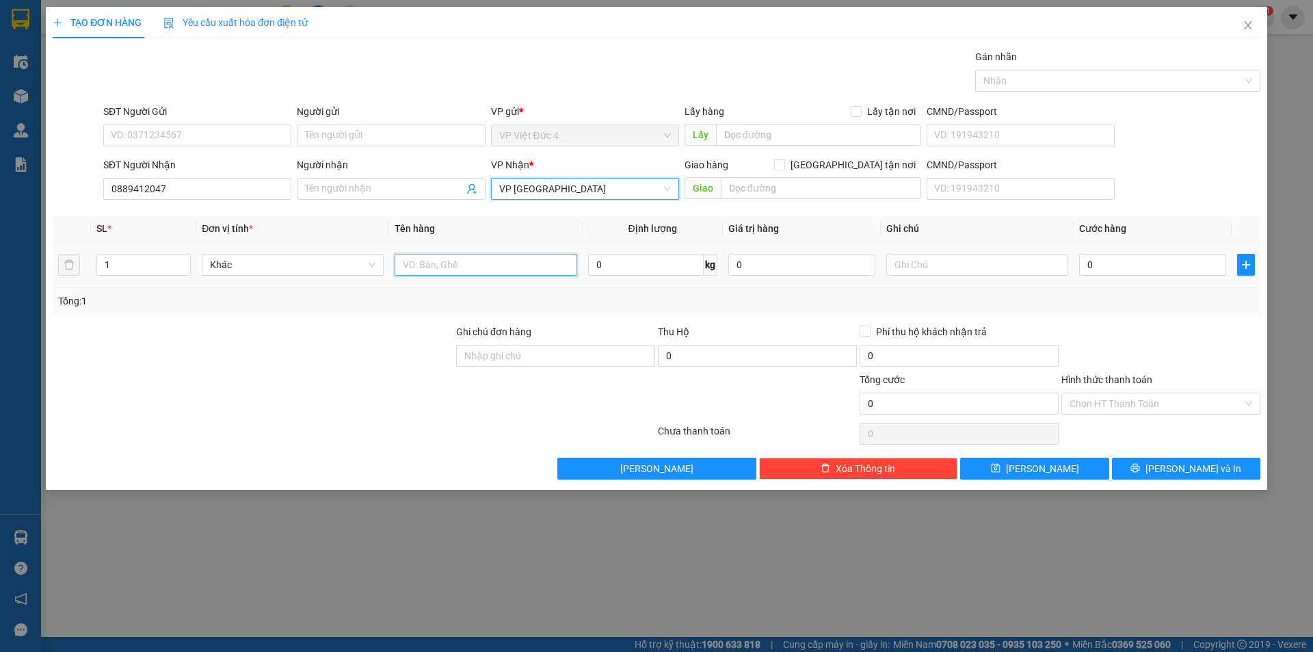
click at [525, 266] on input "text" at bounding box center [485, 265] width 182 height 22
click at [1209, 265] on input "0" at bounding box center [1152, 265] width 147 height 22
click at [1112, 392] on div "Hình thức thanh toán Chọn HT Thanh Toán" at bounding box center [1160, 396] width 199 height 48
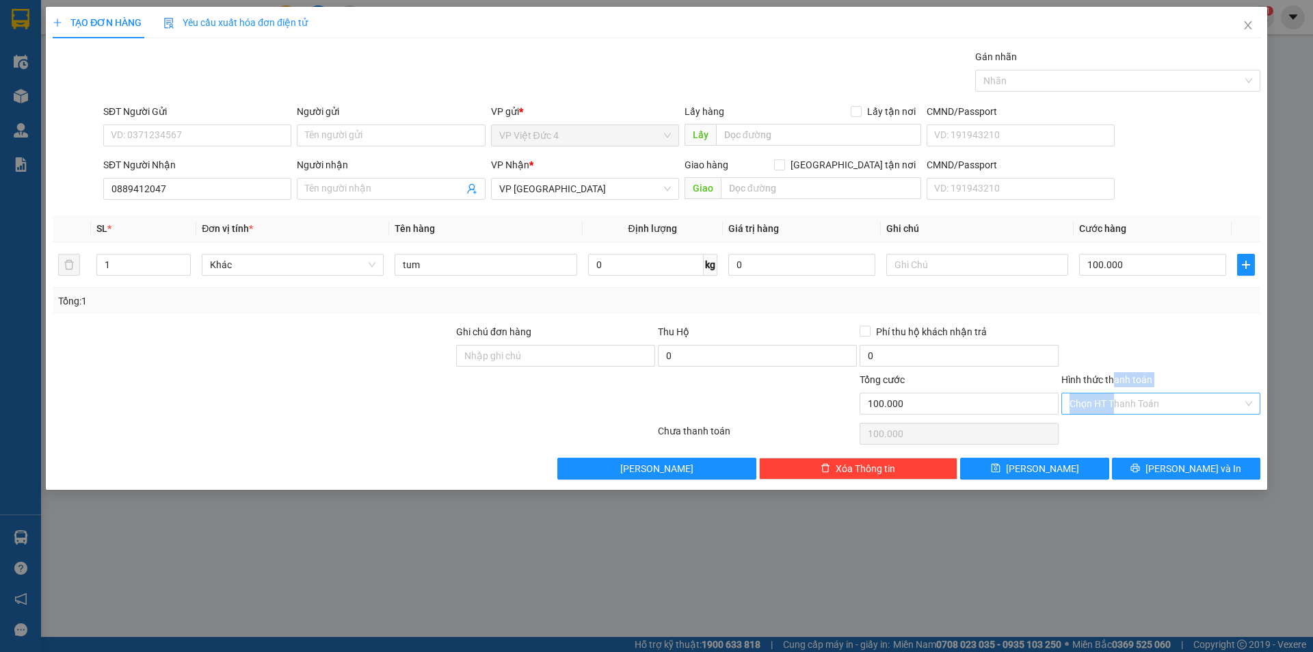
click at [1116, 399] on input "Hình thức thanh toán" at bounding box center [1155, 403] width 173 height 21
click at [1106, 429] on div "Tại văn phòng" at bounding box center [1160, 430] width 183 height 15
click at [1038, 467] on span "[PERSON_NAME]" at bounding box center [1042, 468] width 73 height 15
click at [246, 187] on input "SĐT Người Nhận" at bounding box center [197, 189] width 188 height 22
click at [566, 185] on input "search" at bounding box center [580, 188] width 162 height 21
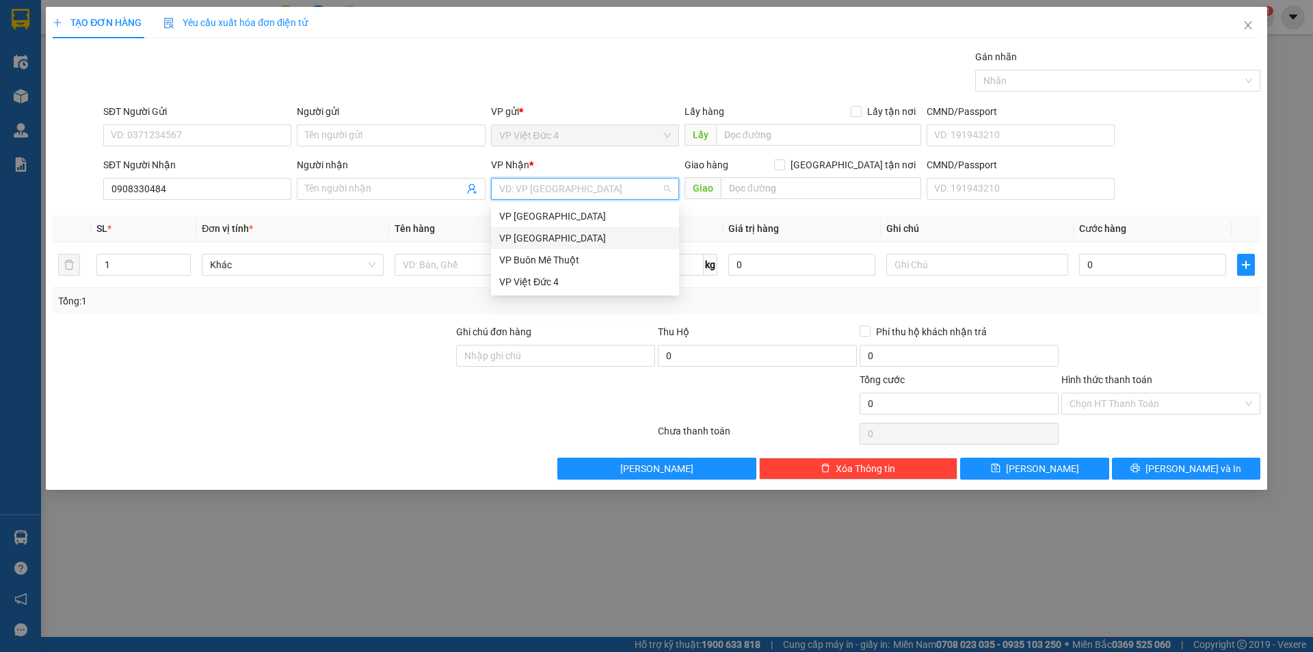
click at [519, 232] on div "VP Sài Gòn" at bounding box center [585, 237] width 172 height 15
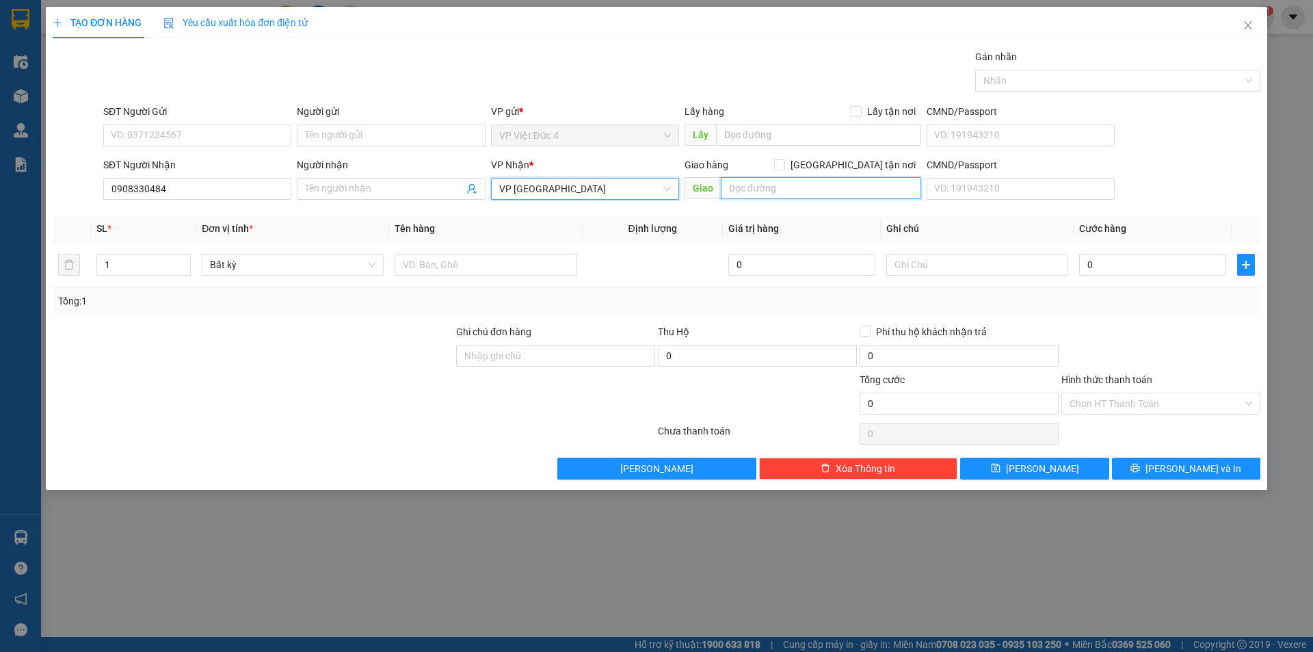
click at [895, 189] on input "text" at bounding box center [821, 188] width 200 height 22
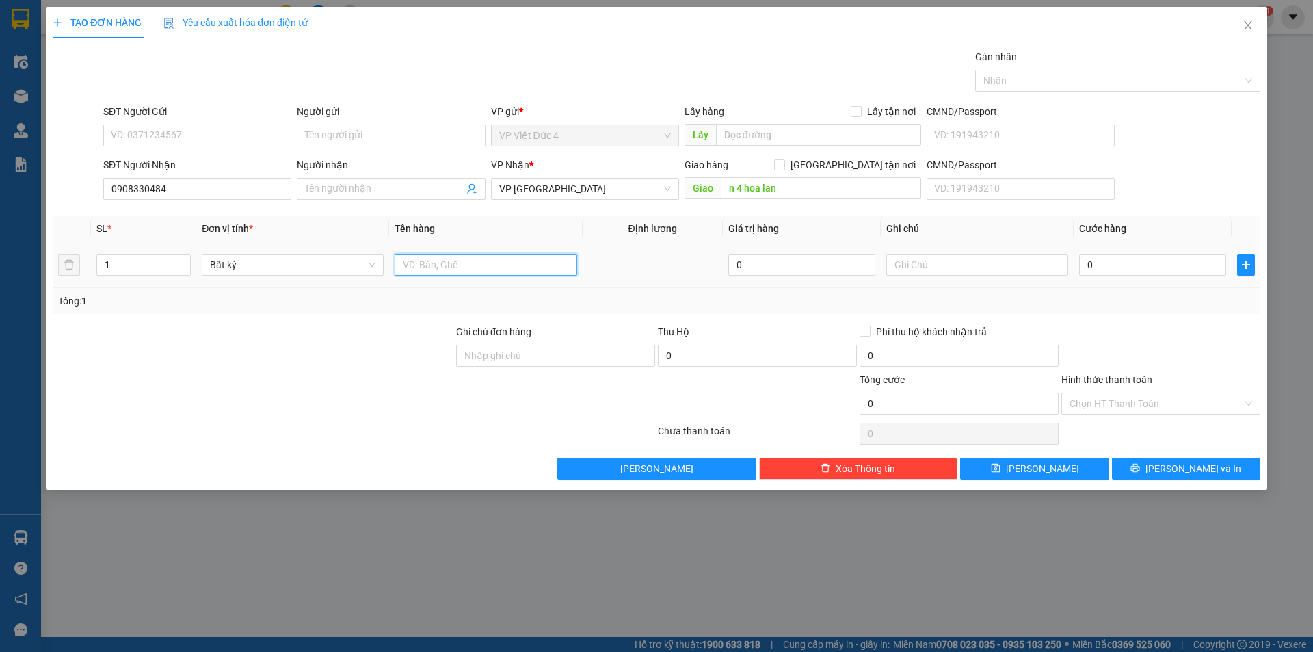
click at [541, 258] on input "text" at bounding box center [485, 265] width 182 height 22
click at [1203, 259] on input "0" at bounding box center [1152, 265] width 147 height 22
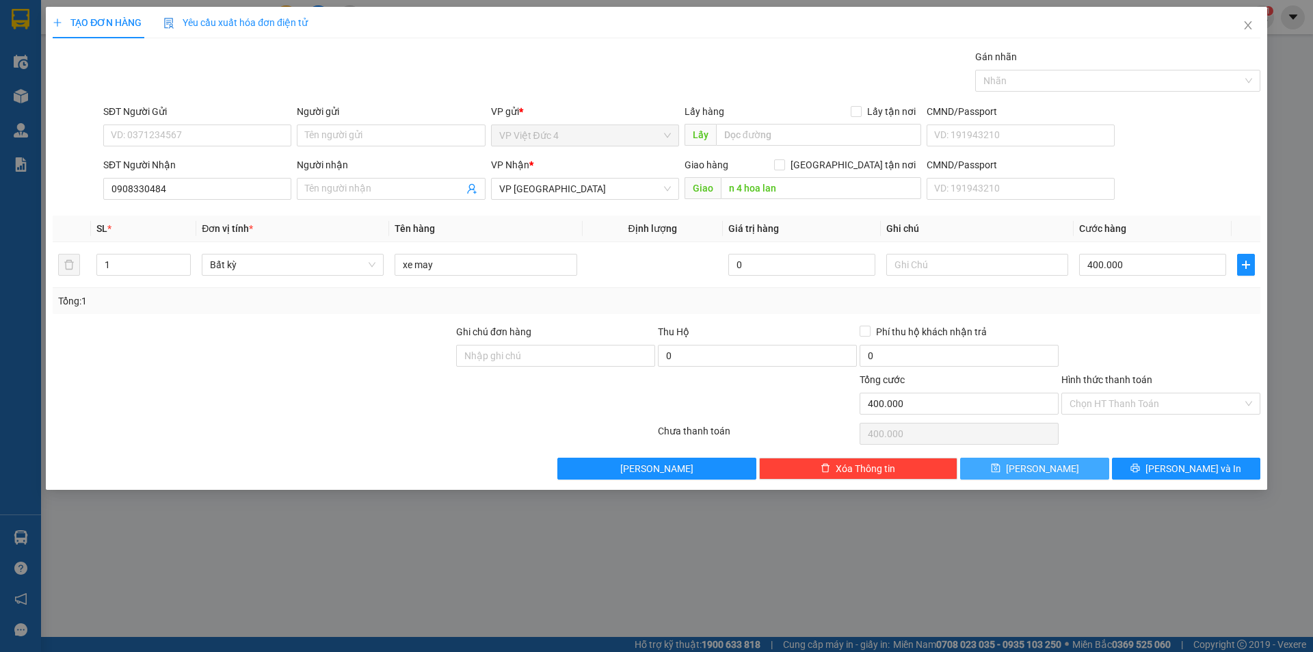
click at [1035, 468] on span "[PERSON_NAME]" at bounding box center [1042, 468] width 73 height 15
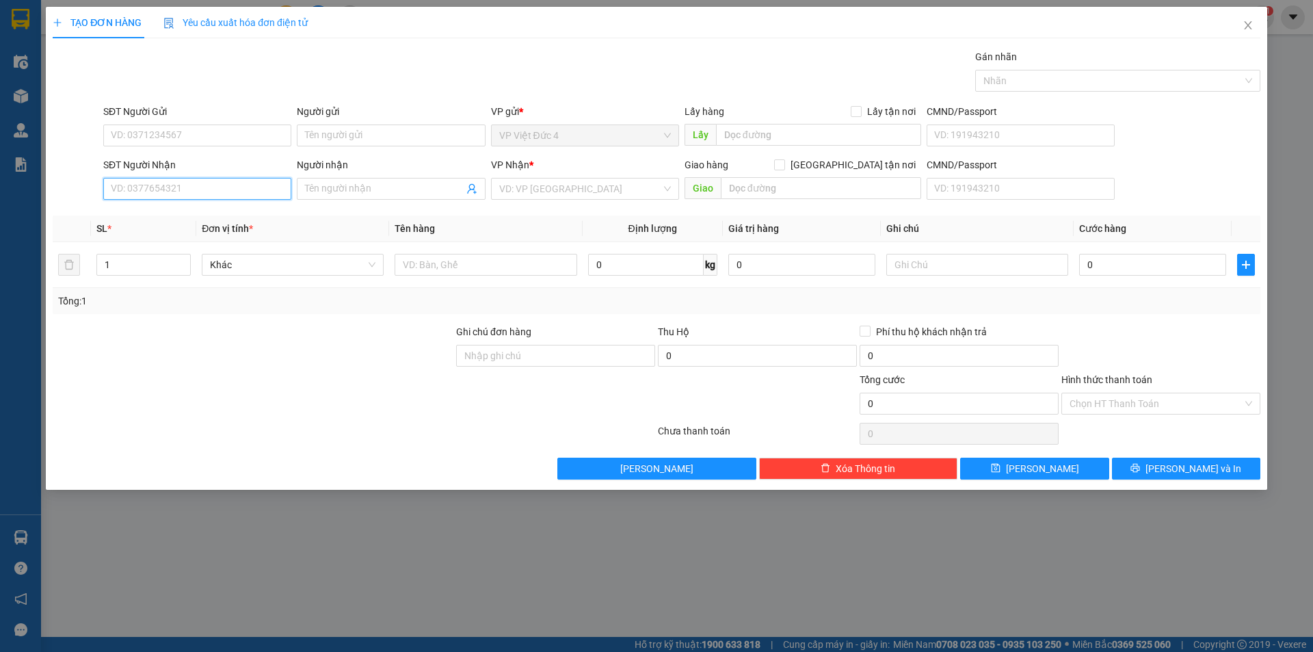
click at [255, 189] on input "SĐT Người Nhận" at bounding box center [197, 189] width 188 height 22
drag, startPoint x: 535, startPoint y: 188, endPoint x: 531, endPoint y: 263, distance: 75.4
click at [535, 190] on input "search" at bounding box center [580, 188] width 162 height 21
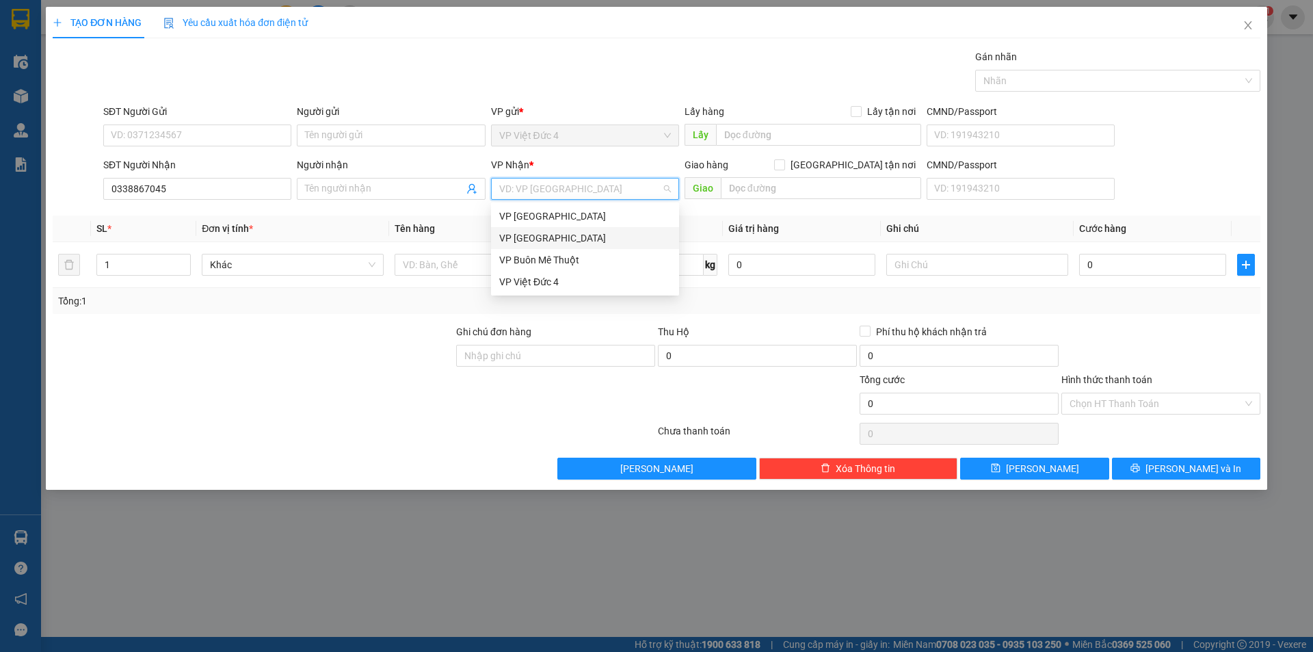
click at [514, 237] on div "VP Sài Gòn" at bounding box center [585, 237] width 172 height 15
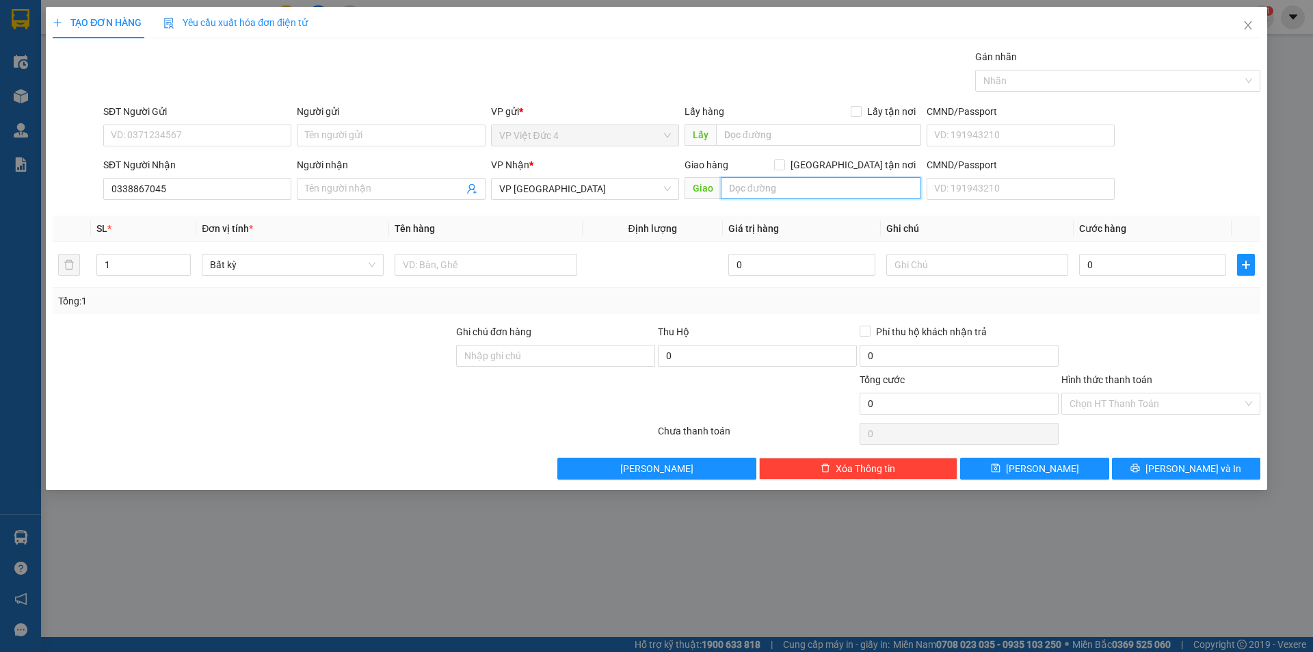
click at [878, 186] on input "text" at bounding box center [821, 188] width 200 height 22
click at [561, 264] on input "text" at bounding box center [485, 265] width 182 height 22
click at [1195, 267] on input "0" at bounding box center [1152, 265] width 147 height 22
click at [1098, 397] on input "Hình thức thanh toán" at bounding box center [1155, 403] width 173 height 21
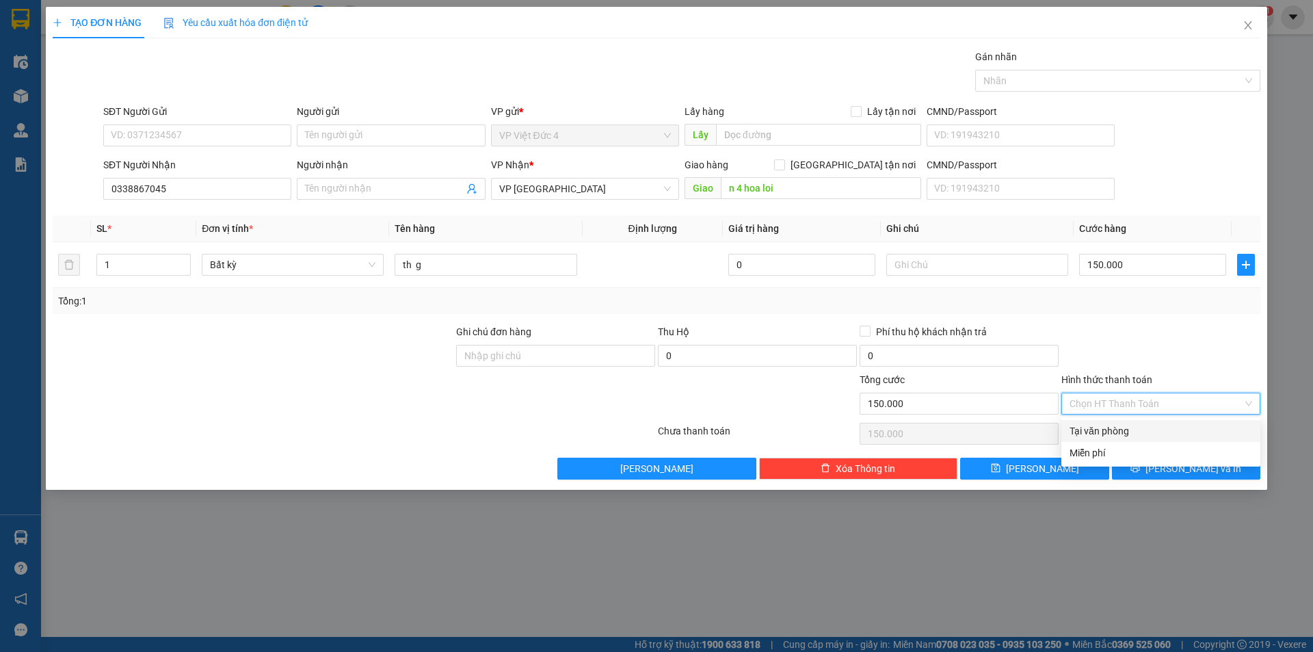
click at [1104, 426] on div "Tại văn phòng" at bounding box center [1160, 430] width 183 height 15
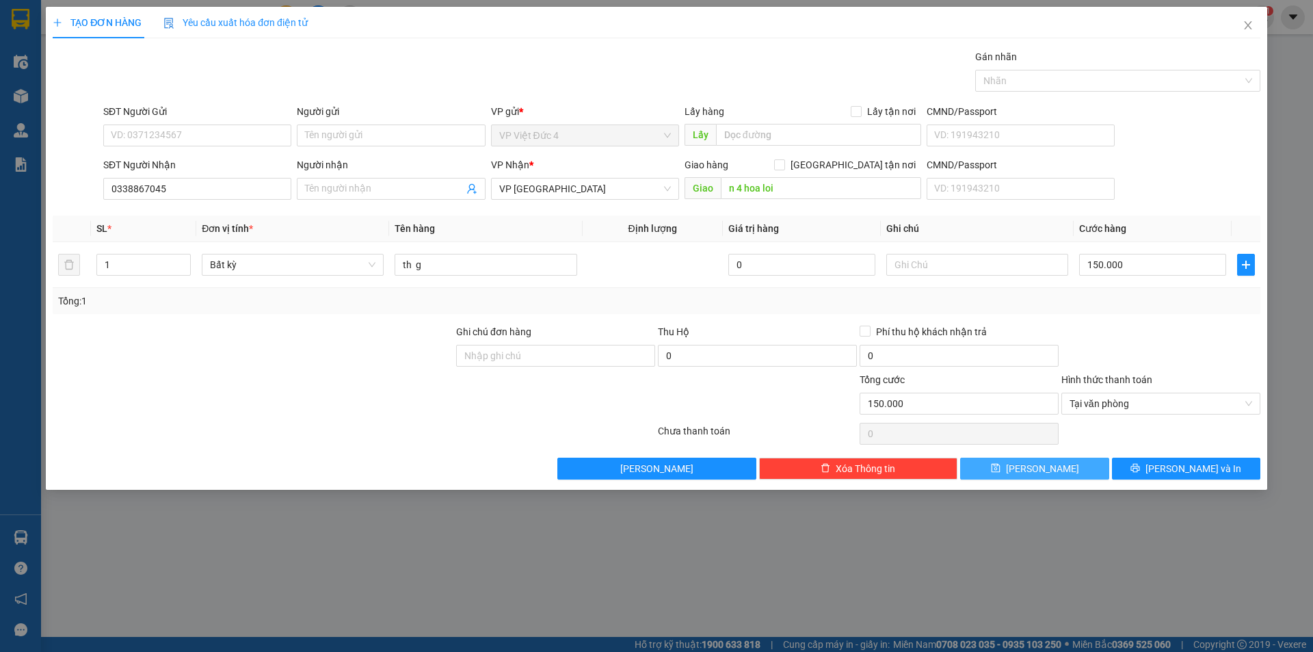
click at [1044, 466] on span "[PERSON_NAME]" at bounding box center [1042, 468] width 73 height 15
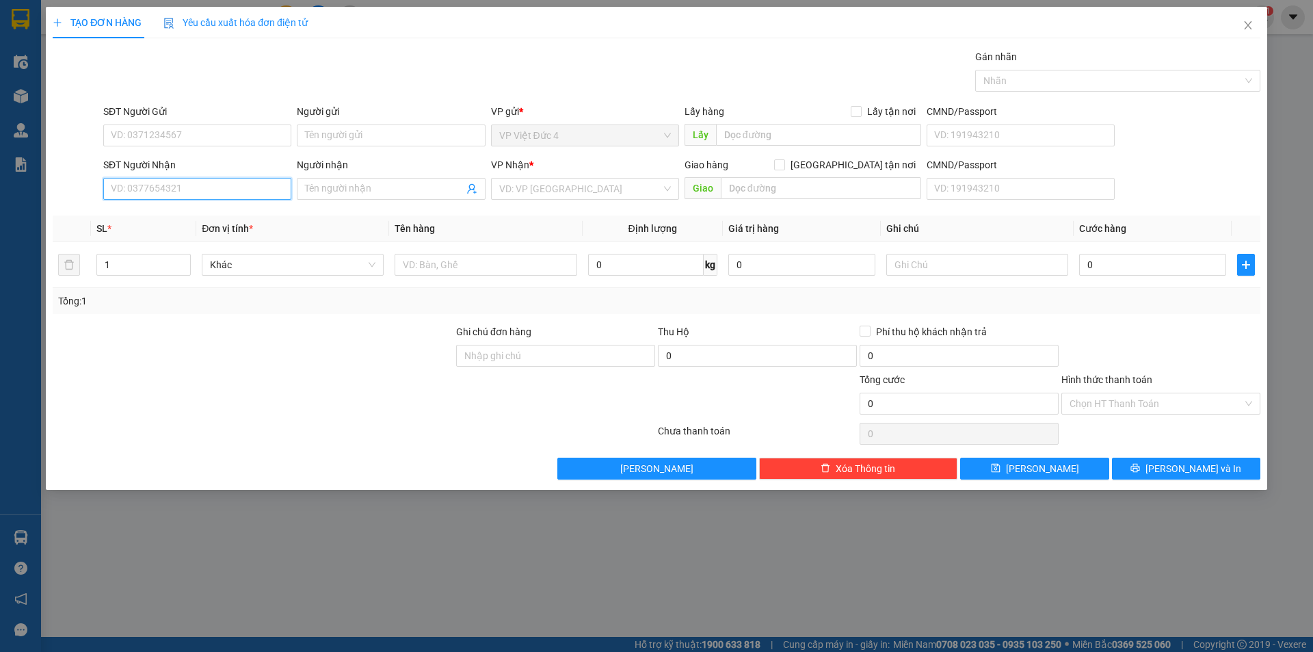
click at [270, 189] on input "SĐT Người Nhận" at bounding box center [197, 189] width 188 height 22
click at [1245, 20] on span "Close" at bounding box center [1248, 26] width 38 height 38
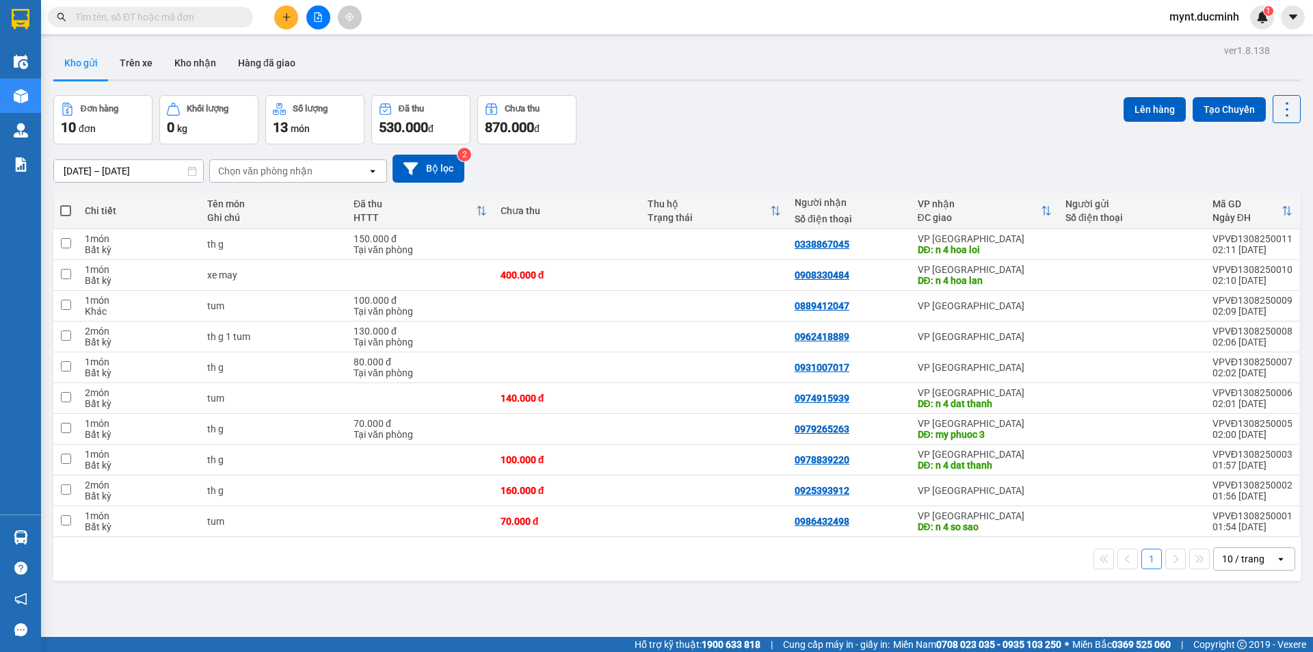
click at [66, 206] on span at bounding box center [65, 210] width 11 height 11
click at [66, 204] on input "checkbox" at bounding box center [66, 204] width 0 height 0
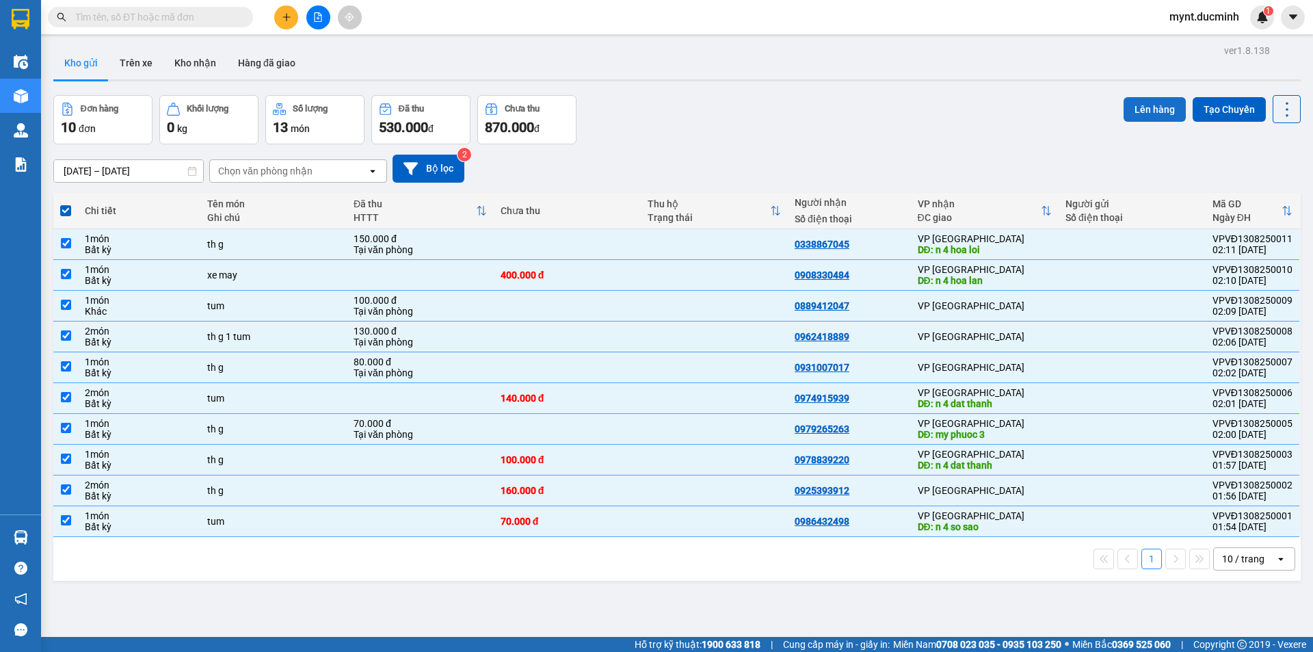
click at [1157, 105] on button "Lên hàng" at bounding box center [1154, 109] width 62 height 25
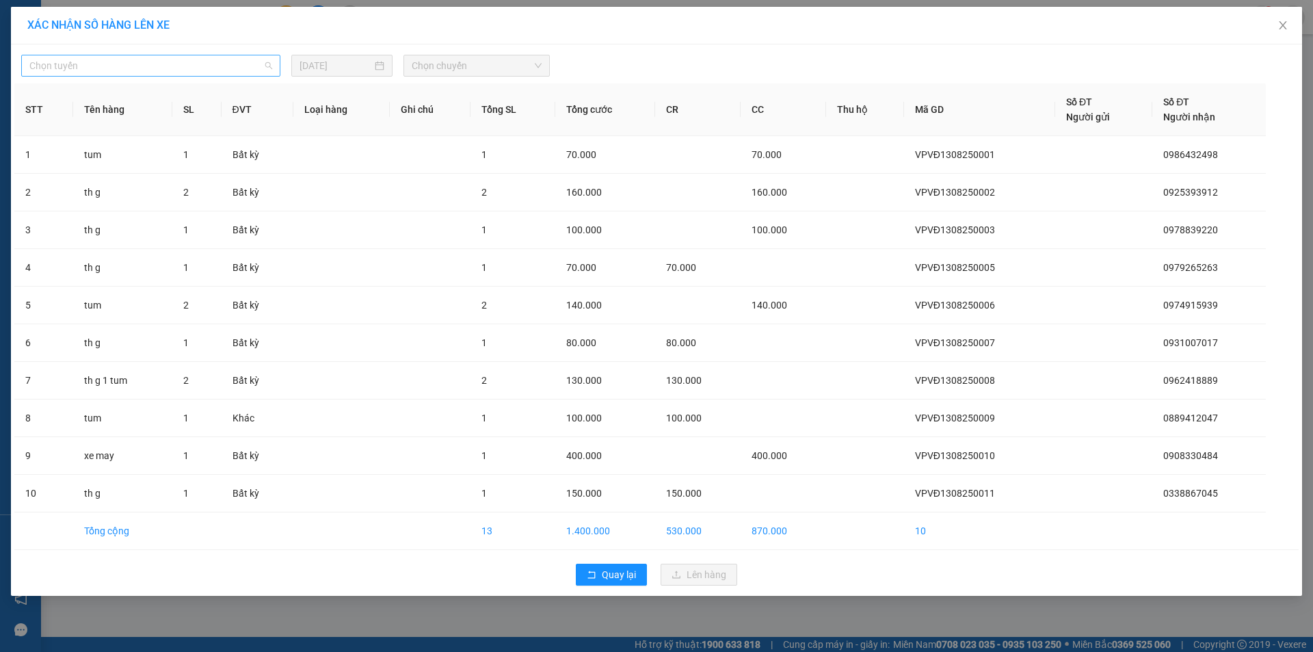
click at [122, 64] on span "Chọn tuyến" at bounding box center [150, 65] width 243 height 21
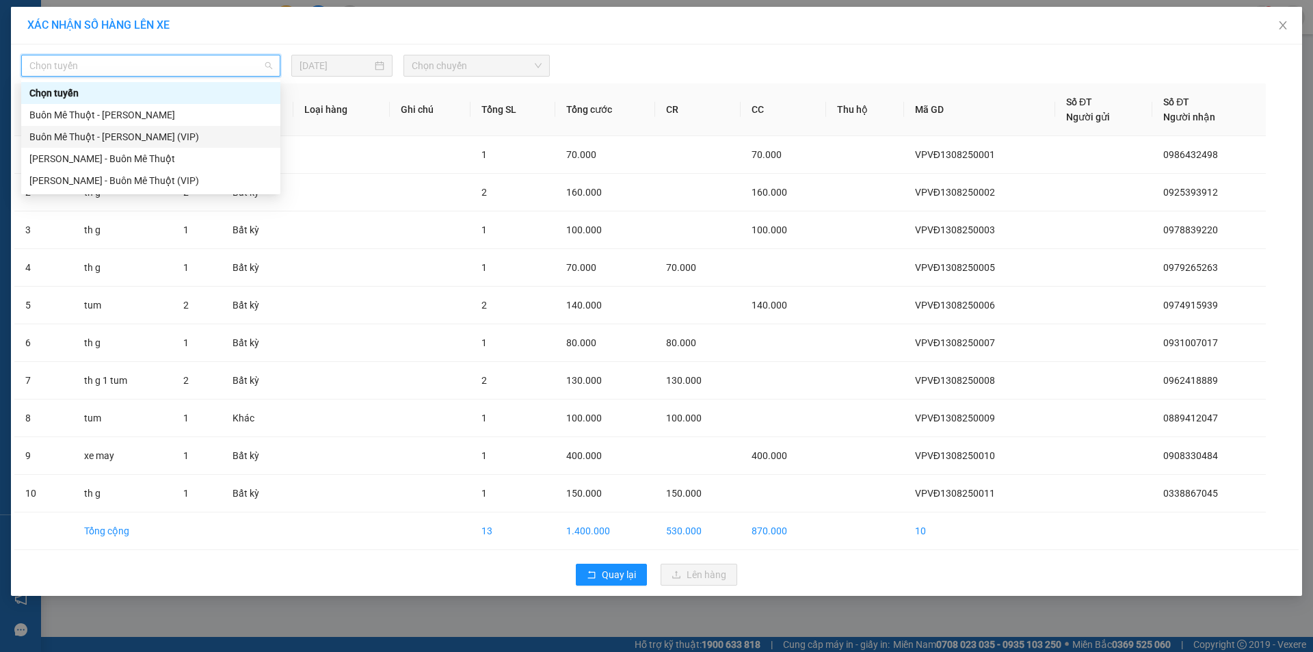
click at [113, 133] on div "Buôn Mê Thuột - Hồ Chí Minh (VIP)" at bounding box center [150, 136] width 243 height 15
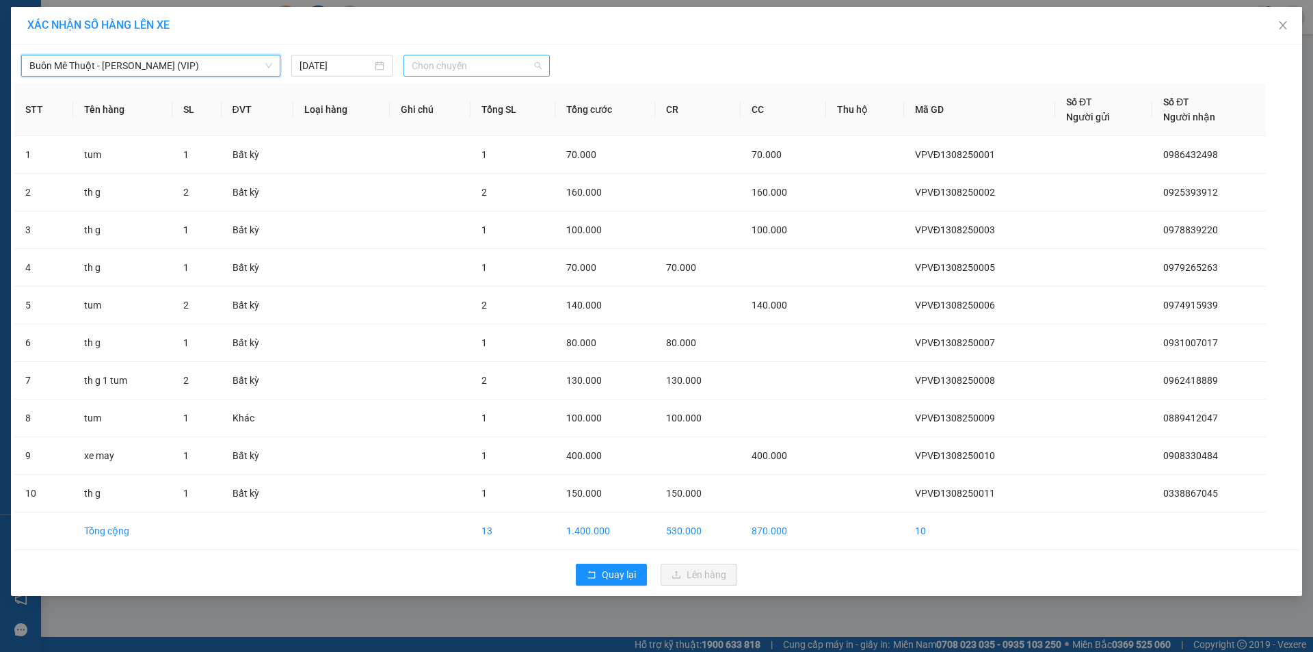
click at [447, 62] on span "Chọn chuyến" at bounding box center [477, 65] width 130 height 21
click at [436, 114] on div "20:00" at bounding box center [465, 114] width 107 height 15
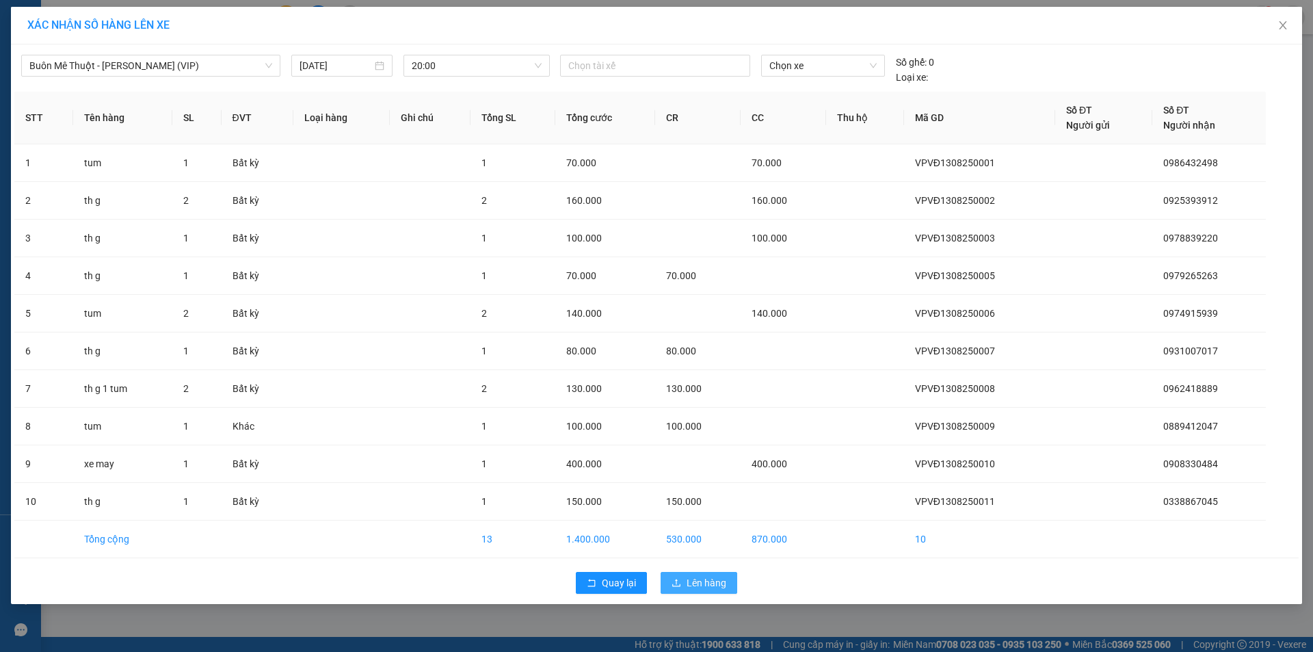
click at [702, 576] on span "Lên hàng" at bounding box center [706, 582] width 40 height 15
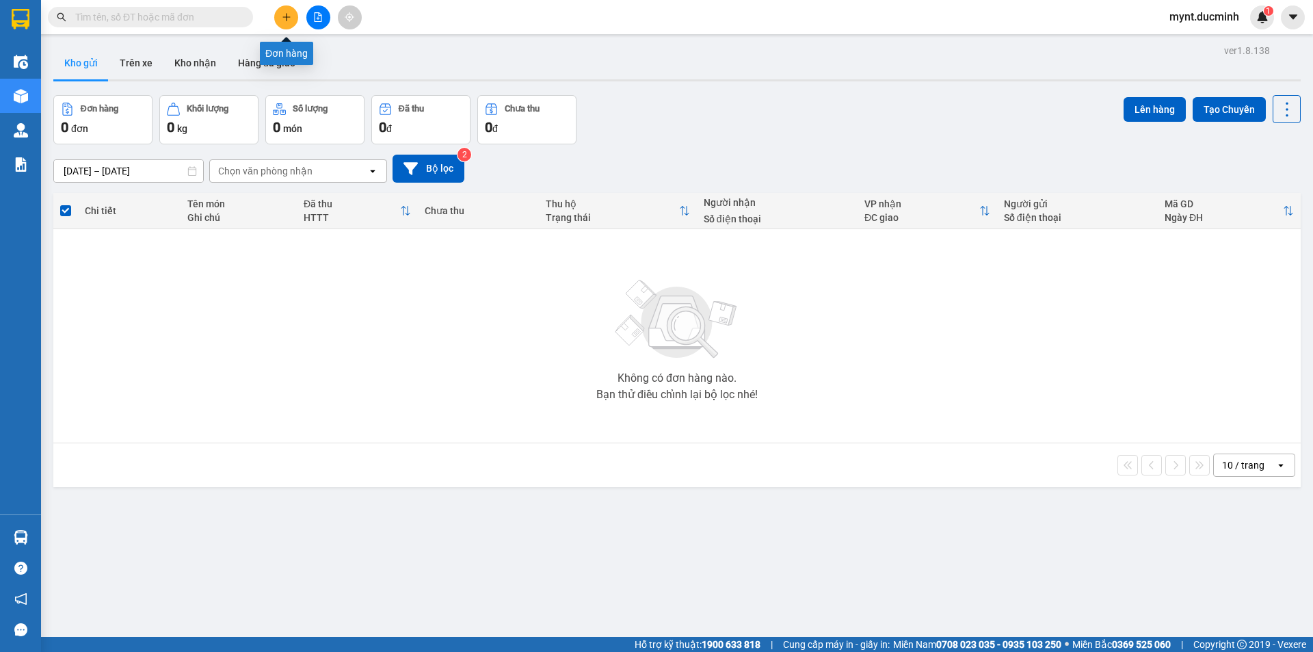
click at [284, 11] on button at bounding box center [286, 17] width 24 height 24
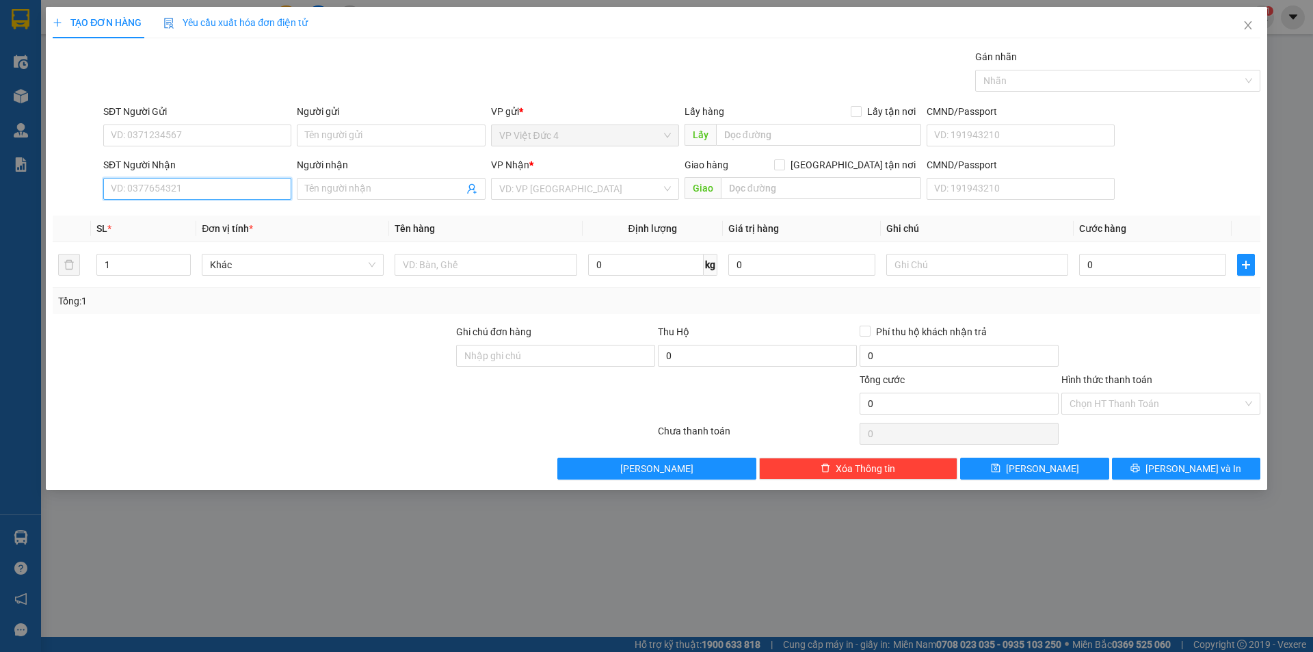
click at [256, 187] on input "SĐT Người Nhận" at bounding box center [197, 189] width 188 height 22
click at [569, 183] on input "search" at bounding box center [580, 188] width 162 height 21
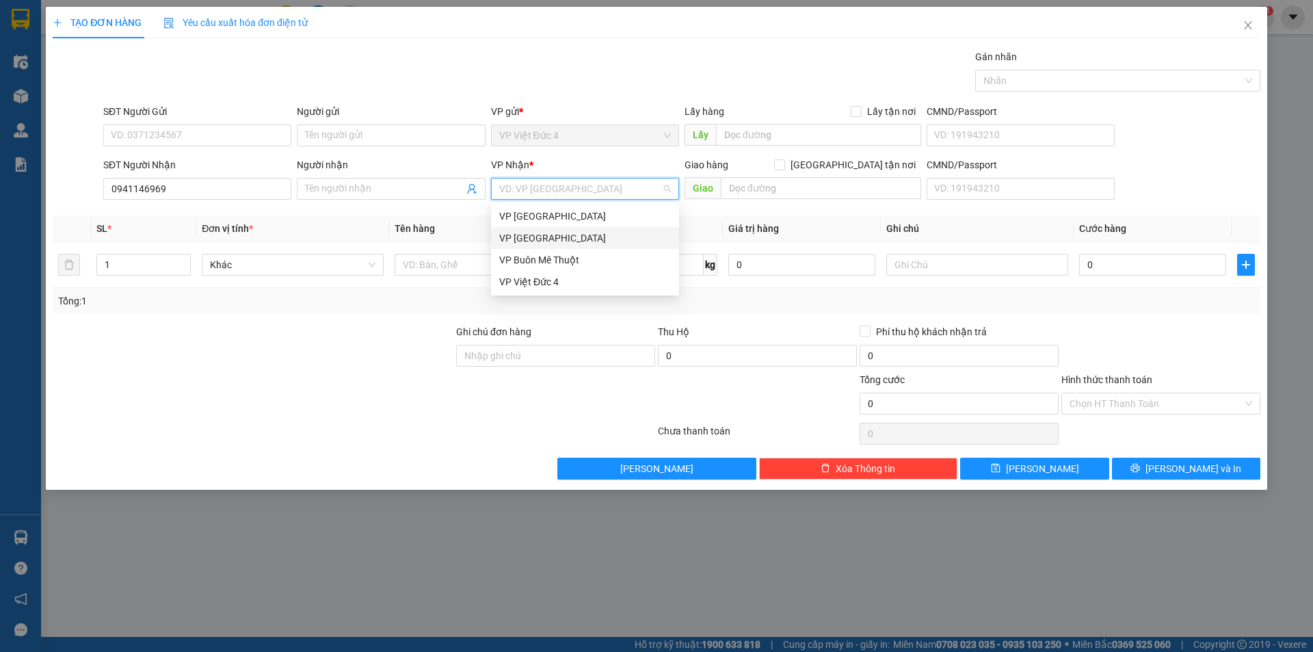
click at [532, 234] on div "VP Sài Gòn" at bounding box center [585, 237] width 172 height 15
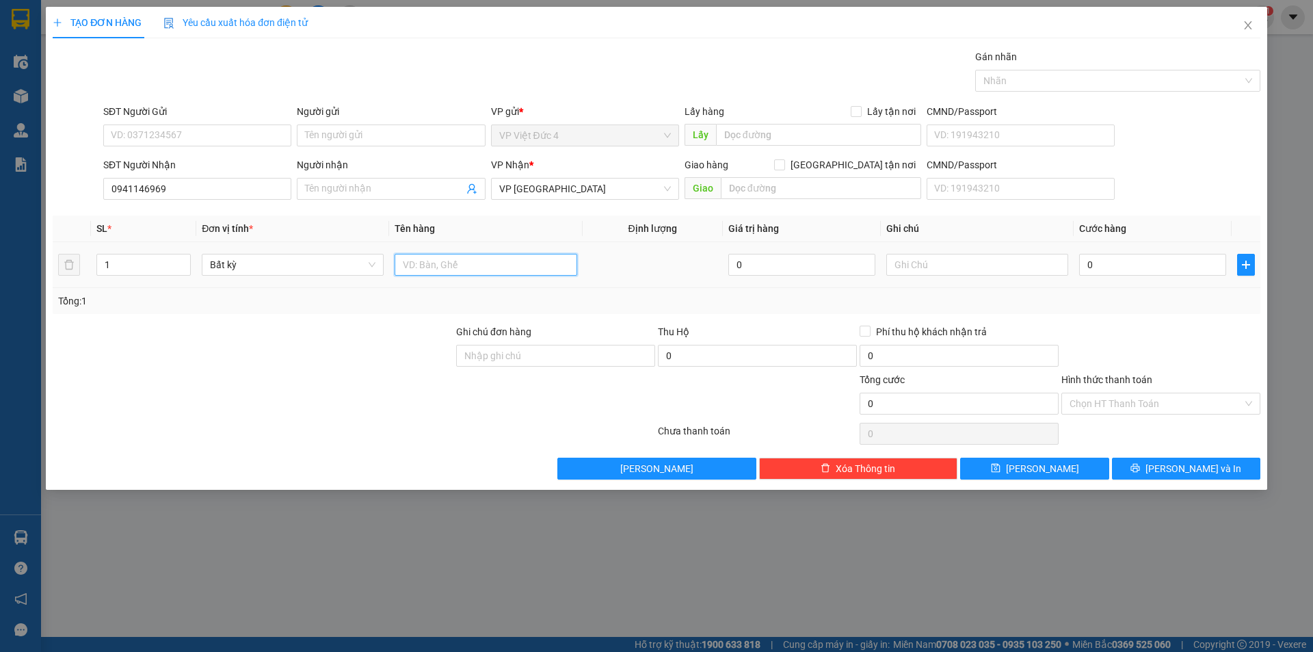
click at [538, 263] on input "text" at bounding box center [485, 265] width 182 height 22
click at [137, 263] on input "1" at bounding box center [143, 264] width 93 height 21
click at [524, 266] on input "text" at bounding box center [485, 265] width 182 height 22
click at [1188, 263] on input "0" at bounding box center [1152, 265] width 147 height 22
click at [1126, 401] on input "Hình thức thanh toán" at bounding box center [1155, 403] width 173 height 21
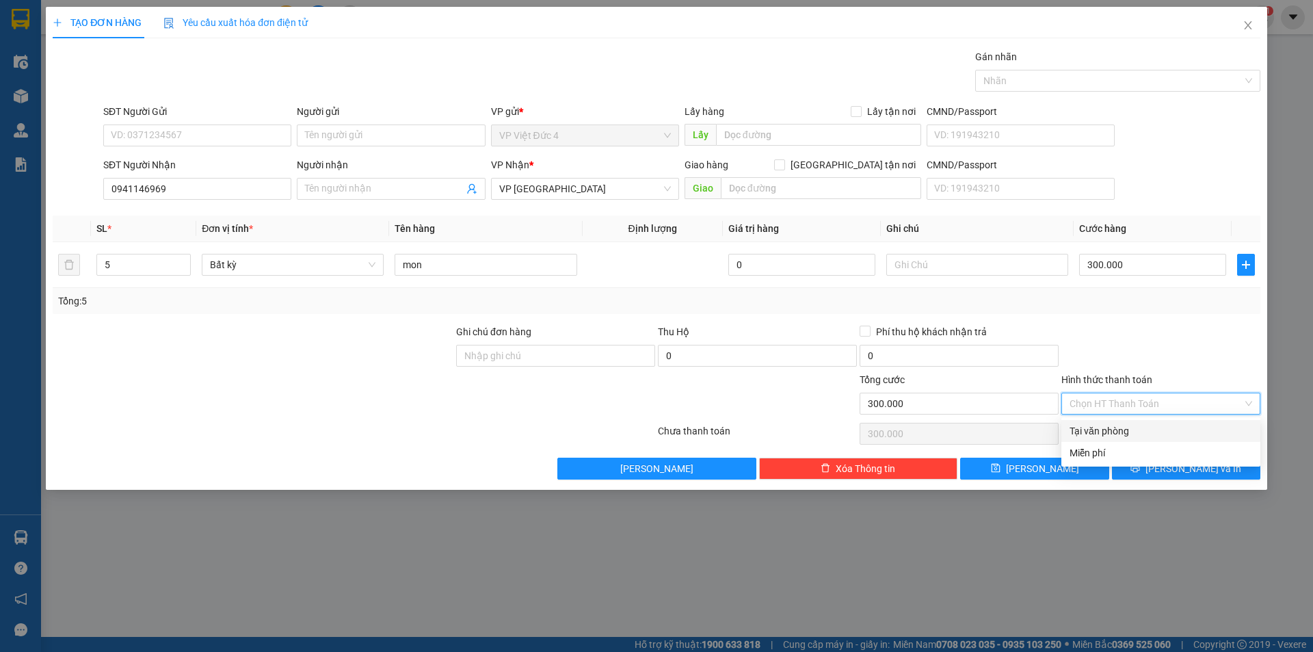
click at [1114, 429] on div "Tại văn phòng" at bounding box center [1160, 430] width 183 height 15
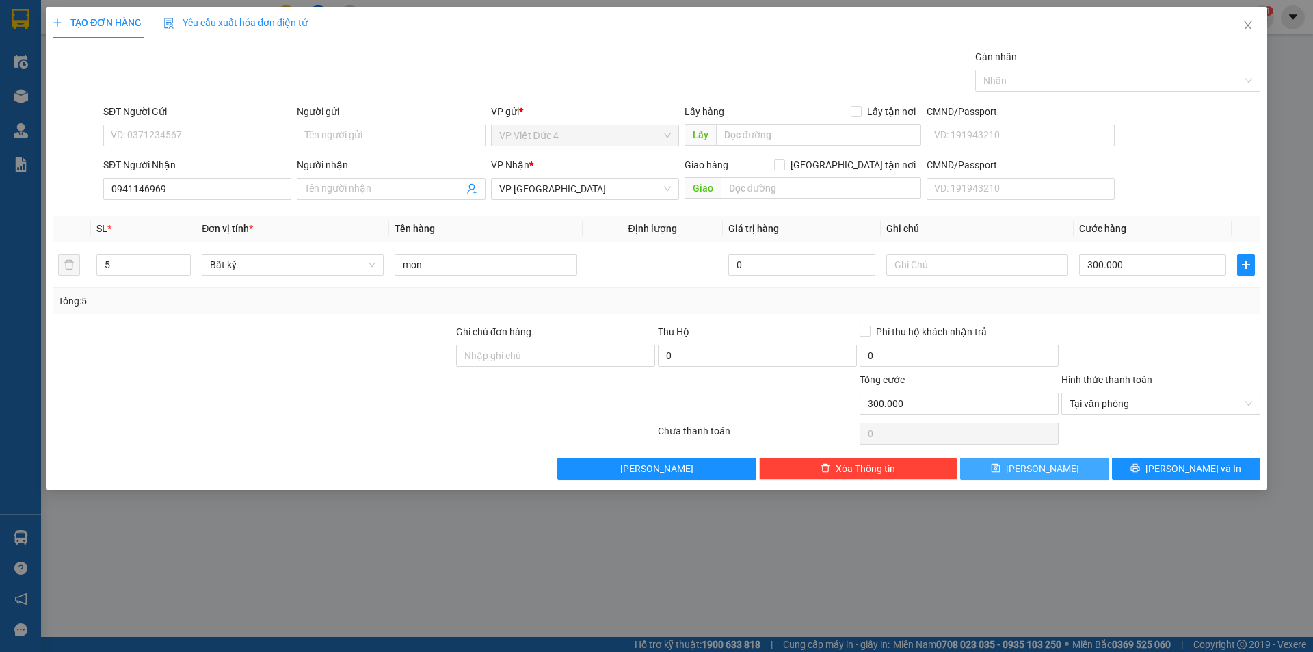
click at [1044, 466] on span "[PERSON_NAME]" at bounding box center [1042, 468] width 73 height 15
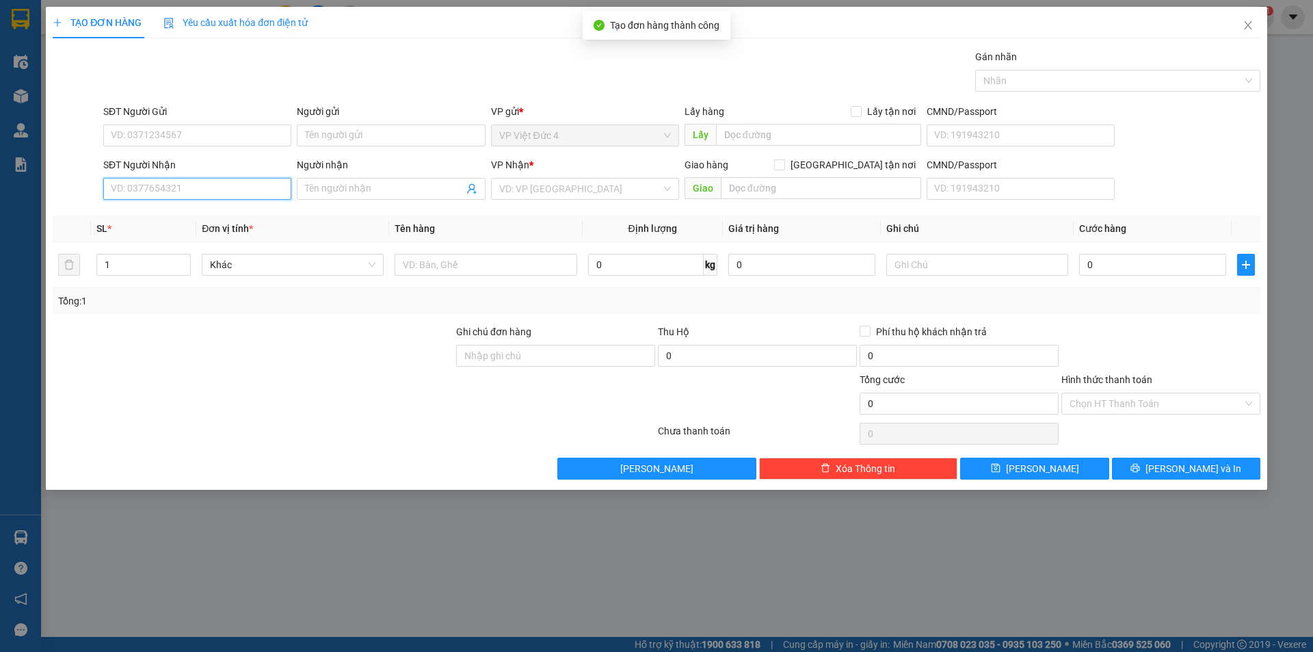
click at [263, 185] on input "SĐT Người Nhận" at bounding box center [197, 189] width 188 height 22
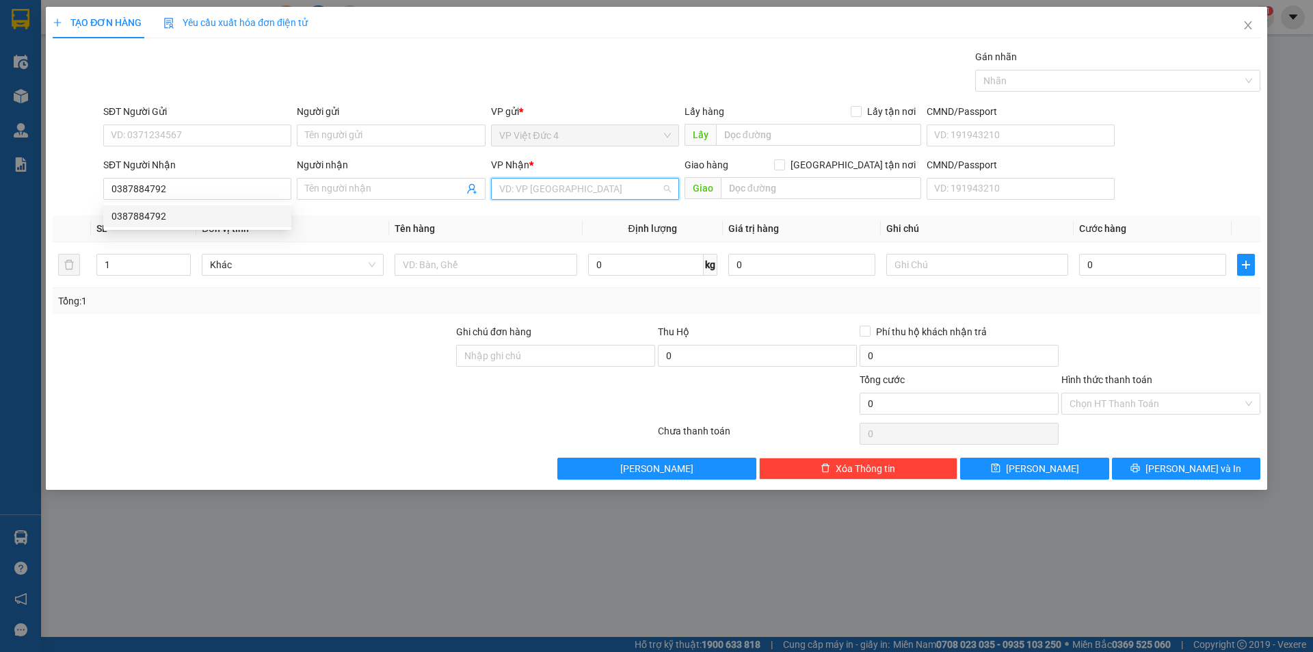
click at [562, 187] on input "search" at bounding box center [580, 188] width 162 height 21
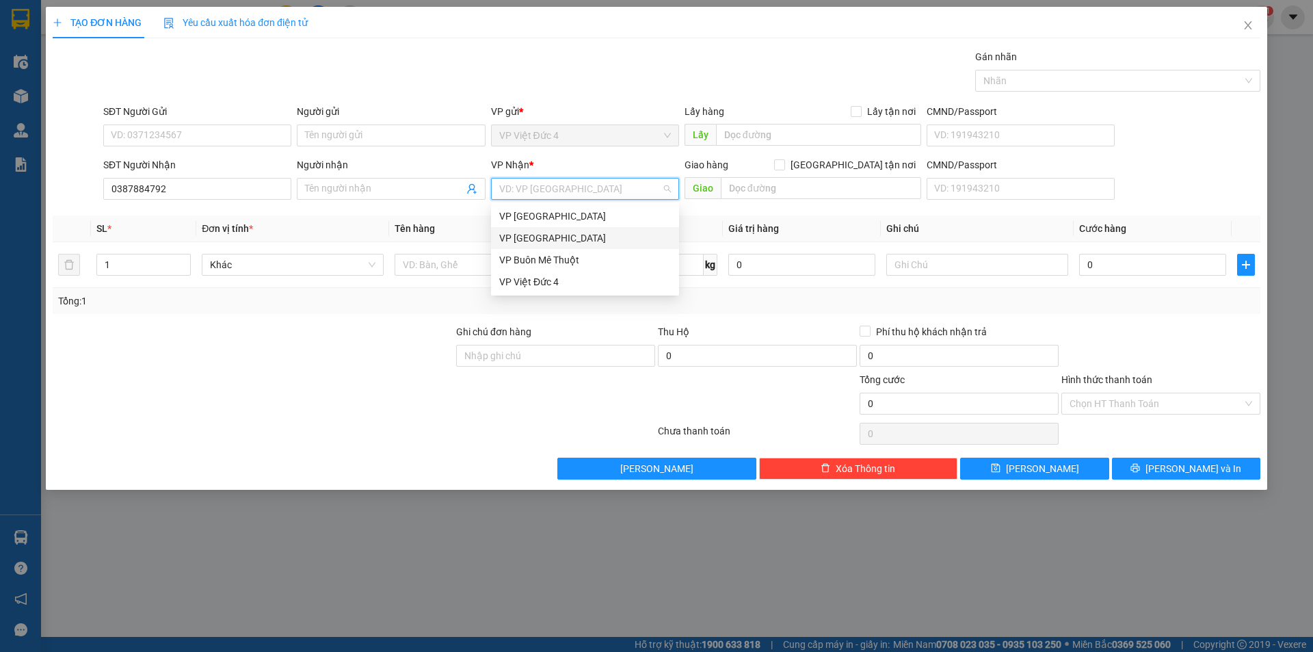
click at [526, 234] on div "VP Sài Gòn" at bounding box center [585, 237] width 172 height 15
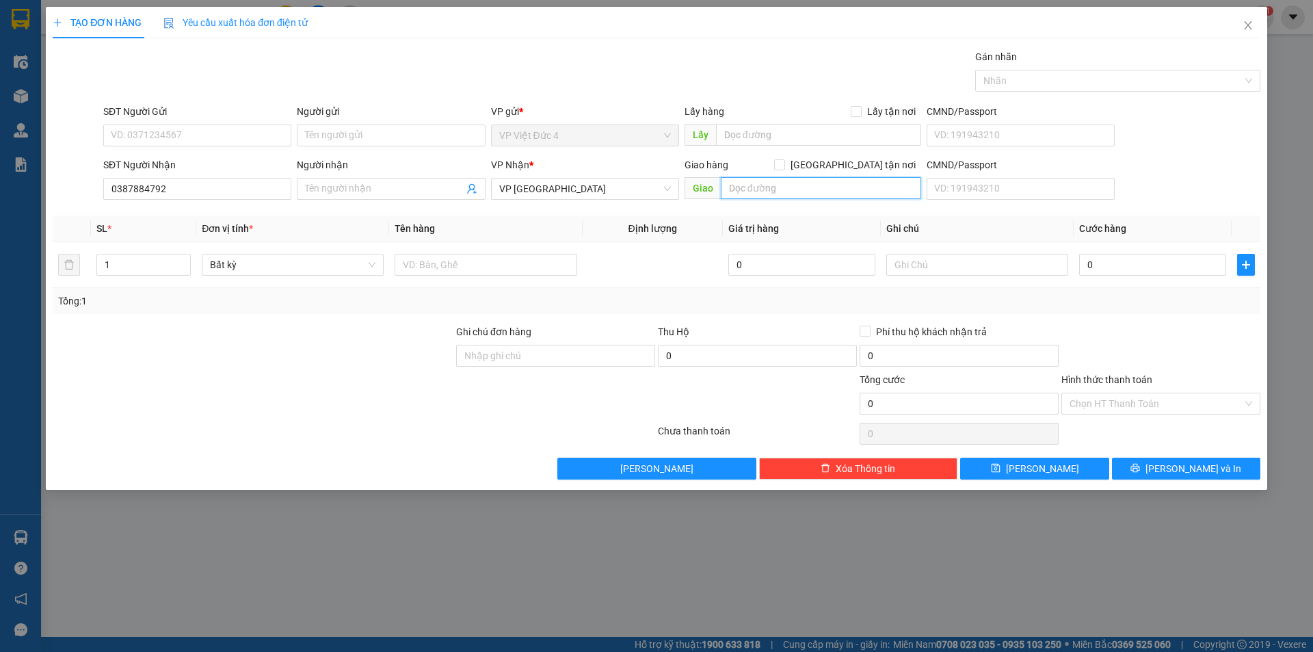
click at [900, 188] on input "text" at bounding box center [821, 188] width 200 height 22
click at [569, 263] on input "text" at bounding box center [485, 265] width 182 height 22
click at [1208, 260] on input "0" at bounding box center [1152, 265] width 147 height 22
click at [1039, 466] on span "[PERSON_NAME]" at bounding box center [1042, 468] width 73 height 15
click at [272, 186] on input "SĐT Người Nhận" at bounding box center [197, 189] width 188 height 22
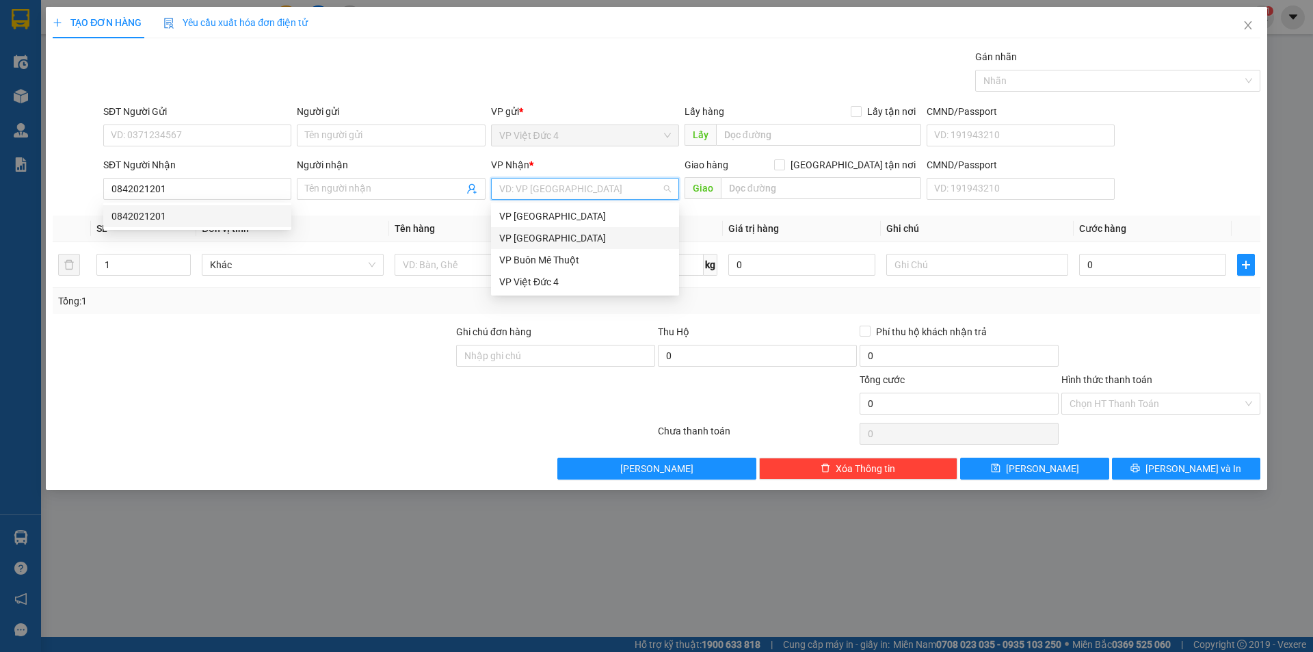
drag, startPoint x: 578, startPoint y: 187, endPoint x: 556, endPoint y: 209, distance: 30.0
click at [577, 187] on input "search" at bounding box center [580, 188] width 162 height 21
click at [509, 234] on div "VP Sài Gòn" at bounding box center [585, 237] width 172 height 15
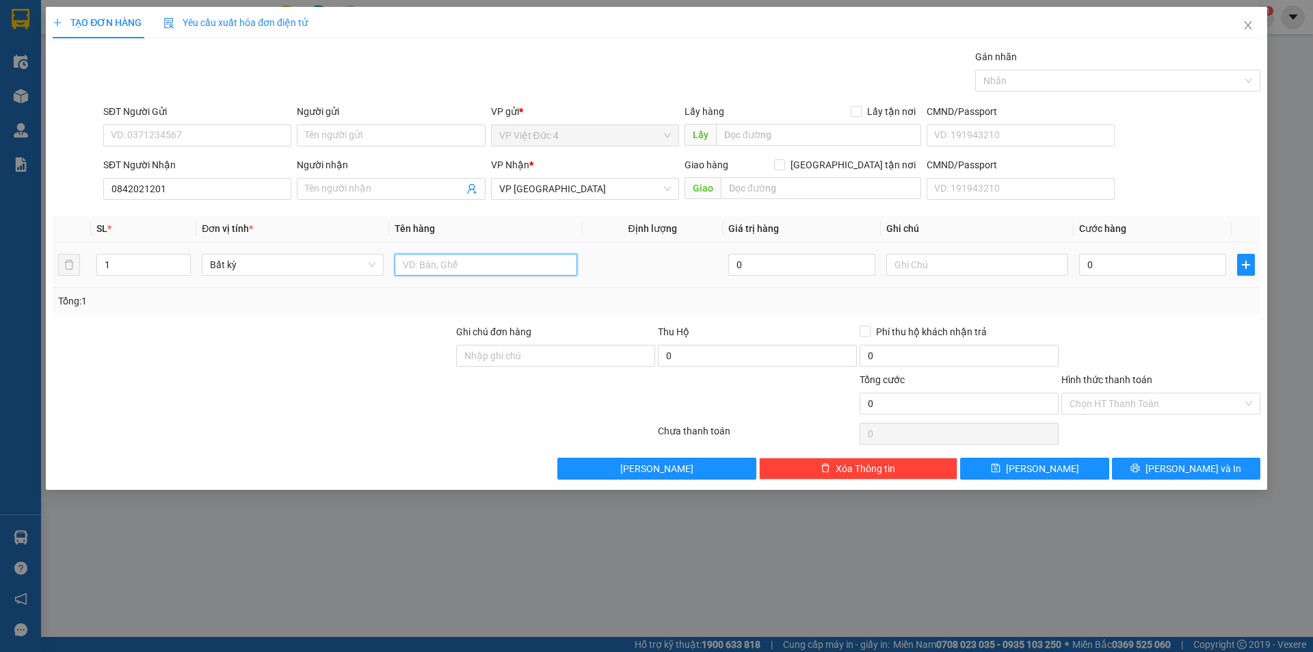
click at [513, 263] on input "text" at bounding box center [485, 265] width 182 height 22
click at [1186, 265] on input "0" at bounding box center [1152, 265] width 147 height 22
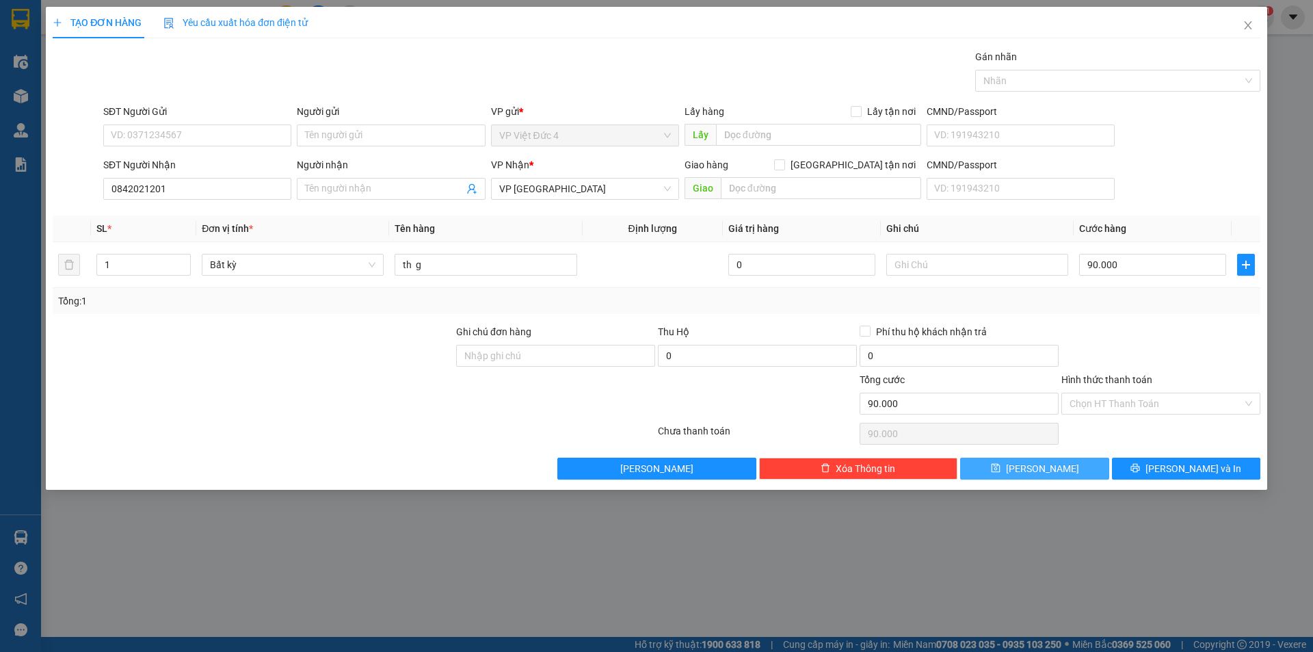
click at [1043, 466] on span "[PERSON_NAME]" at bounding box center [1042, 468] width 73 height 15
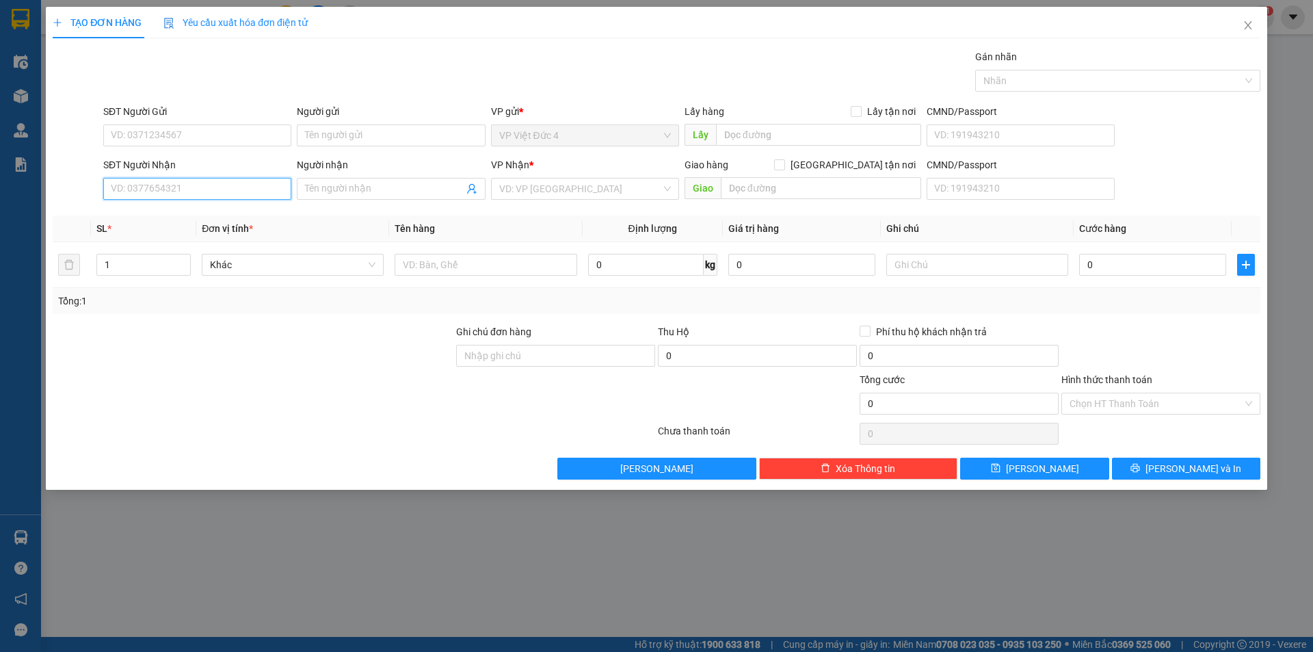
click at [249, 186] on input "SĐT Người Nhận" at bounding box center [197, 189] width 188 height 22
click at [567, 188] on input "search" at bounding box center [580, 188] width 162 height 21
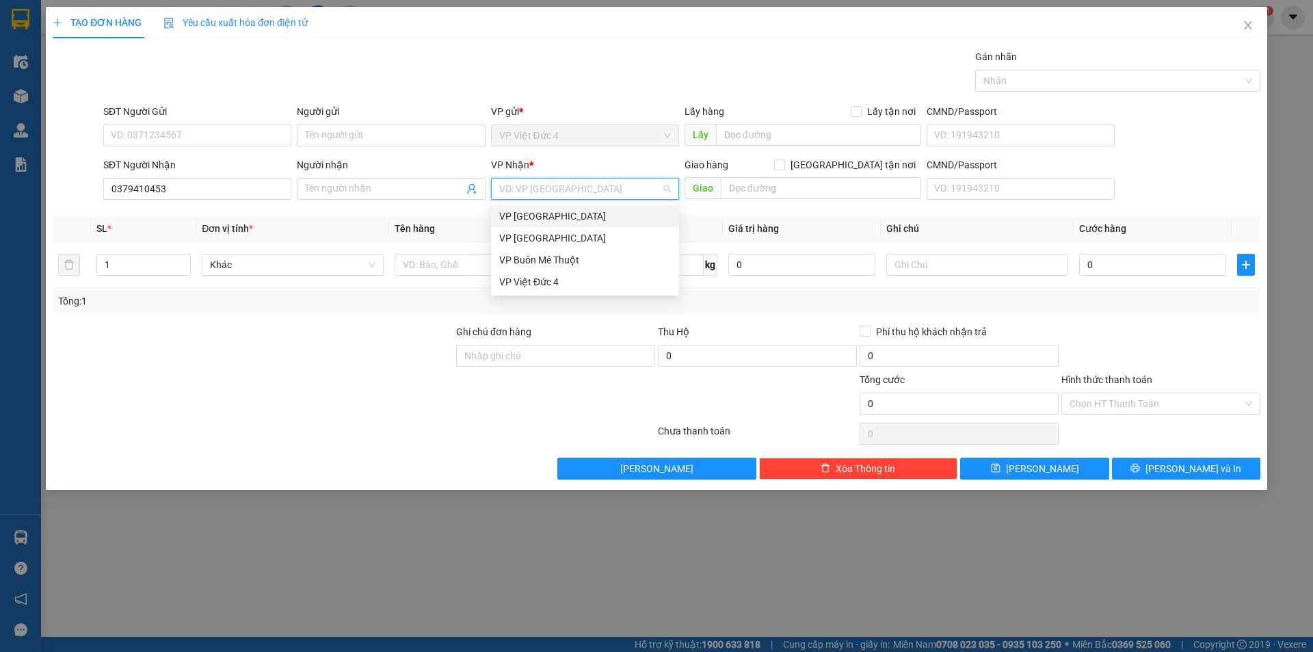
click at [513, 212] on div "VP Thủ Đức" at bounding box center [585, 216] width 172 height 15
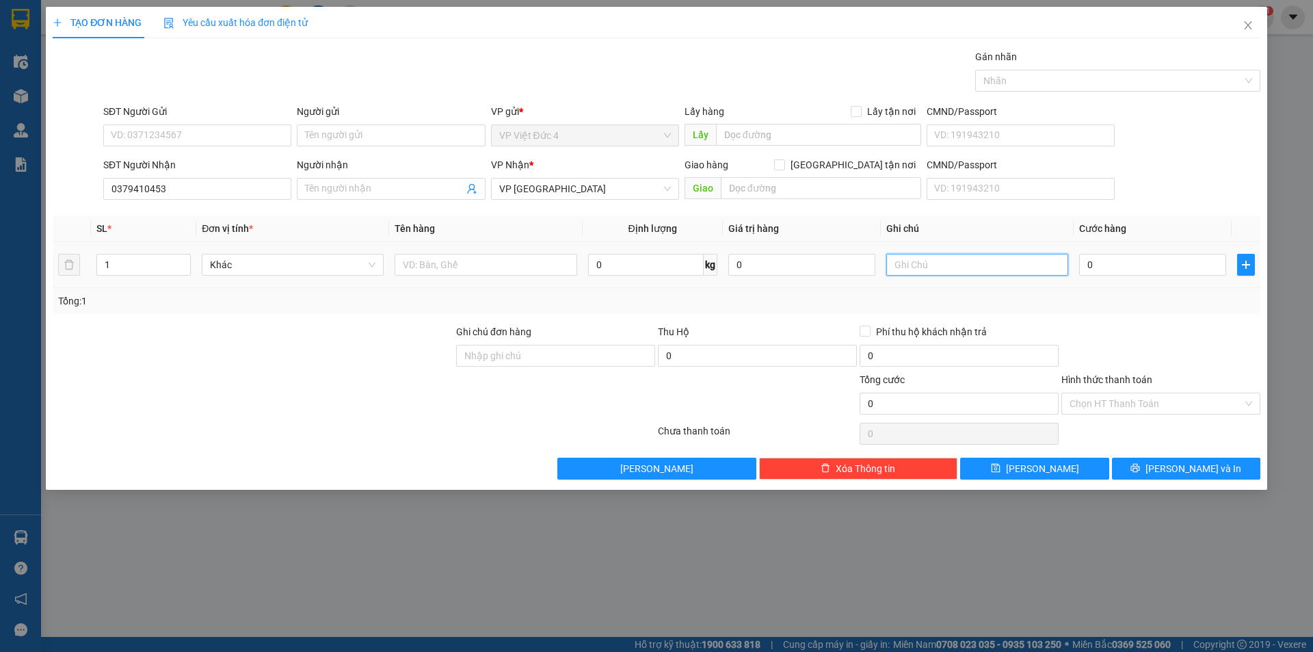
click at [1035, 265] on input "text" at bounding box center [977, 265] width 182 height 22
click at [511, 262] on input "text" at bounding box center [485, 265] width 182 height 22
click at [1188, 265] on input "0" at bounding box center [1152, 265] width 147 height 22
click at [1113, 398] on input "Hình thức thanh toán" at bounding box center [1155, 403] width 173 height 21
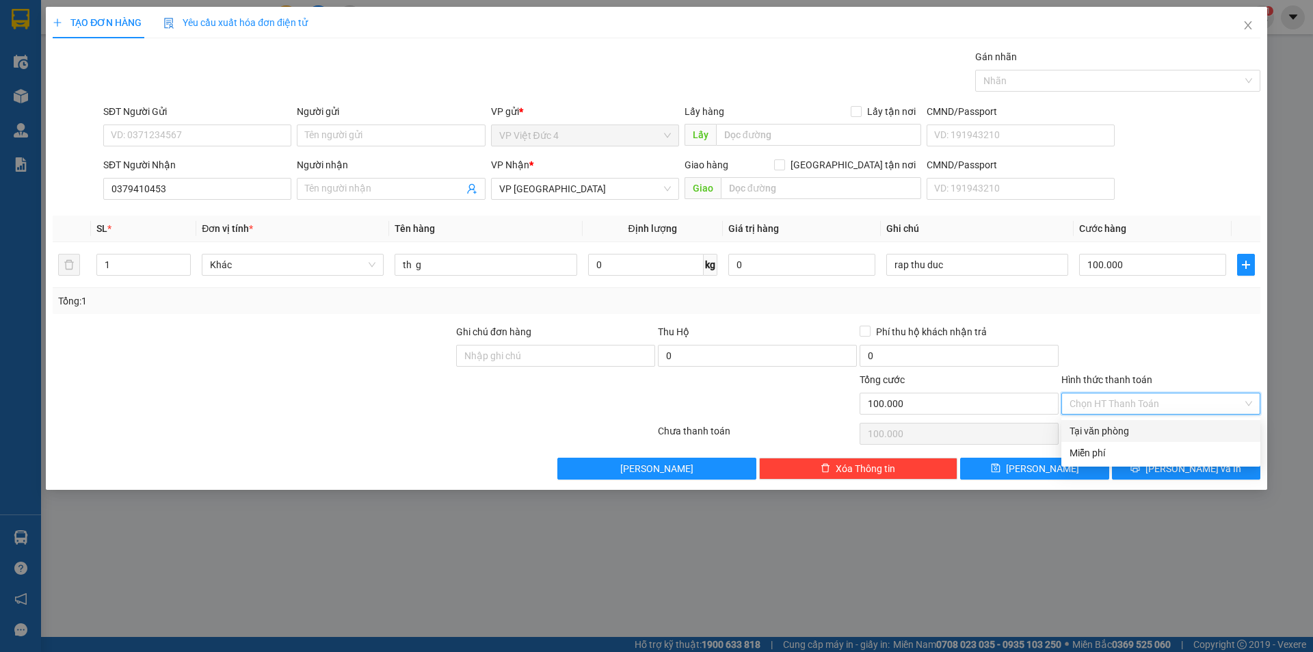
click at [1110, 428] on div "Tại văn phòng" at bounding box center [1160, 430] width 183 height 15
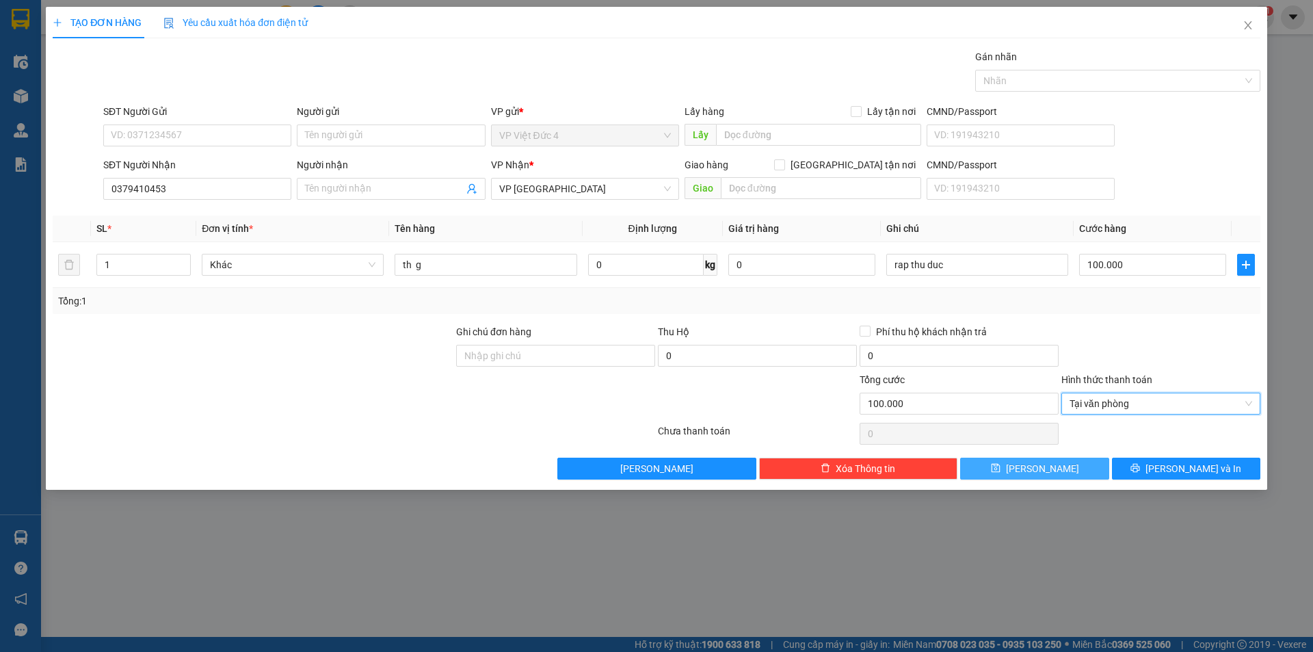
click at [1041, 468] on span "[PERSON_NAME]" at bounding box center [1042, 468] width 73 height 15
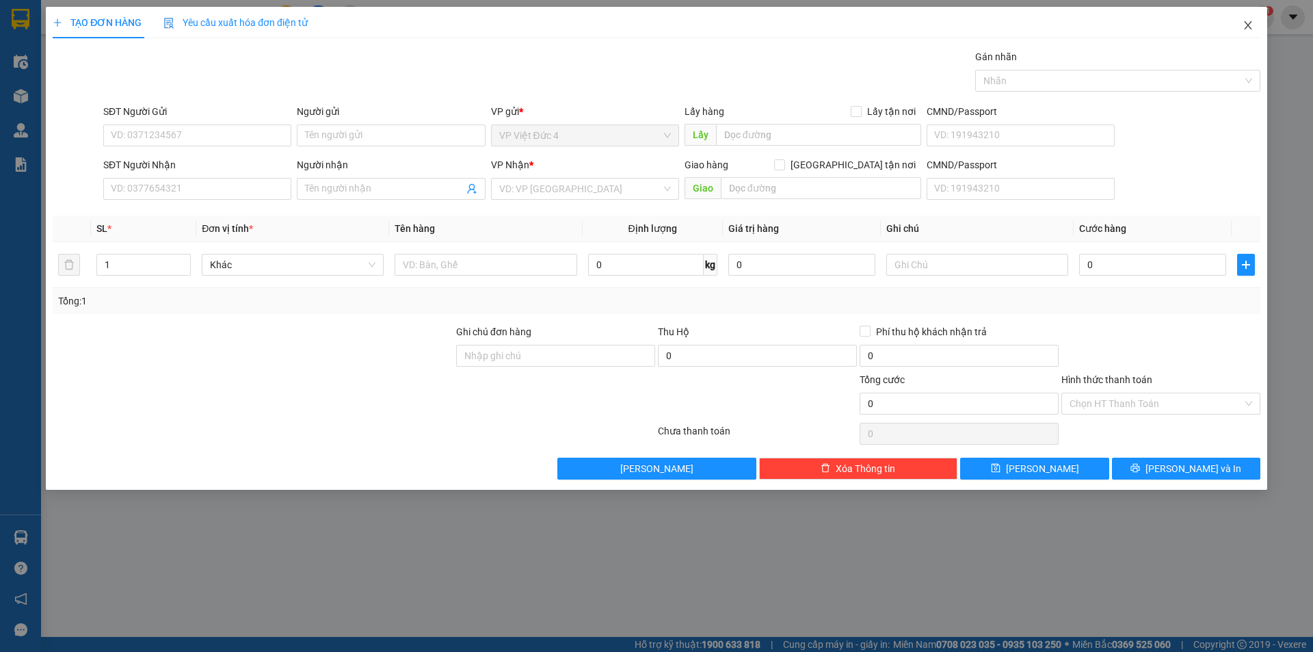
click at [1246, 23] on icon "close" at bounding box center [1247, 25] width 11 height 11
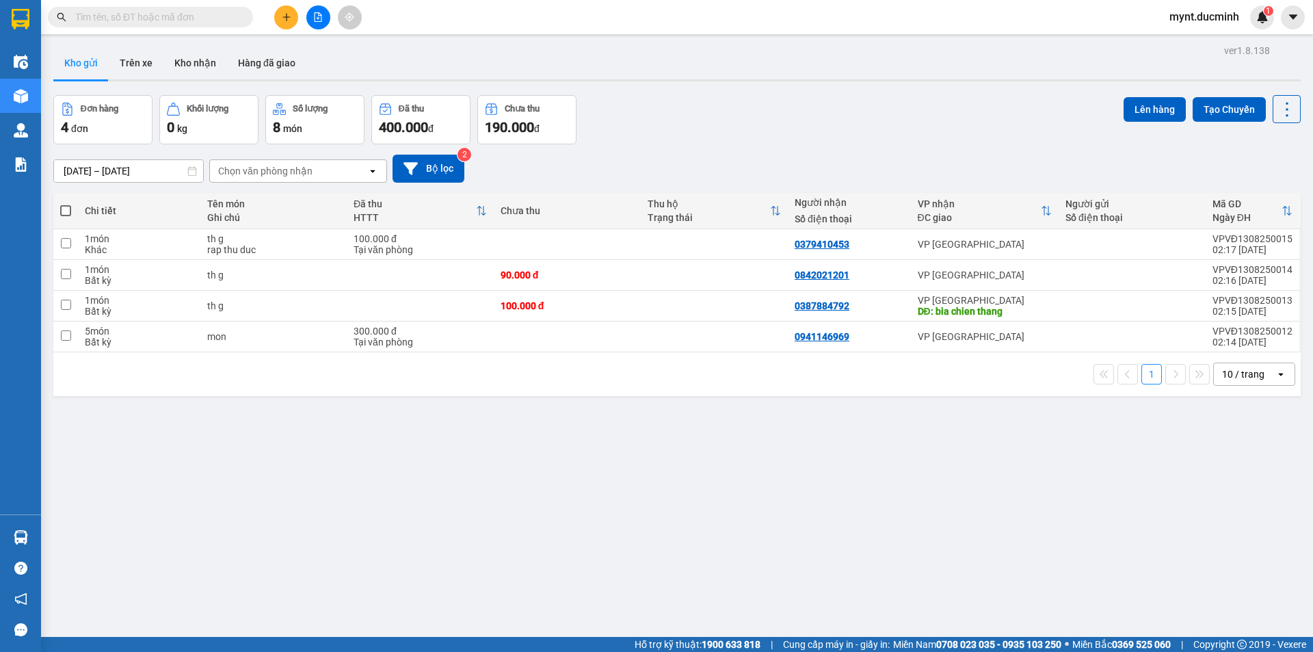
click at [65, 209] on span at bounding box center [65, 210] width 11 height 11
click at [66, 204] on input "checkbox" at bounding box center [66, 204] width 0 height 0
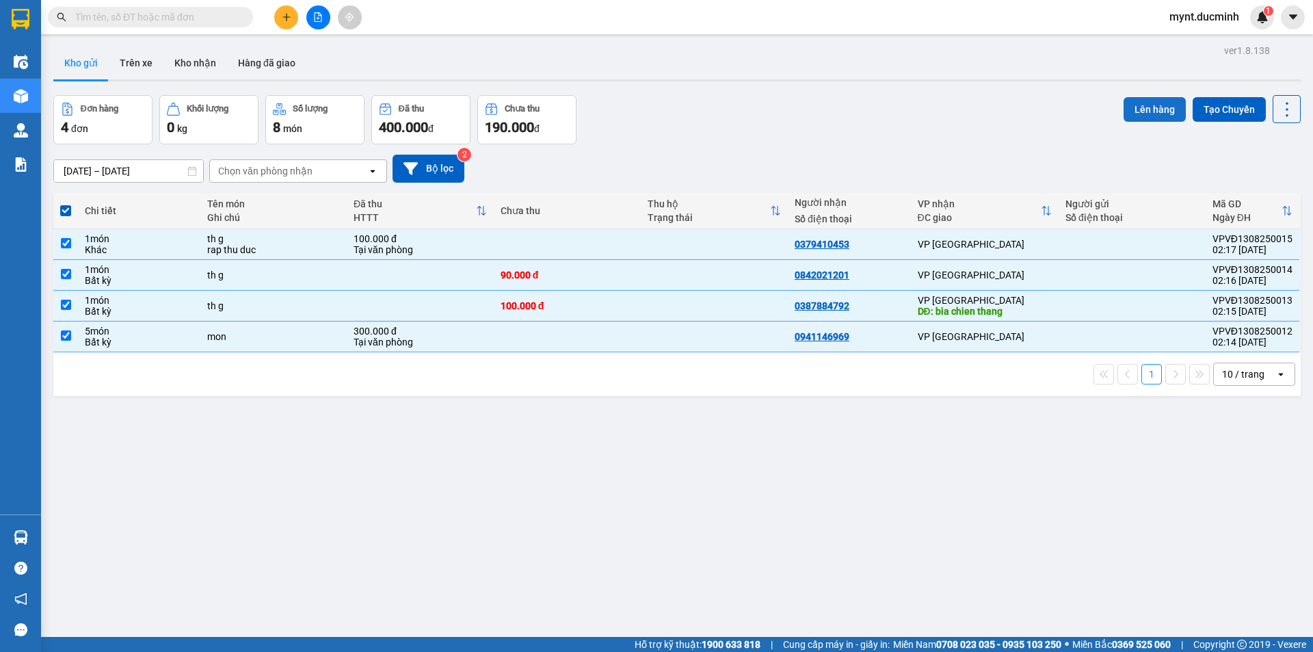
click at [1147, 104] on button "Lên hàng" at bounding box center [1154, 109] width 62 height 25
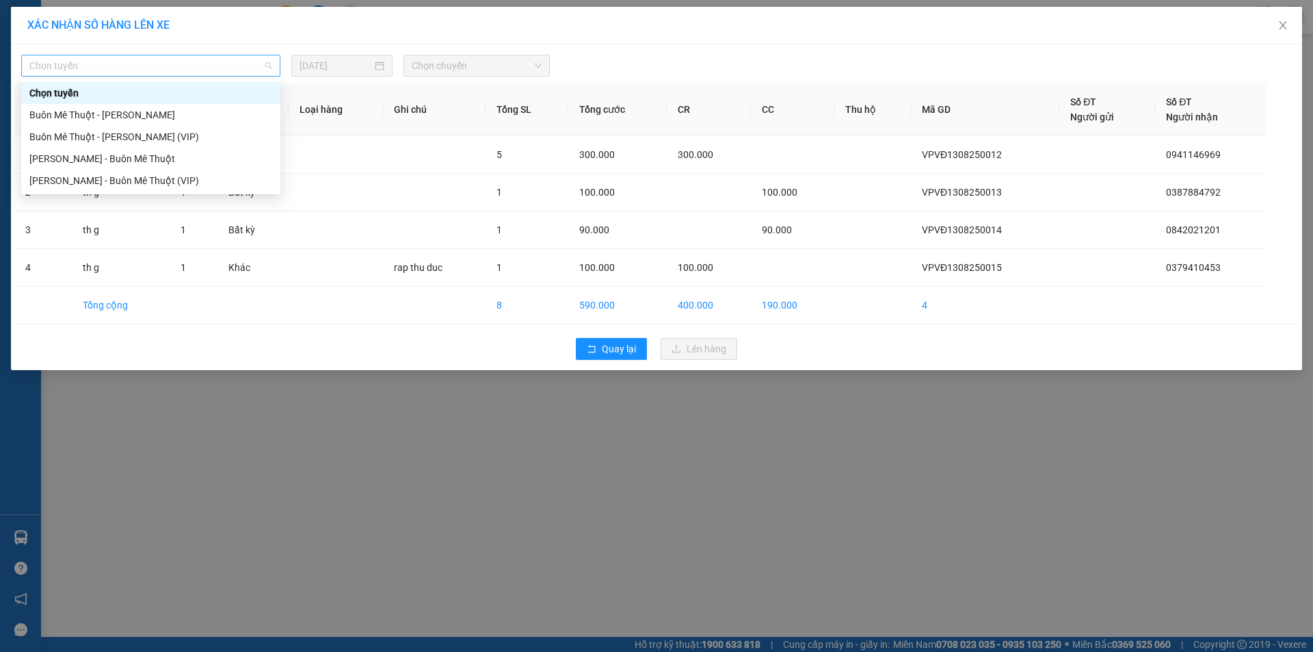
click at [97, 61] on span "Chọn tuyến" at bounding box center [150, 65] width 243 height 21
click at [92, 138] on div "Buôn Mê Thuột - Hồ Chí Minh (VIP)" at bounding box center [150, 136] width 243 height 15
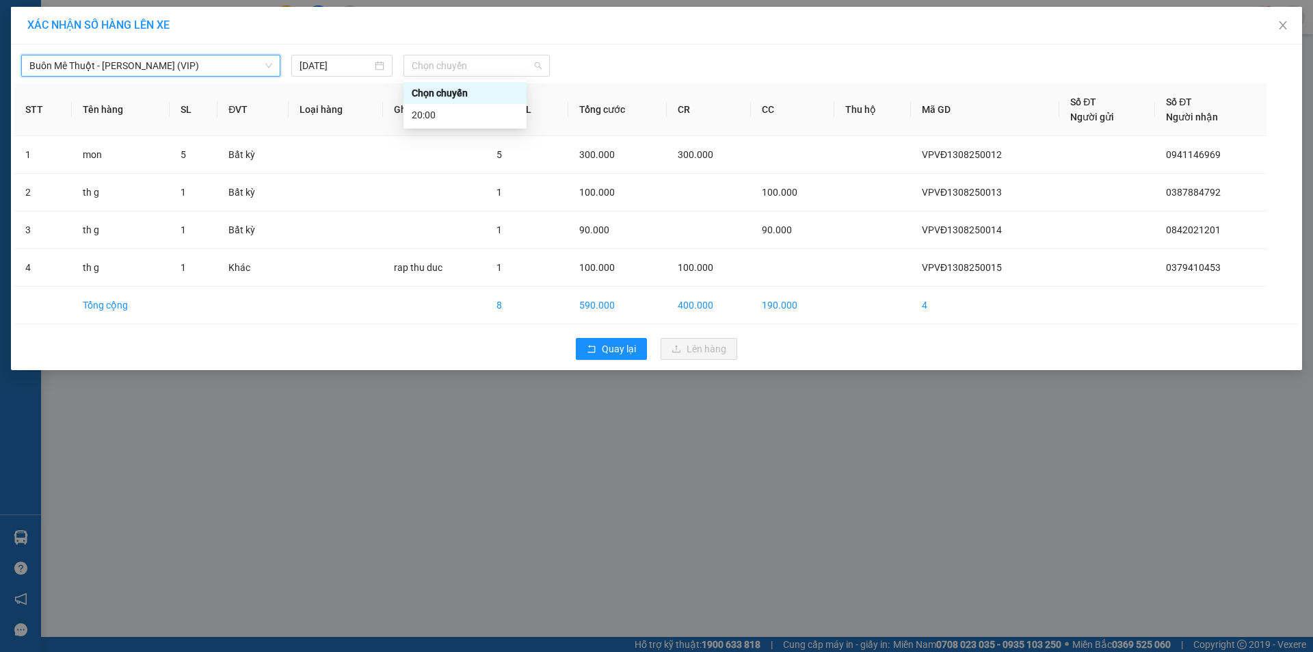
drag, startPoint x: 440, startPoint y: 65, endPoint x: 439, endPoint y: 78, distance: 13.1
click at [440, 64] on span "Chọn chuyến" at bounding box center [477, 65] width 130 height 21
click at [429, 111] on div "20:00" at bounding box center [465, 114] width 107 height 15
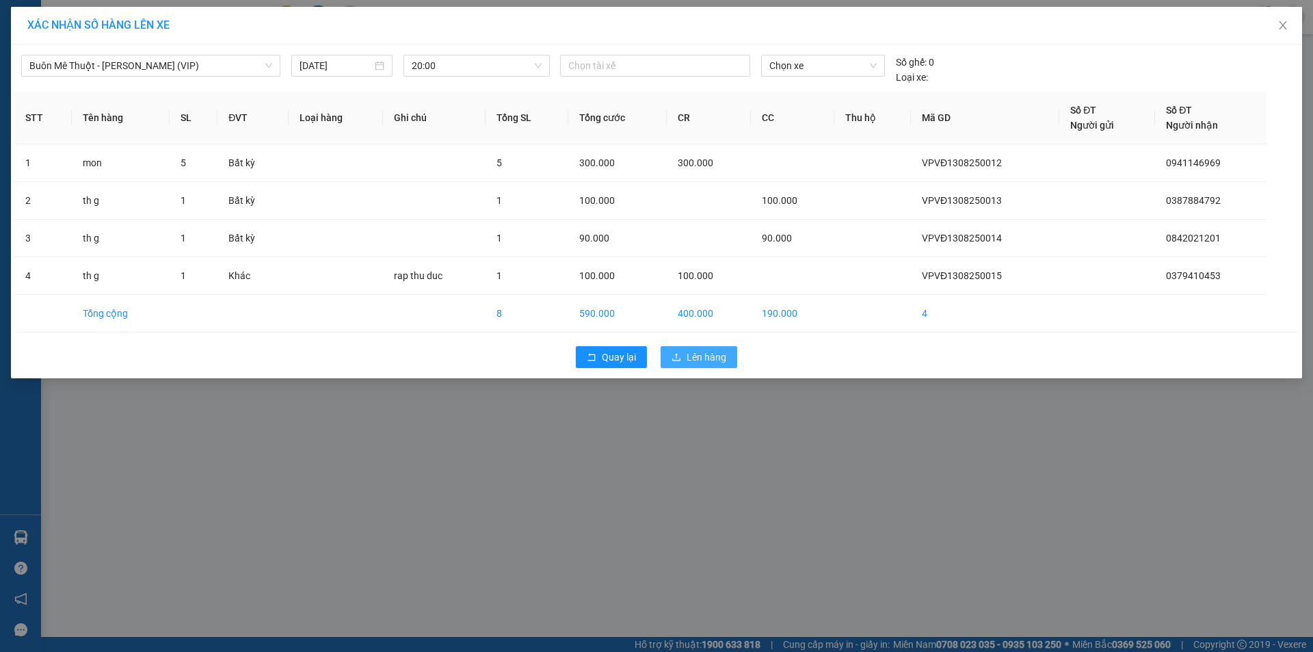
click at [699, 352] on span "Lên hàng" at bounding box center [706, 356] width 40 height 15
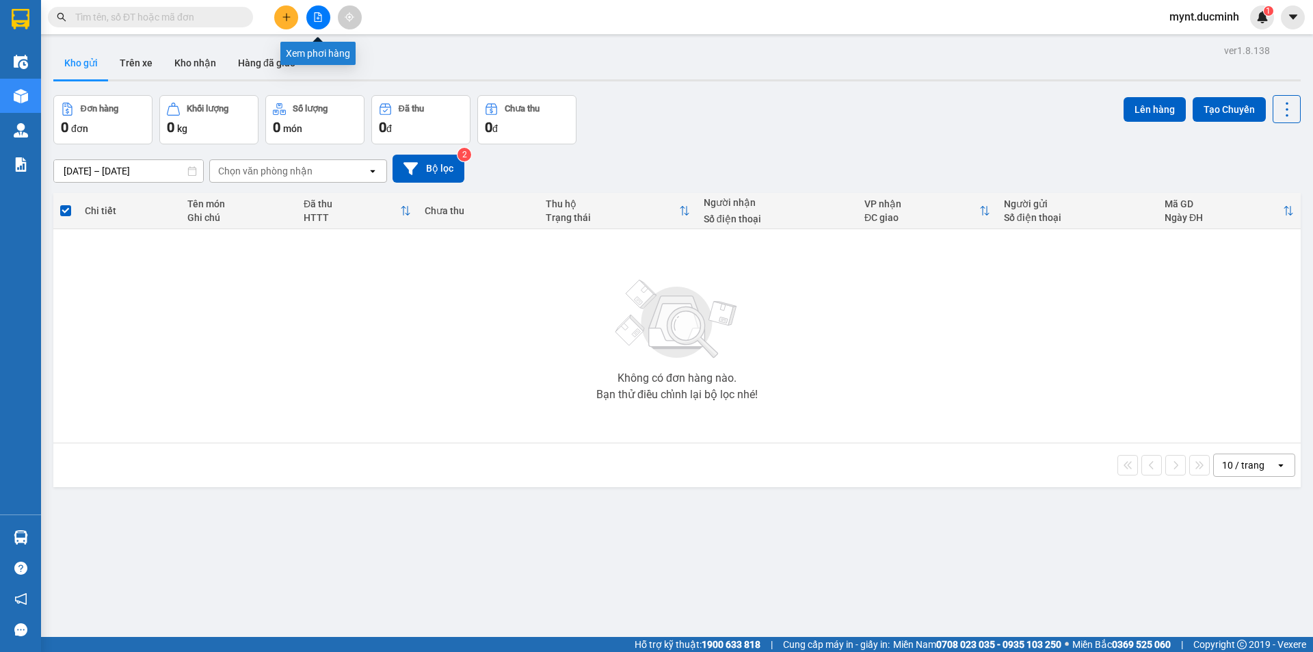
click at [315, 11] on button at bounding box center [318, 17] width 24 height 24
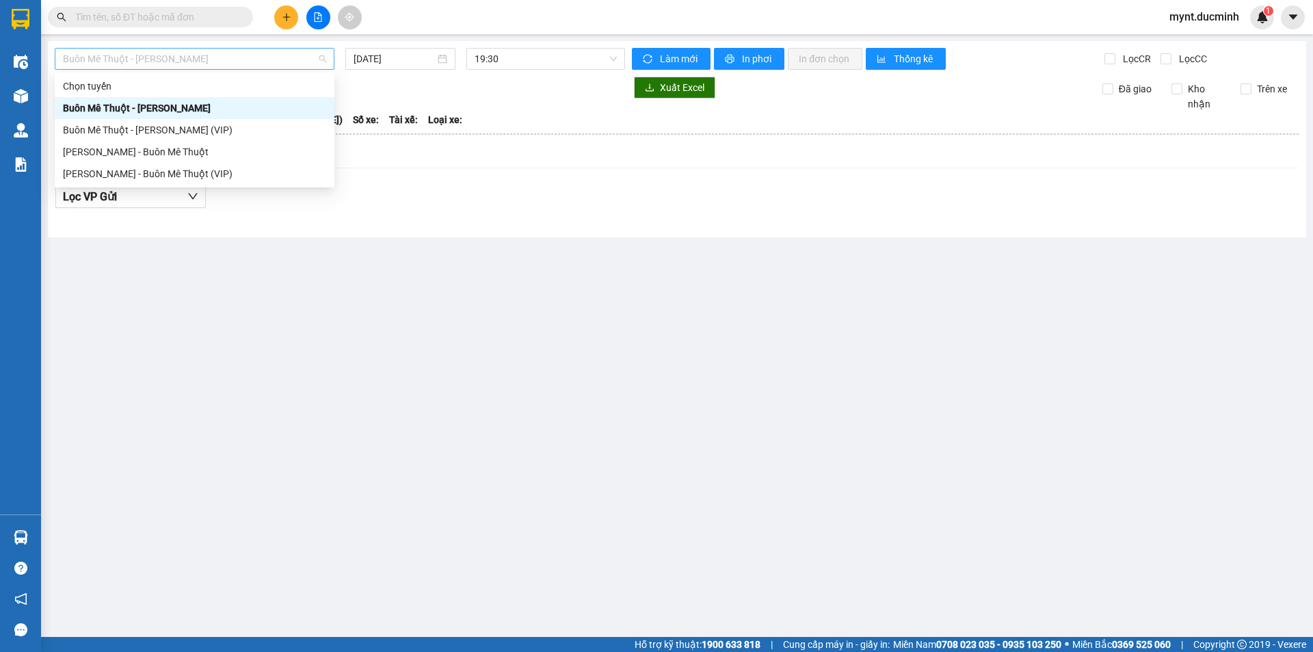
click at [176, 58] on span "Buôn Mê Thuột - Hồ Chí Minh" at bounding box center [194, 59] width 263 height 21
click at [86, 127] on div "Buôn Mê Thuột - Hồ Chí Minh (VIP)" at bounding box center [194, 129] width 263 height 15
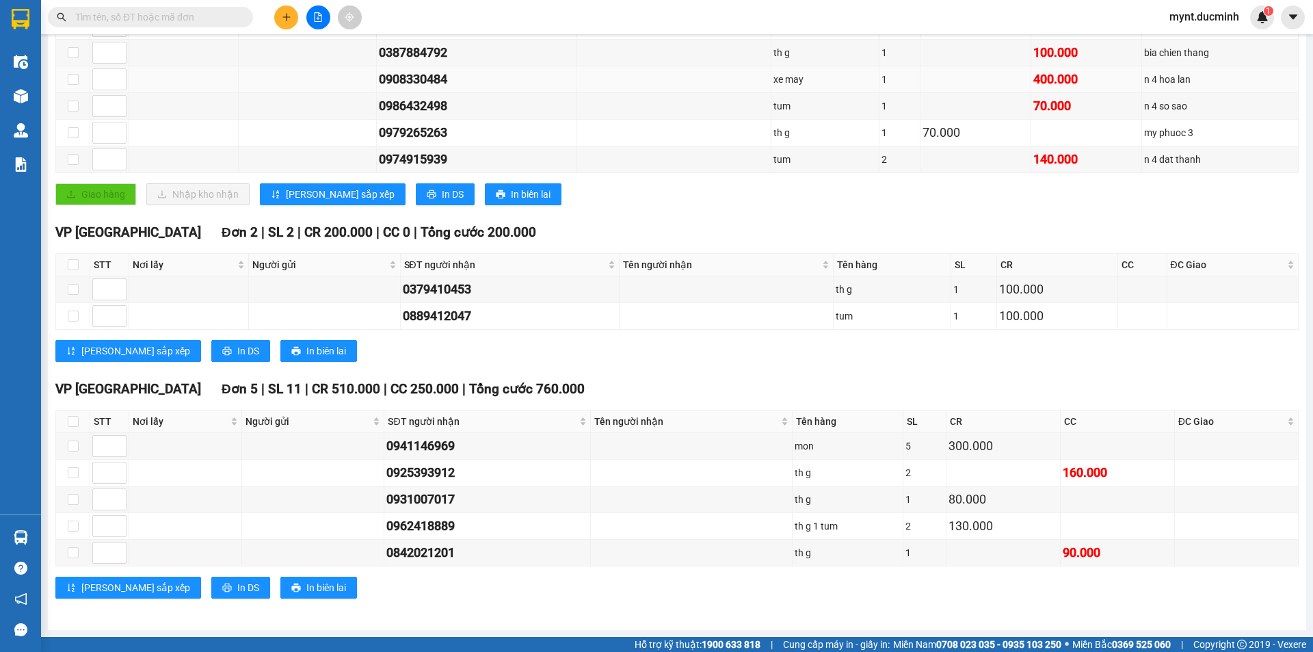
scroll to position [243, 0]
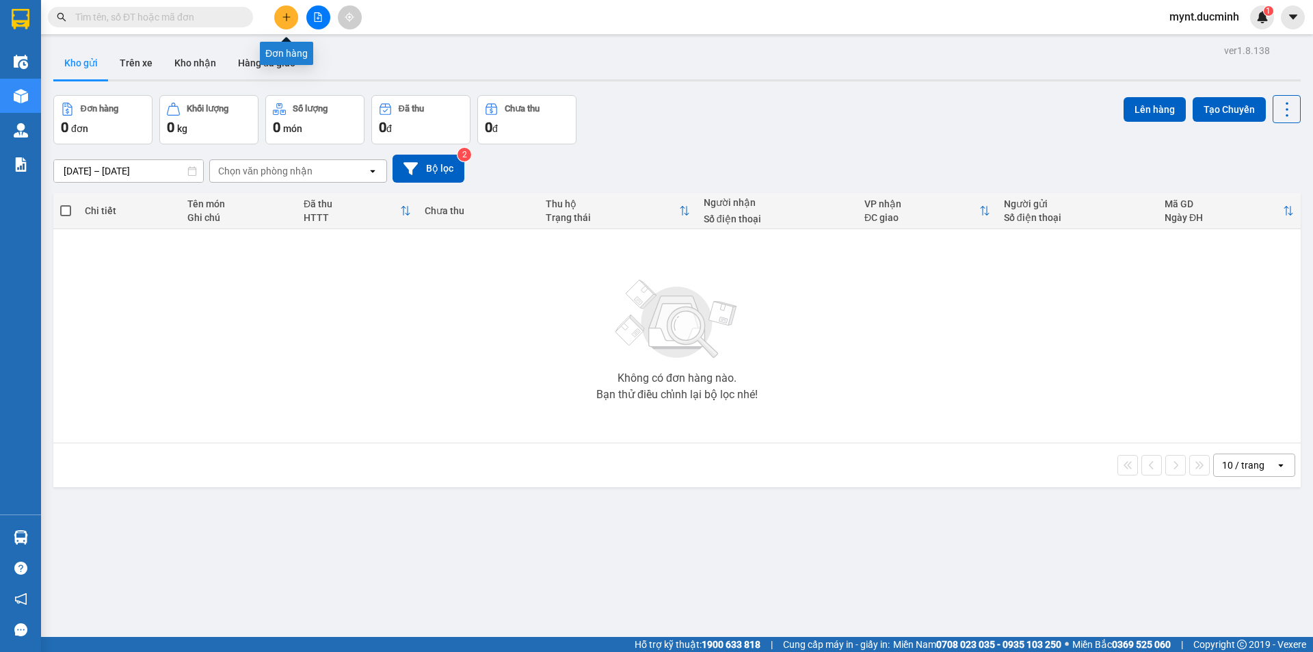
click at [284, 13] on icon "plus" at bounding box center [287, 17] width 10 height 10
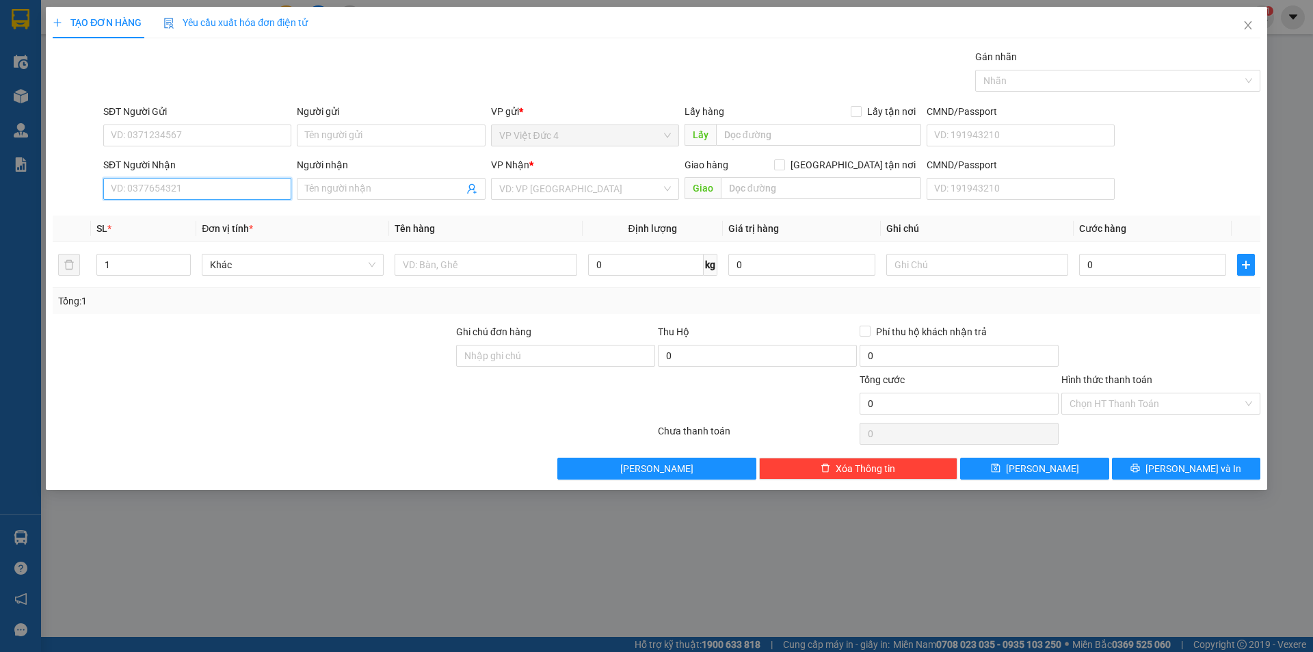
click at [248, 187] on input "SĐT Người Nhận" at bounding box center [197, 189] width 188 height 22
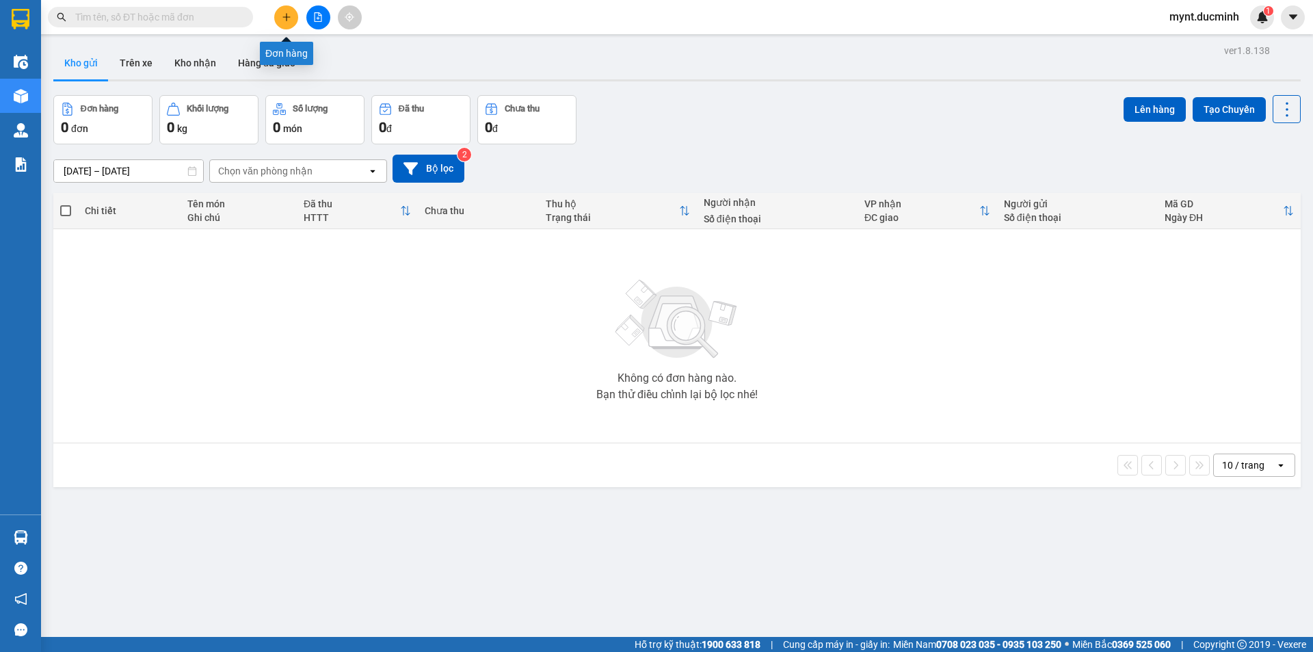
click at [286, 14] on icon "plus" at bounding box center [286, 17] width 1 height 8
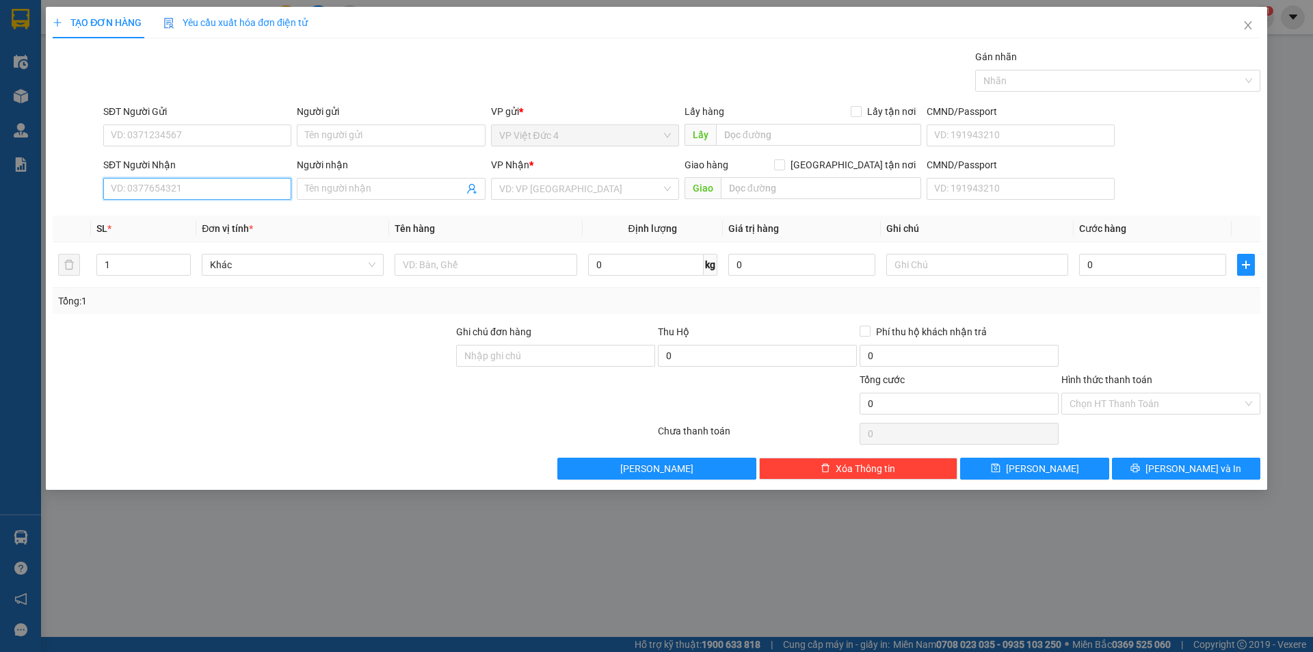
click at [269, 188] on input "SĐT Người Nhận" at bounding box center [197, 189] width 188 height 22
type input "0973672112"
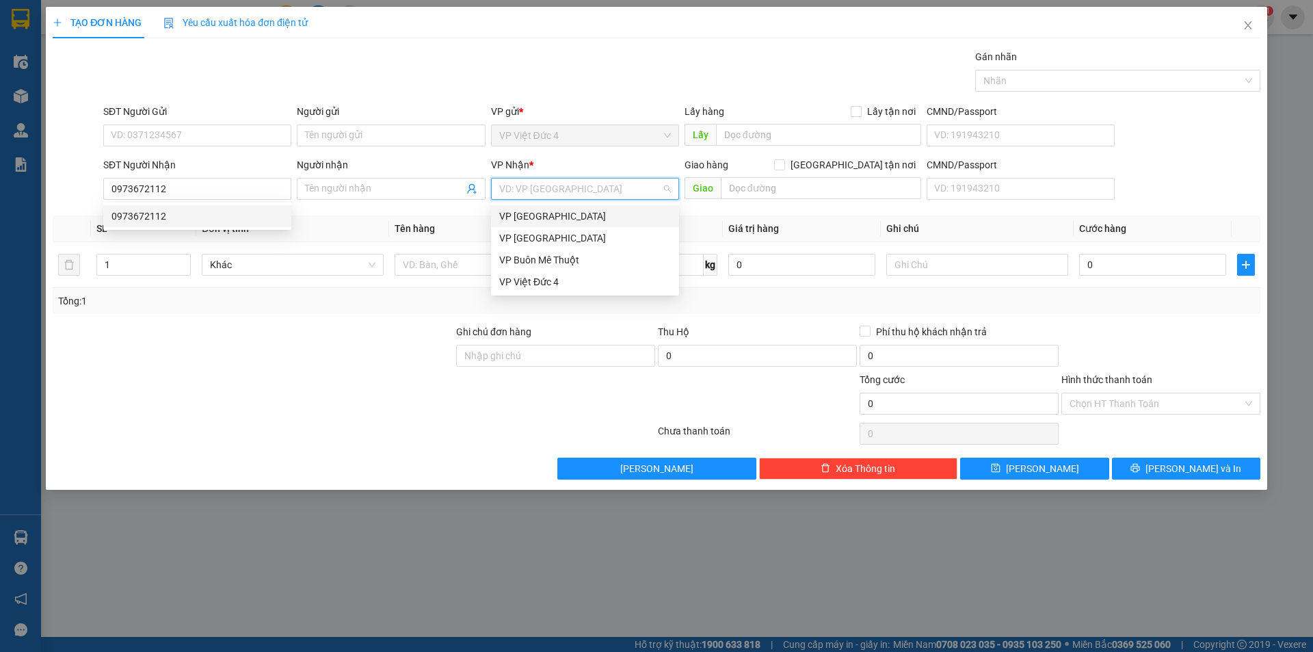
drag, startPoint x: 537, startPoint y: 187, endPoint x: 537, endPoint y: 200, distance: 13.0
click at [537, 188] on input "search" at bounding box center [580, 188] width 162 height 21
click at [521, 239] on div "VP Sài Gòn" at bounding box center [585, 237] width 172 height 15
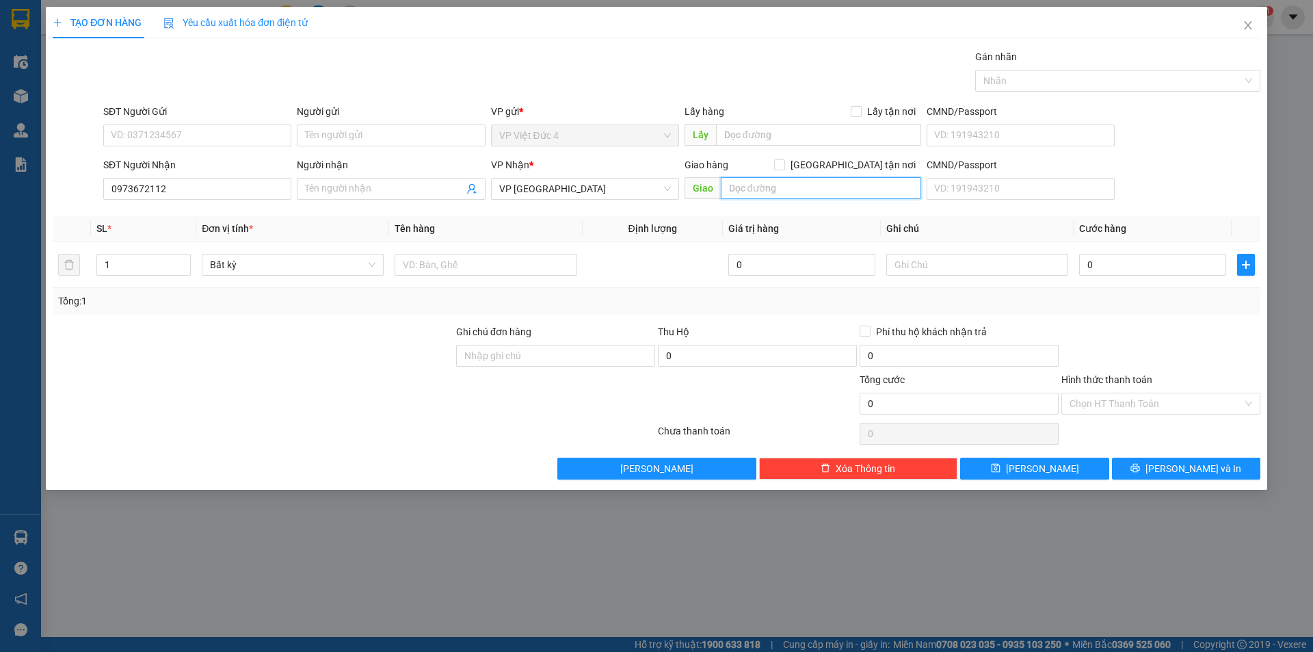
click at [877, 191] on input "text" at bounding box center [821, 188] width 200 height 22
type input "ben xe an suong"
click at [125, 261] on input "1" at bounding box center [143, 264] width 93 height 21
type input "2"
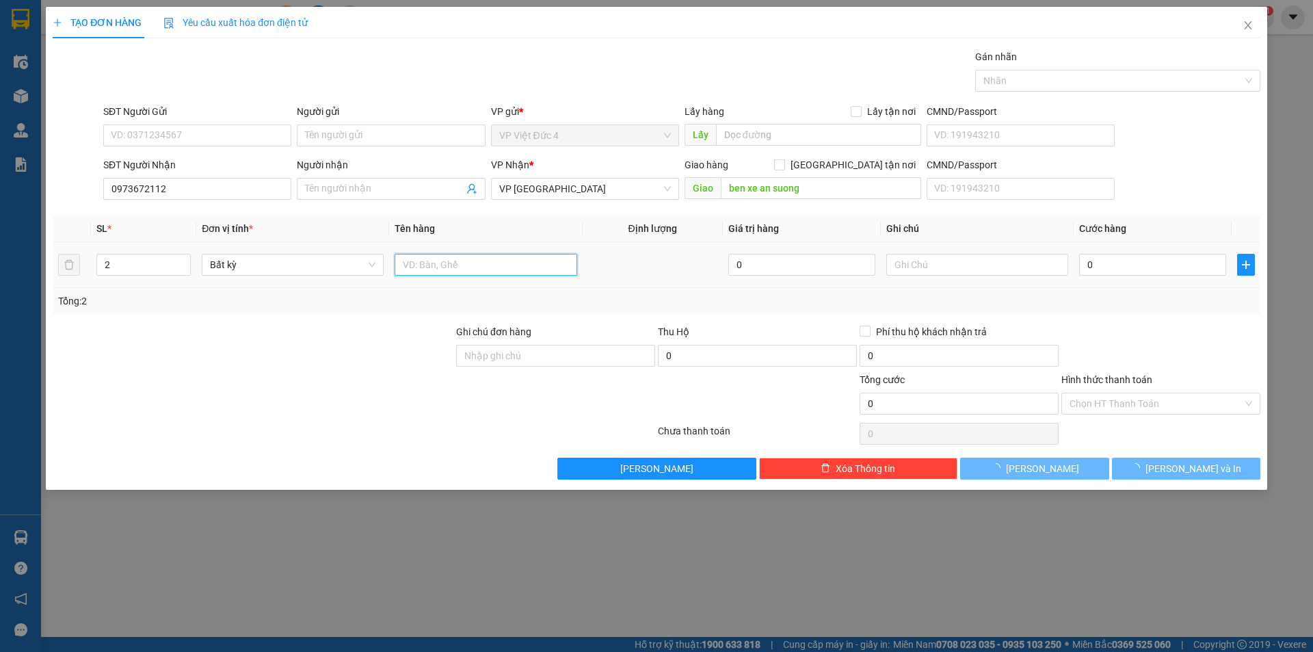
click at [535, 261] on input "text" at bounding box center [485, 265] width 182 height 22
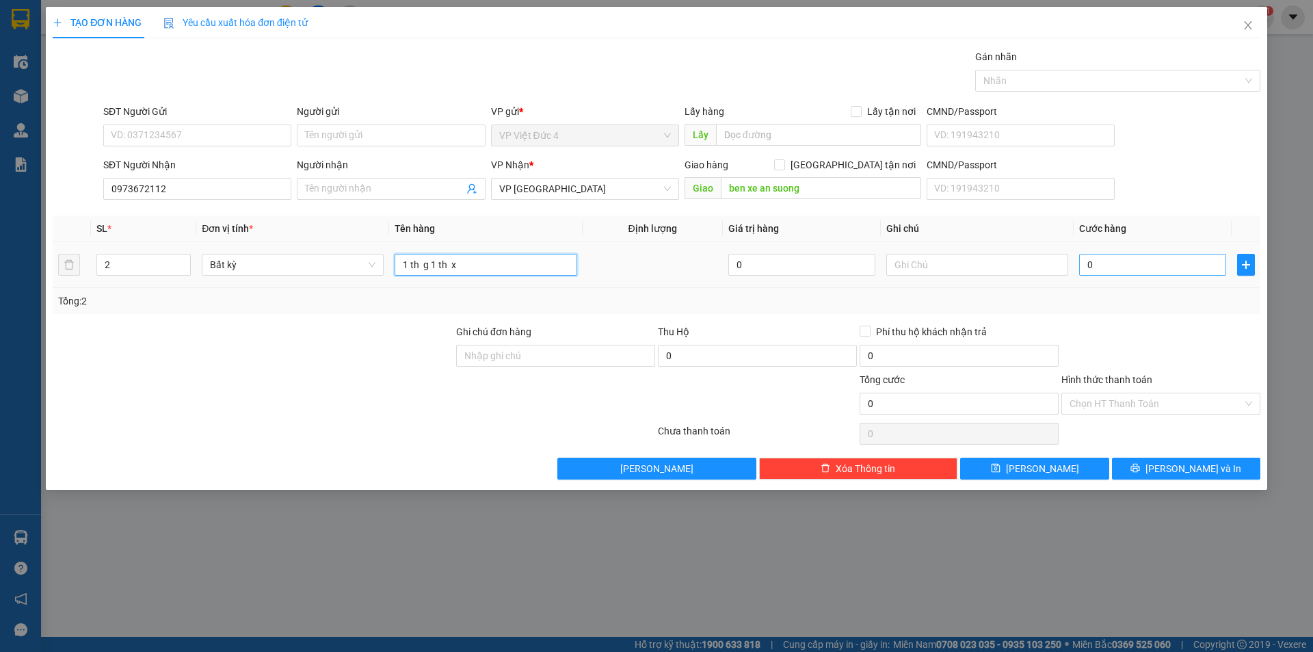
type input "1 th g 1 th x"
click at [1201, 263] on input "0" at bounding box center [1152, 265] width 147 height 22
type input "1"
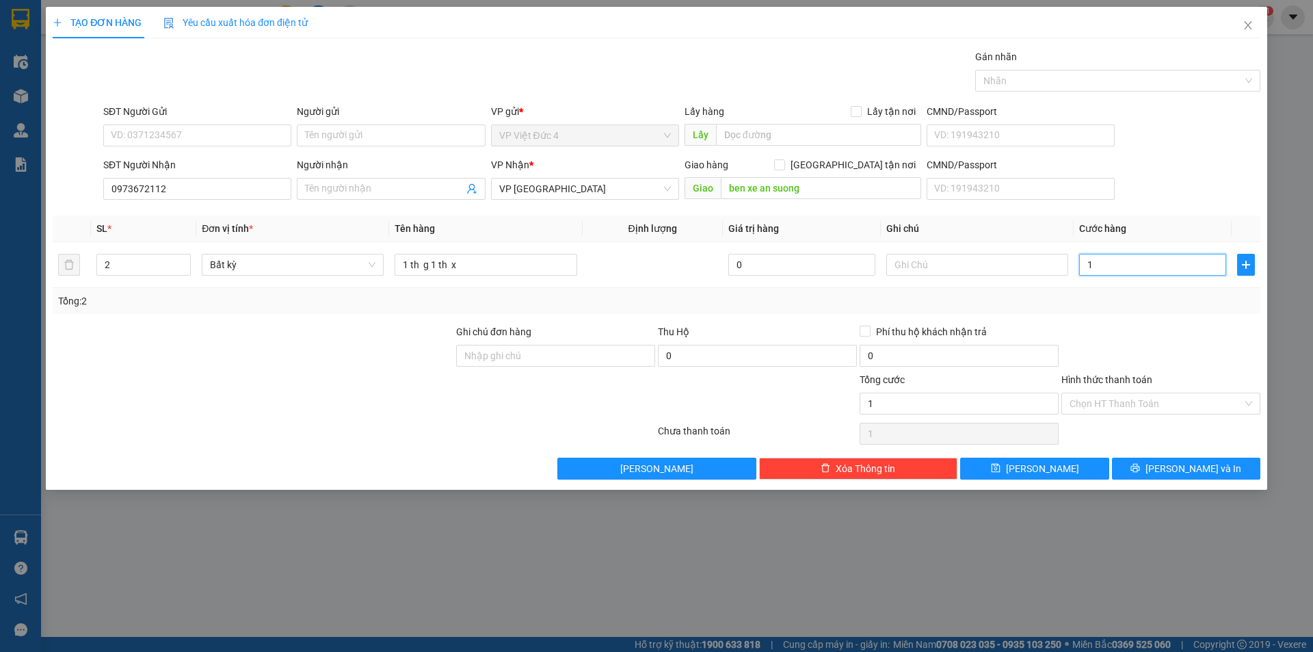
type input "14"
type input "140"
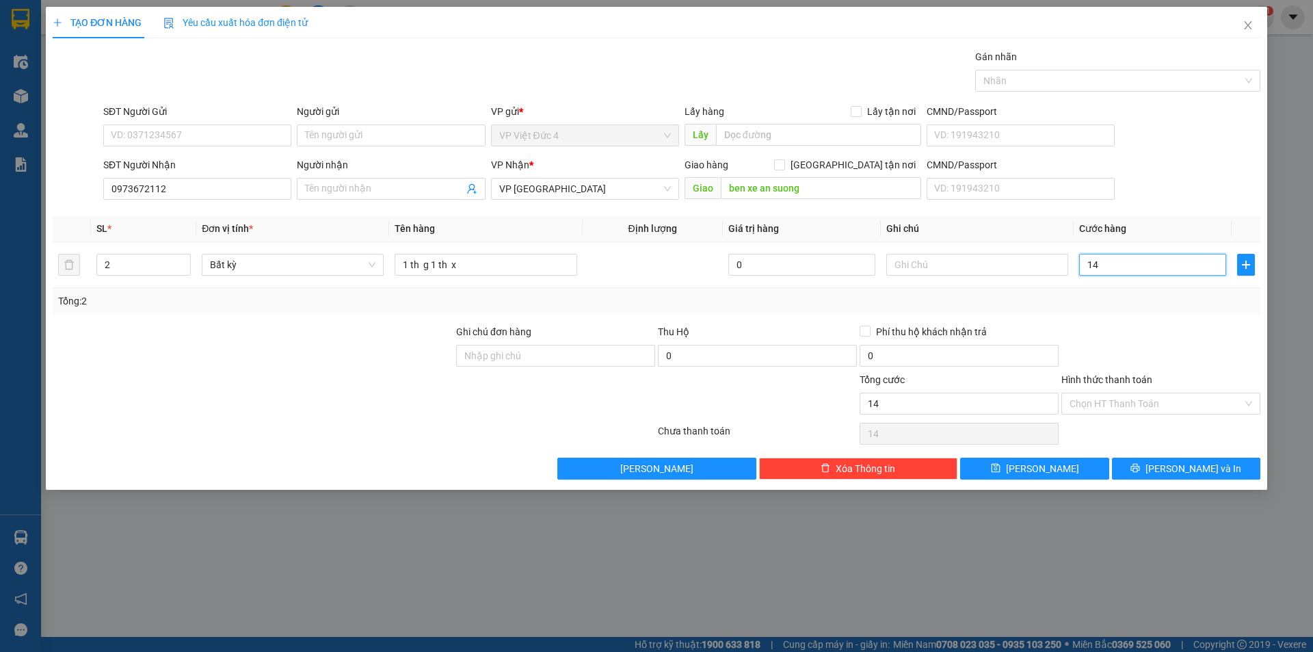
type input "140"
type input "1.400"
type input "14.000"
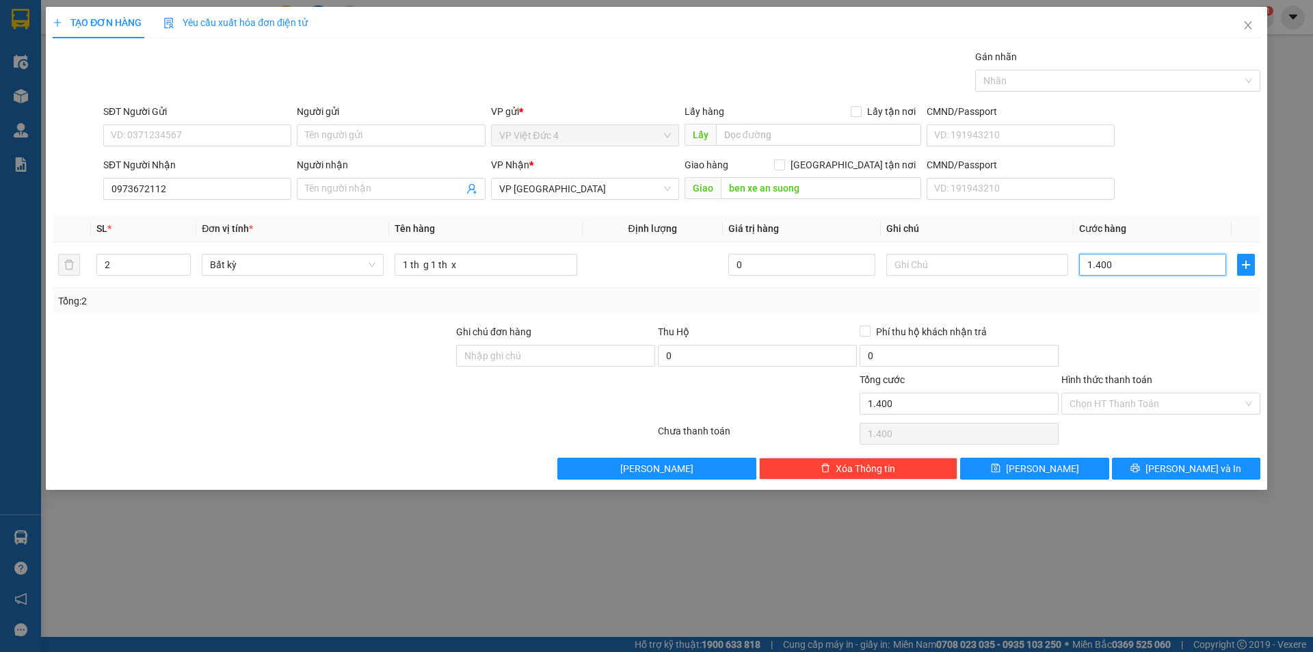
type input "14.000"
type input "140.000"
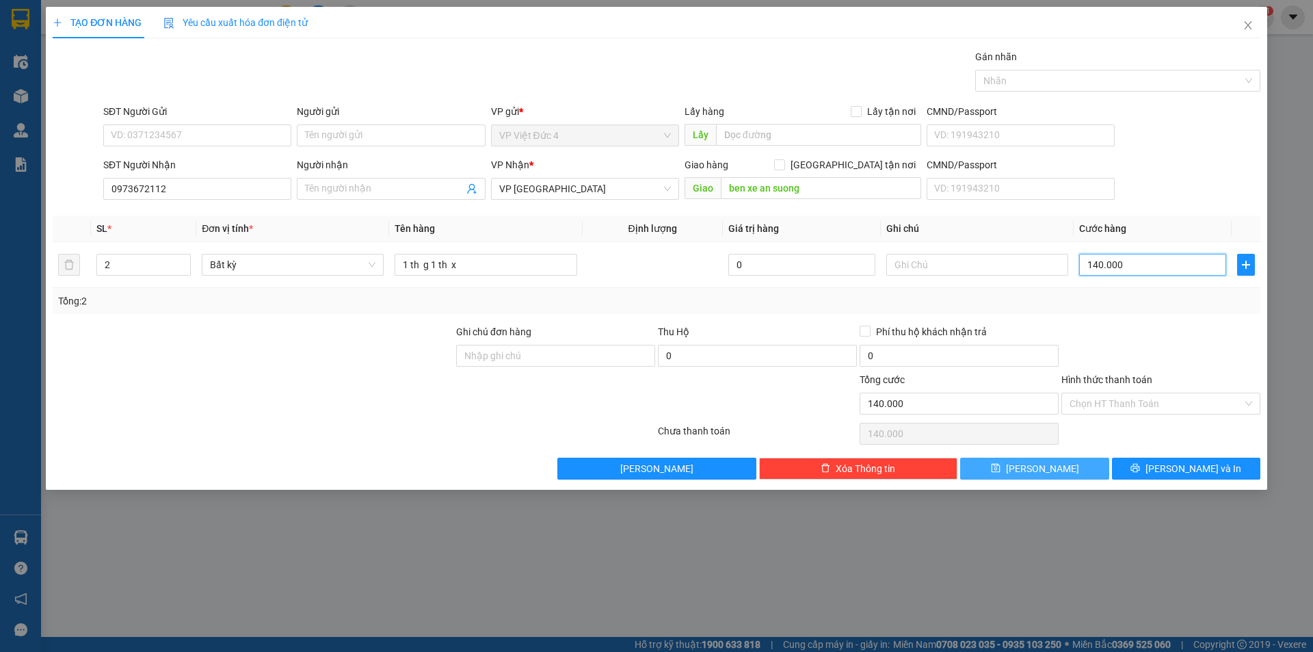
type input "140.000"
click at [1038, 463] on span "[PERSON_NAME]" at bounding box center [1042, 468] width 73 height 15
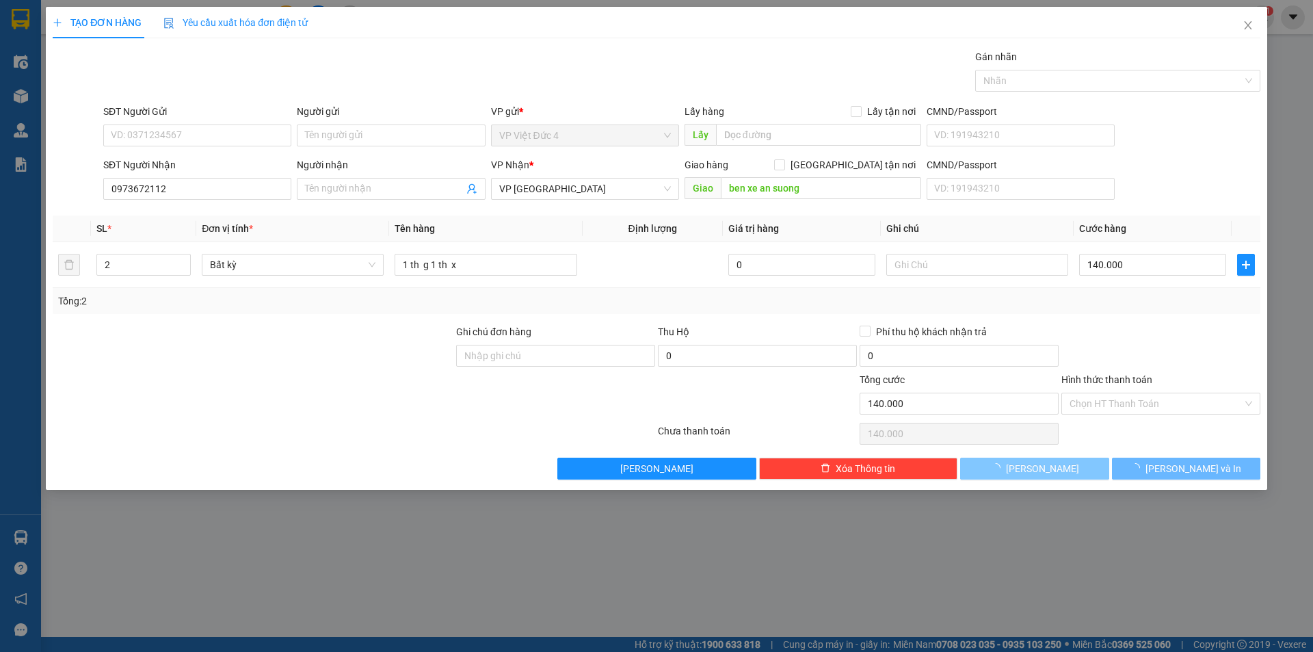
type input "1"
type input "0"
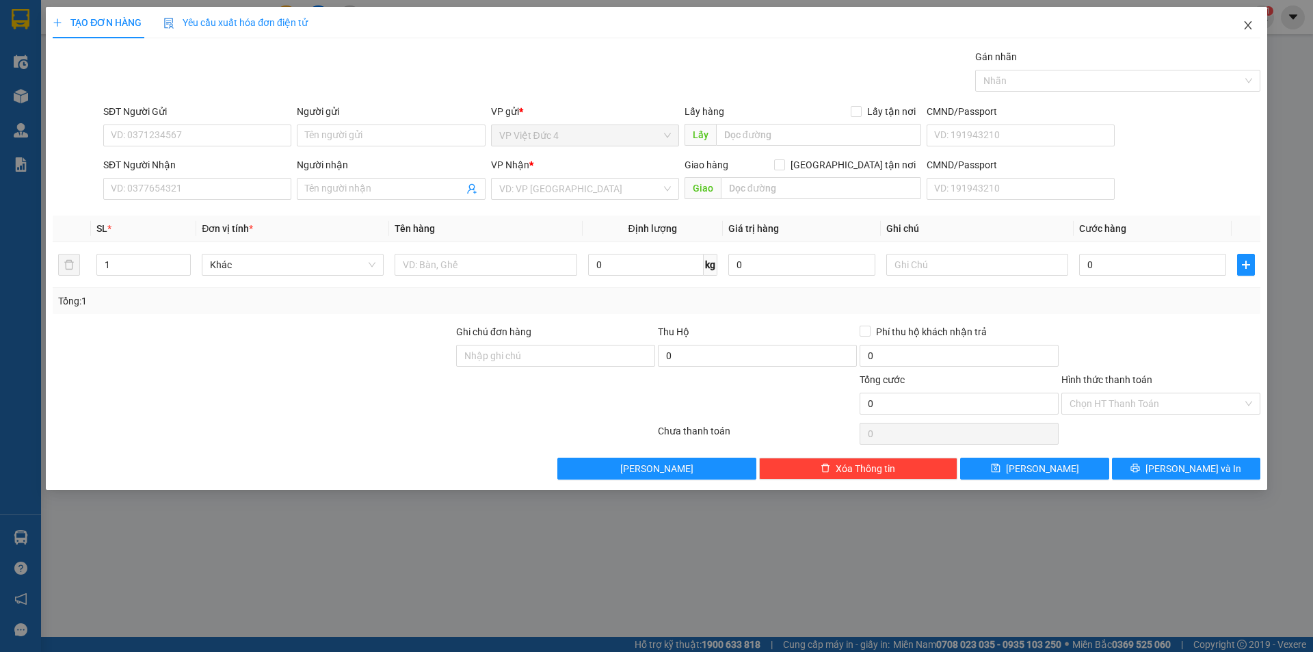
click at [1248, 23] on icon "close" at bounding box center [1247, 25] width 11 height 11
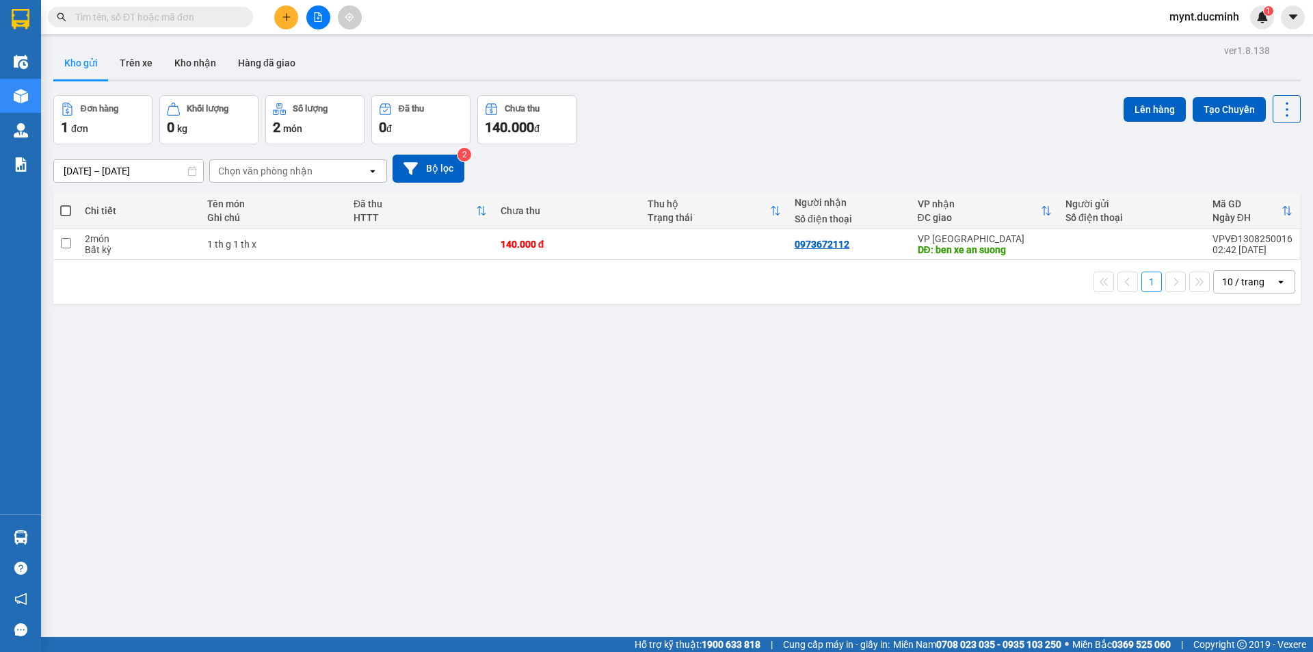
click at [66, 209] on span at bounding box center [65, 210] width 11 height 11
click at [66, 204] on input "checkbox" at bounding box center [66, 204] width 0 height 0
checkbox input "true"
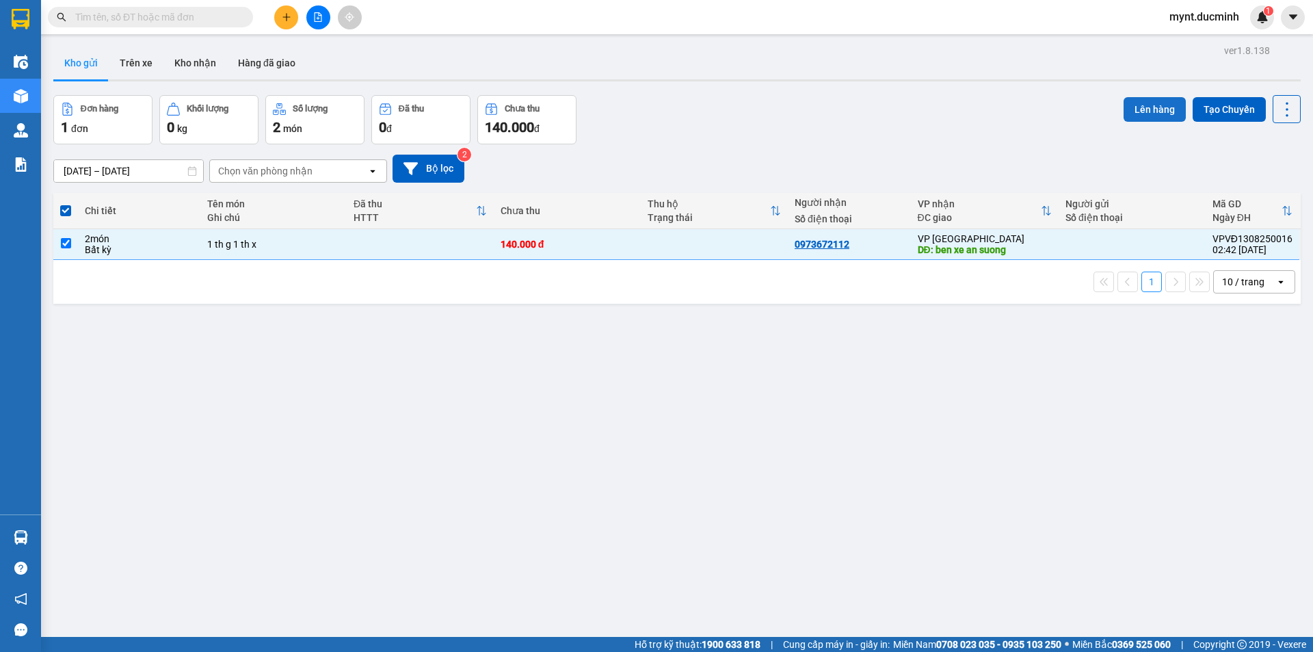
click at [1154, 103] on button "Lên hàng" at bounding box center [1154, 109] width 62 height 25
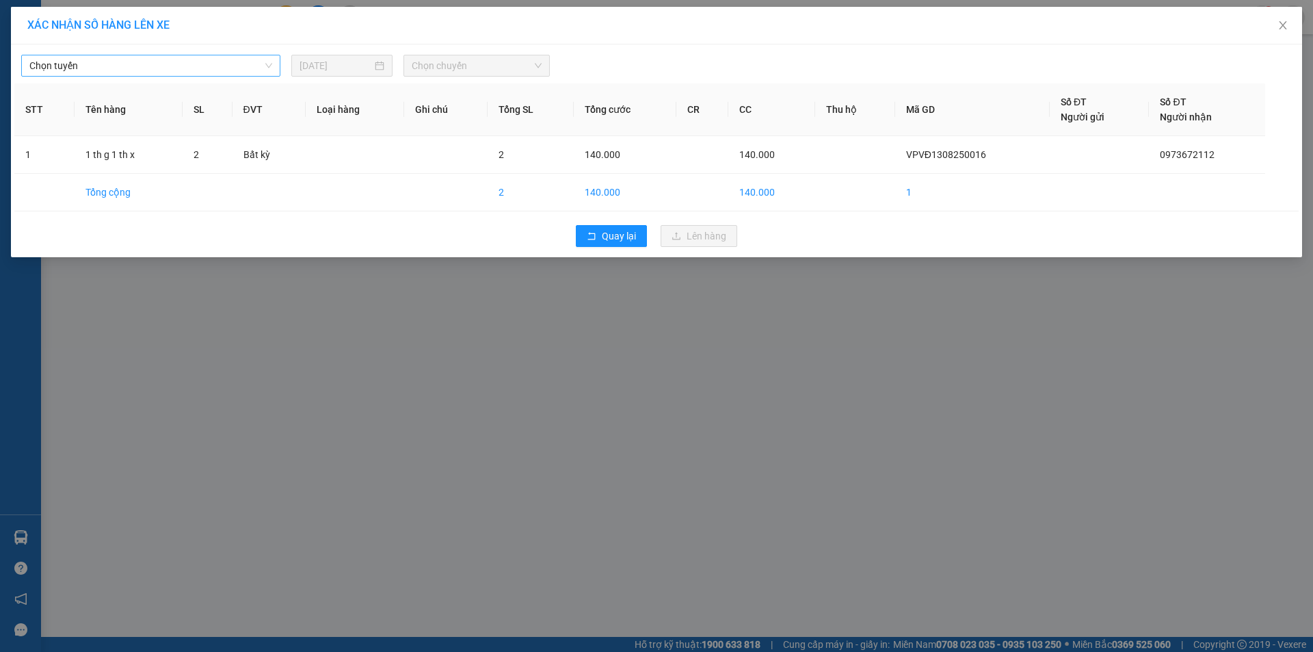
click at [169, 64] on span "Chọn tuyến" at bounding box center [150, 65] width 243 height 21
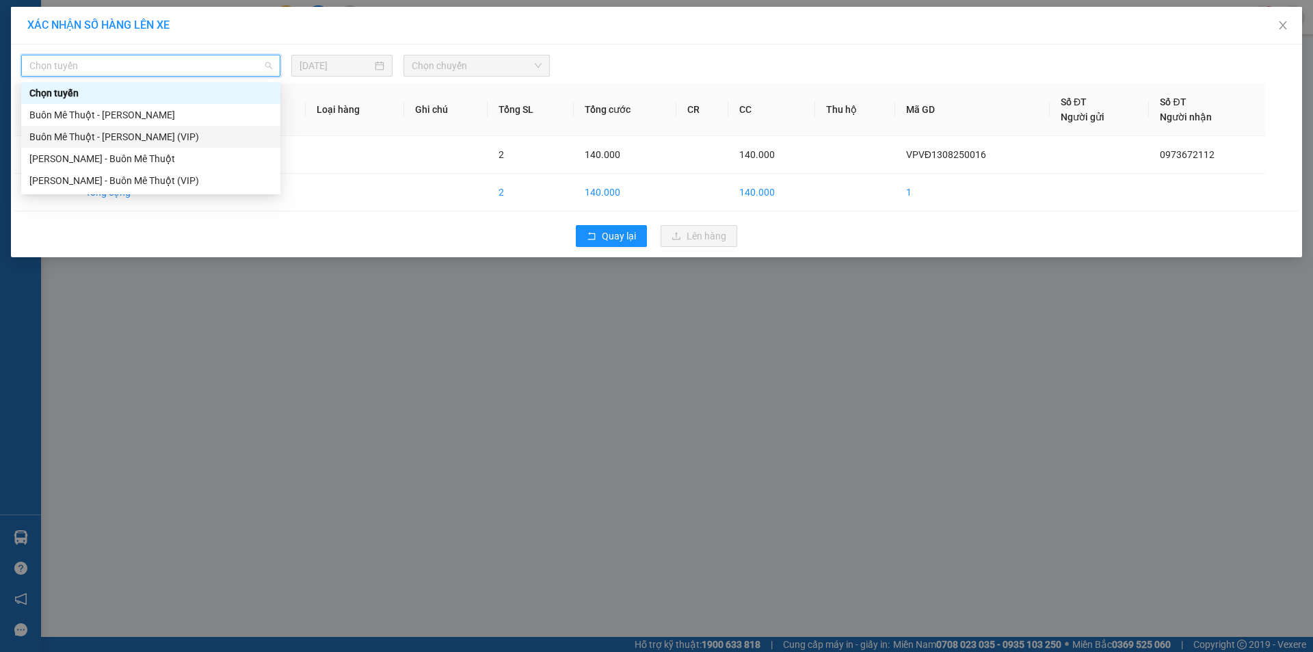
click at [130, 131] on div "Buôn Mê Thuột - Hồ Chí Minh (VIP)" at bounding box center [150, 136] width 243 height 15
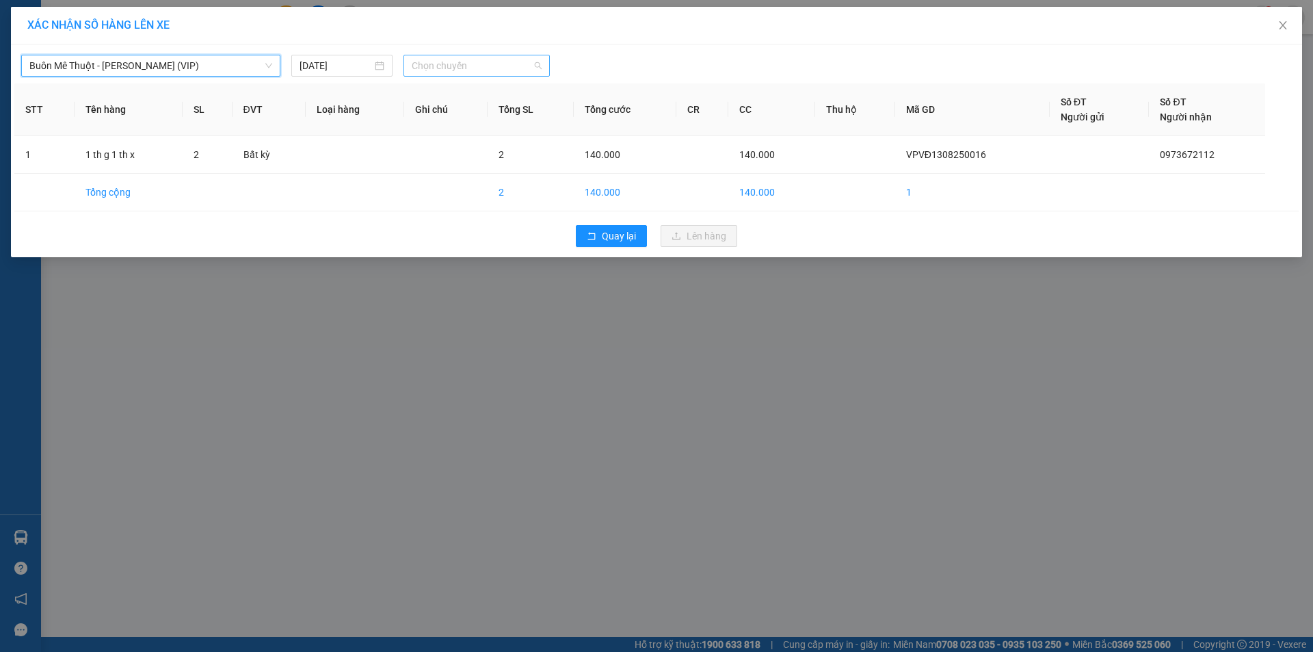
click at [472, 65] on span "Chọn chuyến" at bounding box center [477, 65] width 130 height 21
click at [425, 116] on div "20:00" at bounding box center [465, 114] width 107 height 15
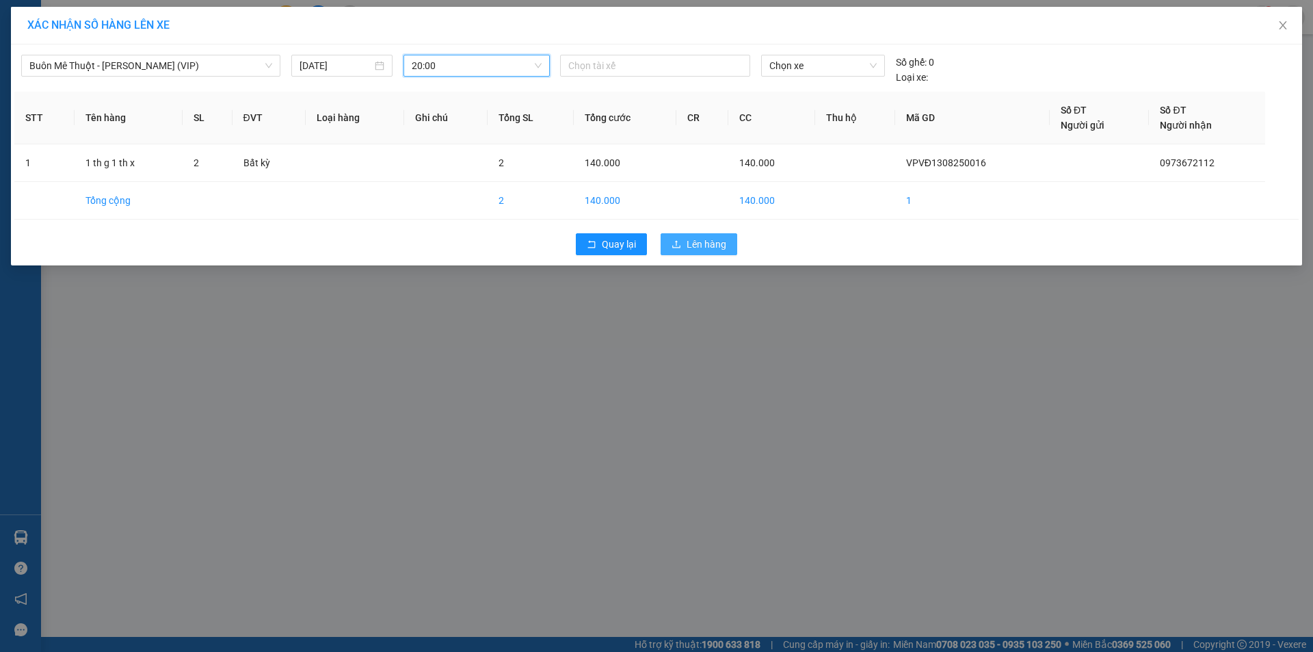
click at [709, 237] on span "Lên hàng" at bounding box center [706, 244] width 40 height 15
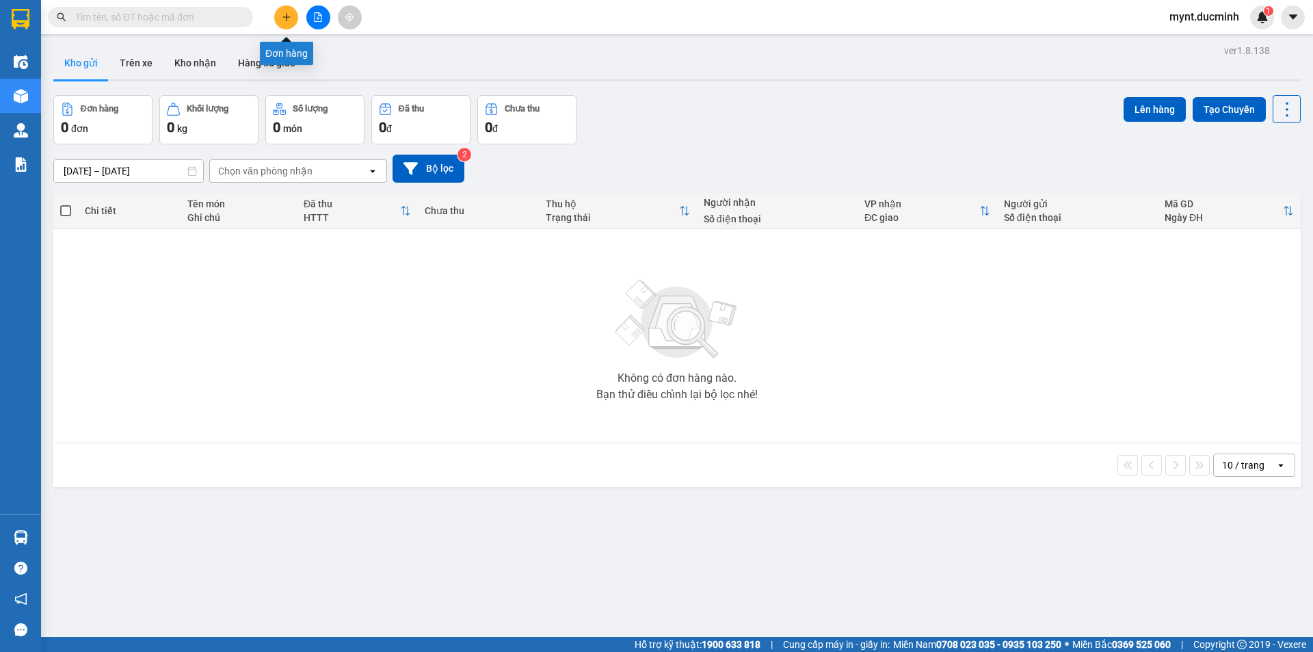
click at [286, 10] on button at bounding box center [286, 17] width 24 height 24
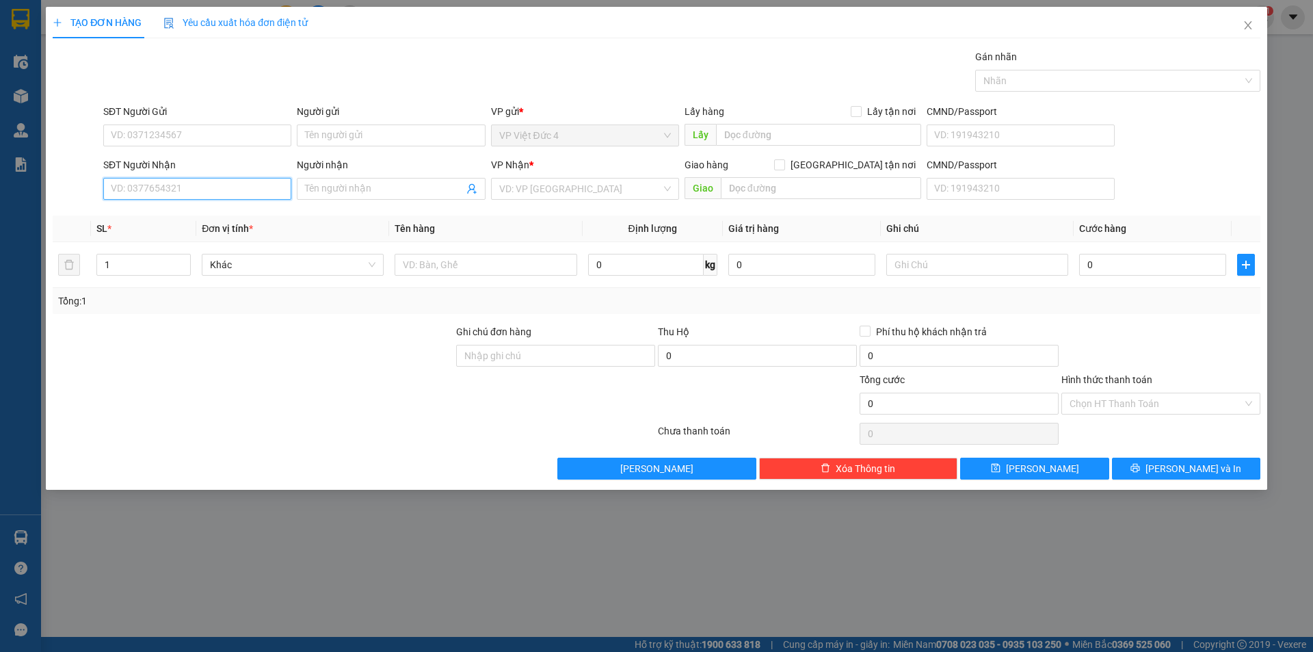
click at [250, 188] on input "SĐT Người Nhận" at bounding box center [197, 189] width 188 height 22
